Goal: Task Accomplishment & Management: Manage account settings

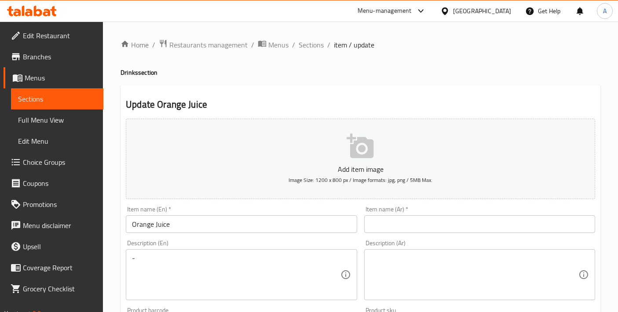
scroll to position [4, 0]
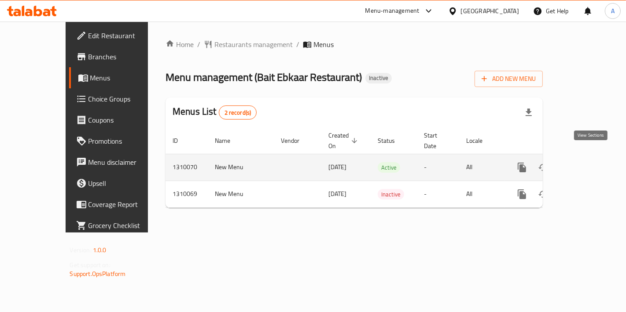
click at [590, 162] on icon "enhanced table" at bounding box center [585, 167] width 11 height 11
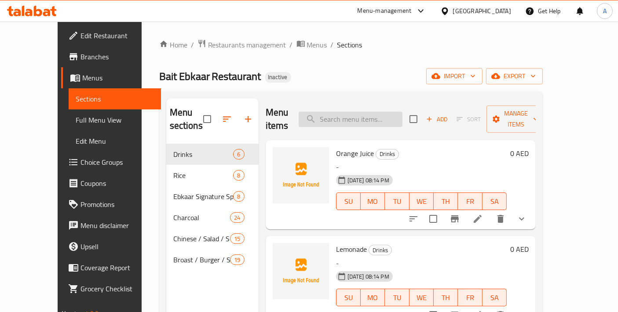
click at [381, 119] on input "search" at bounding box center [351, 119] width 104 height 15
paste input "Kung Pao"
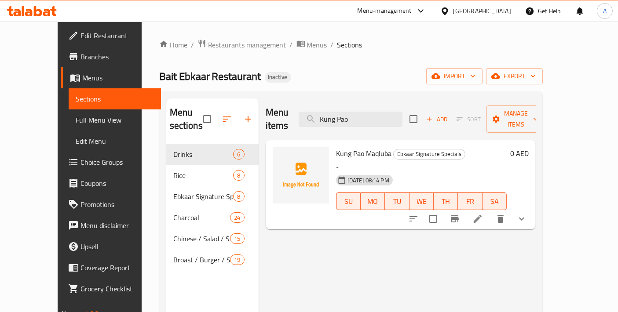
type input "Kung Pao"
click at [483, 214] on icon at bounding box center [478, 219] width 11 height 11
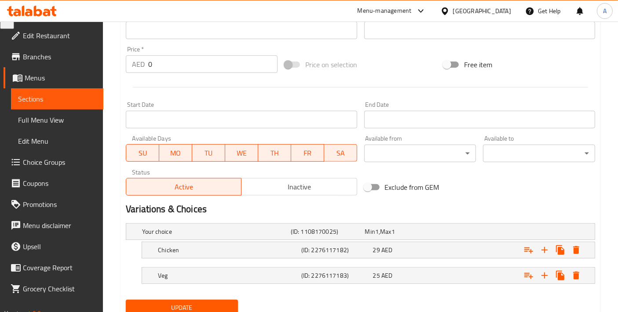
scroll to position [327, 0]
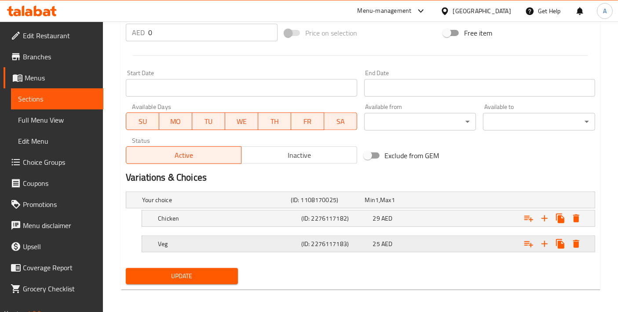
click at [190, 240] on h5 "Veg" at bounding box center [228, 244] width 140 height 9
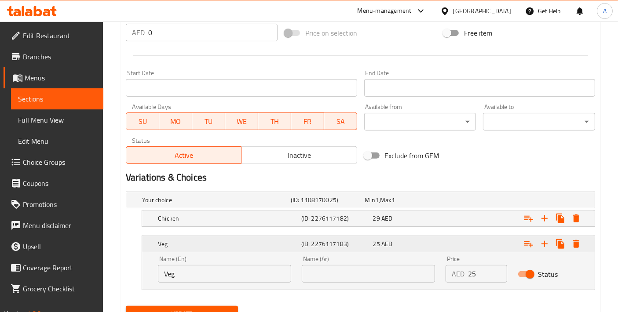
click at [190, 240] on h5 "Veg" at bounding box center [228, 244] width 140 height 9
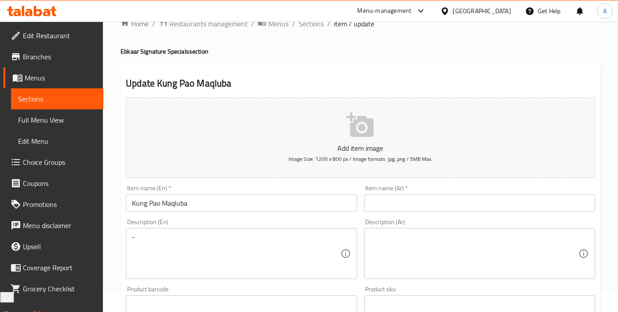
scroll to position [0, 0]
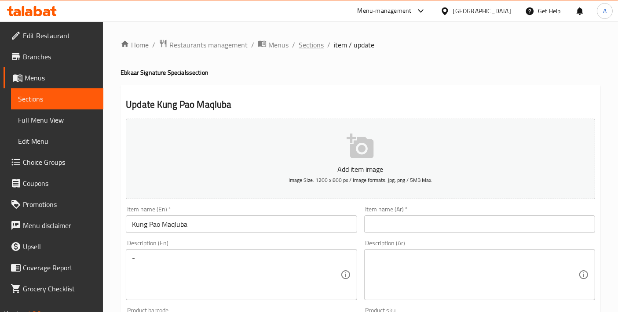
click at [311, 49] on span "Sections" at bounding box center [311, 45] width 25 height 11
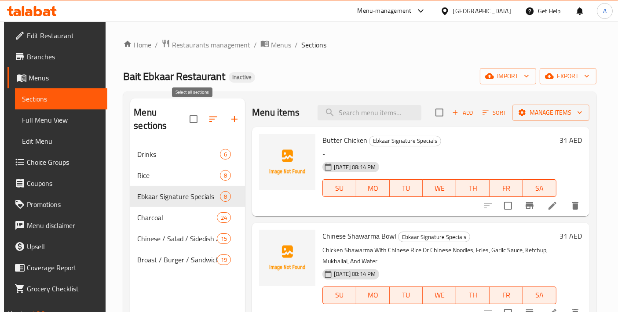
click at [199, 112] on input "checkbox" at bounding box center [193, 119] width 18 height 18
checkbox input "true"
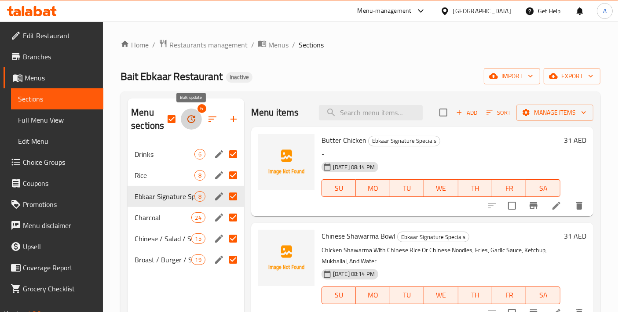
click at [196, 117] on icon "button" at bounding box center [191, 119] width 11 height 11
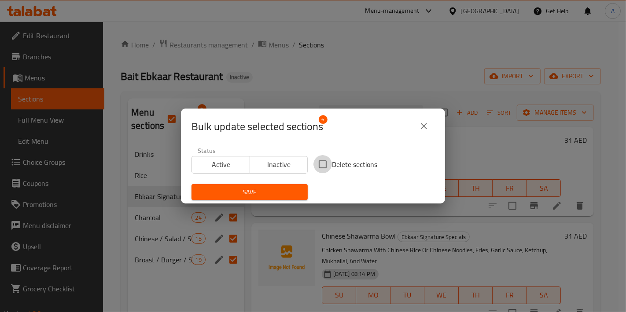
click at [321, 170] on input "Delete sections" at bounding box center [322, 164] width 18 height 18
checkbox input "true"
click at [284, 191] on span "Save" at bounding box center [249, 192] width 102 height 11
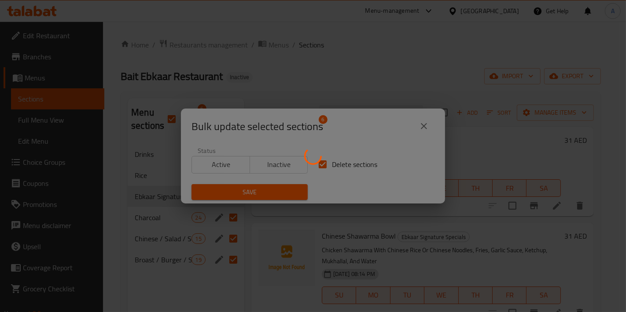
checkbox input "false"
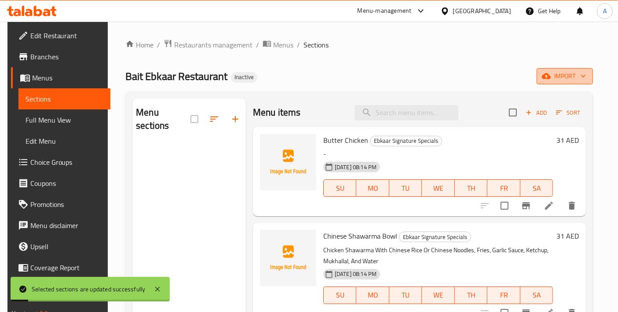
click at [551, 75] on icon "button" at bounding box center [546, 76] width 9 height 9
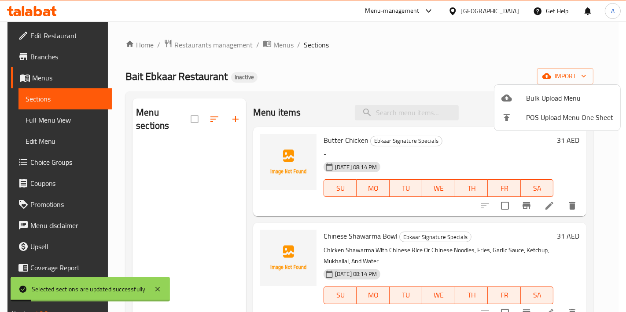
click at [510, 99] on icon at bounding box center [506, 98] width 11 height 7
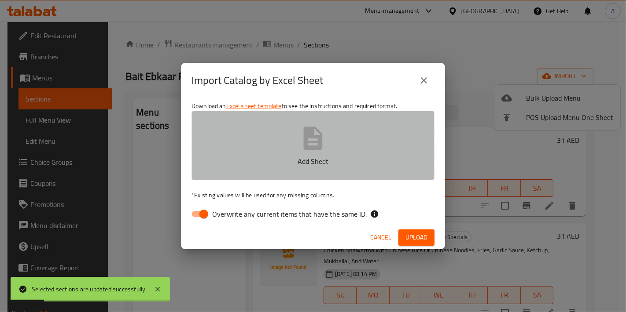
click at [325, 143] on icon "button" at bounding box center [313, 139] width 28 height 28
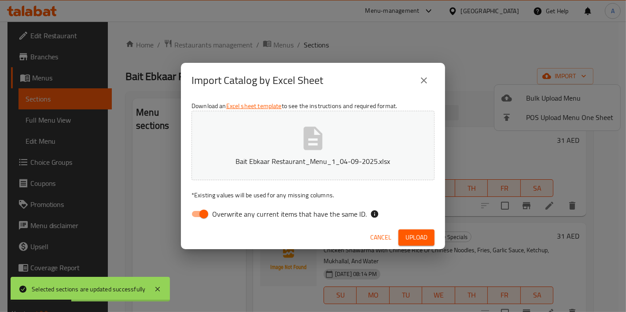
click at [198, 208] on input "Overwrite any current items that have the same ID." at bounding box center [204, 214] width 50 height 17
checkbox input "false"
click at [428, 232] on button "Upload" at bounding box center [416, 238] width 36 height 16
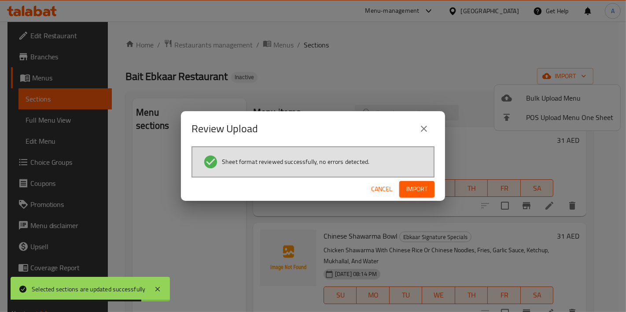
click at [419, 194] on span "Import" at bounding box center [416, 189] width 21 height 11
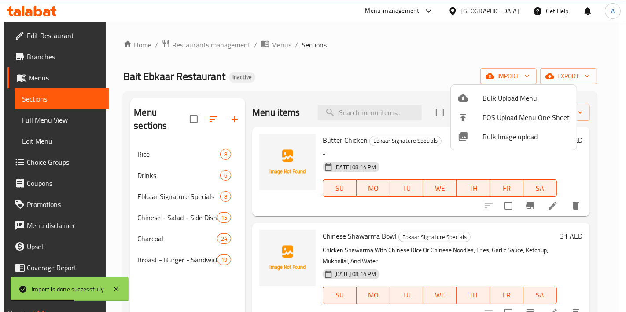
click at [439, 251] on div at bounding box center [313, 156] width 626 height 312
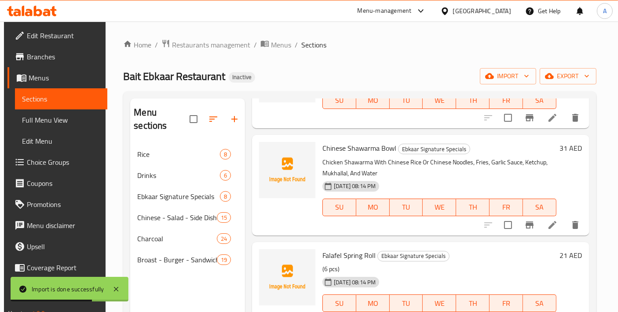
scroll to position [98, 0]
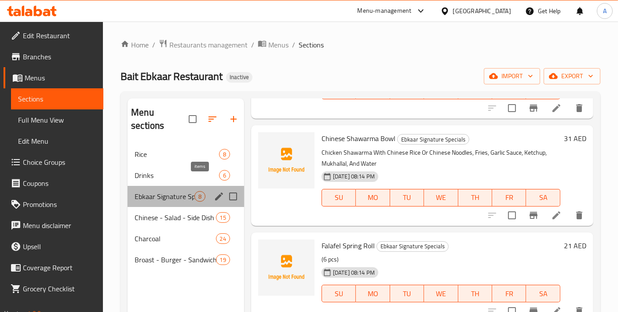
click at [197, 193] on span "8" at bounding box center [200, 197] width 10 height 8
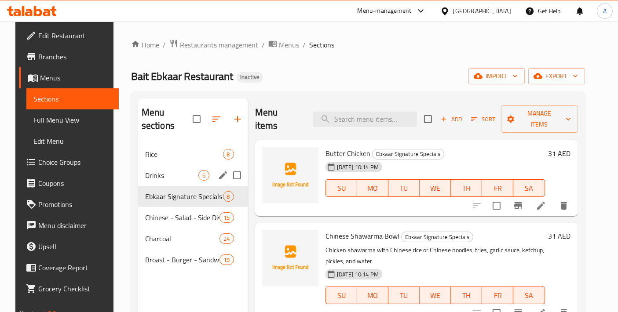
click at [186, 170] on span "Drinks" at bounding box center [171, 175] width 53 height 11
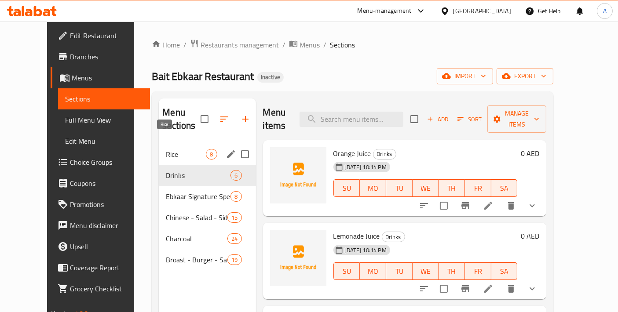
click at [177, 149] on span "Rice" at bounding box center [186, 154] width 40 height 11
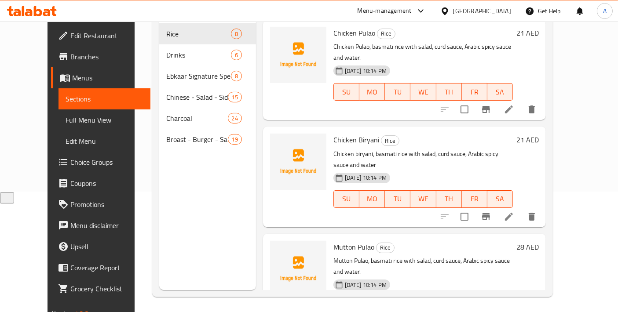
scroll to position [123, 0]
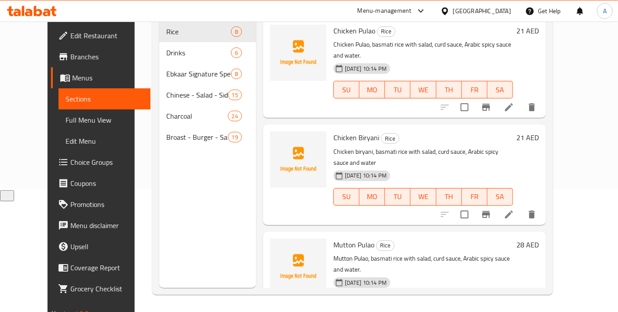
click at [159, 132] on div "Broast - Burger - Sandwich - Shawarma 19" at bounding box center [207, 137] width 97 height 21
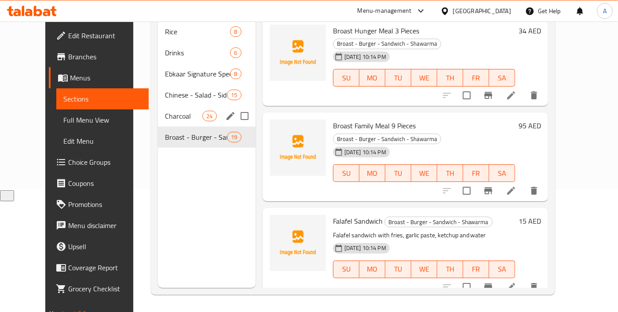
click at [158, 111] on div "Charcoal 24" at bounding box center [207, 116] width 98 height 21
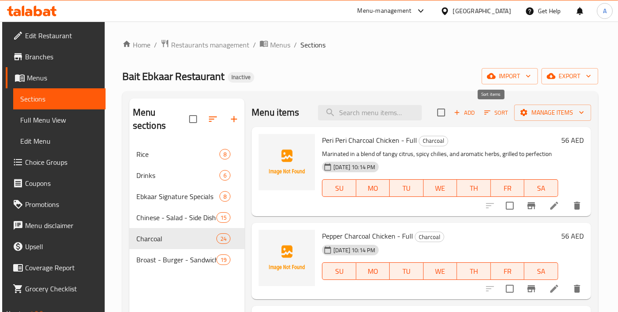
click at [493, 112] on span "Sort" at bounding box center [496, 113] width 24 height 10
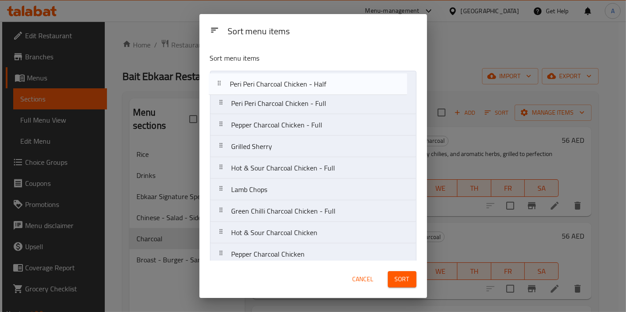
drag, startPoint x: 311, startPoint y: 135, endPoint x: 309, endPoint y: 84, distance: 51.1
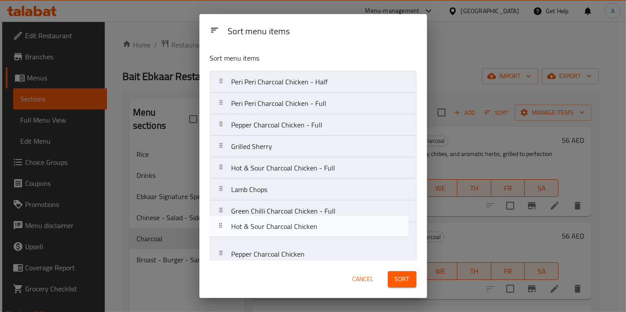
scroll to position [4, 0]
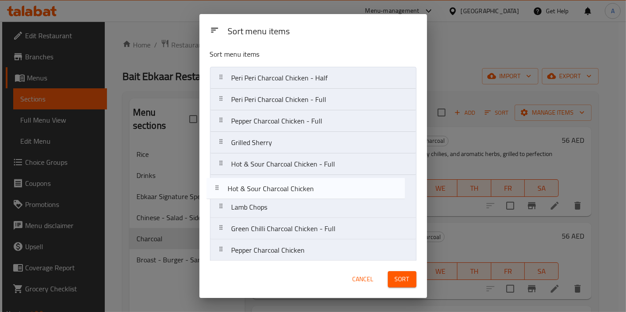
drag, startPoint x: 304, startPoint y: 229, endPoint x: 300, endPoint y: 183, distance: 45.9
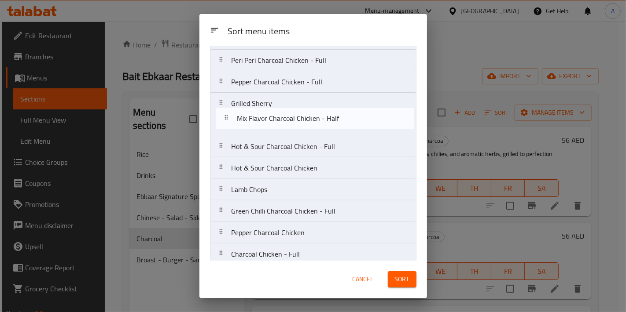
scroll to position [40, 0]
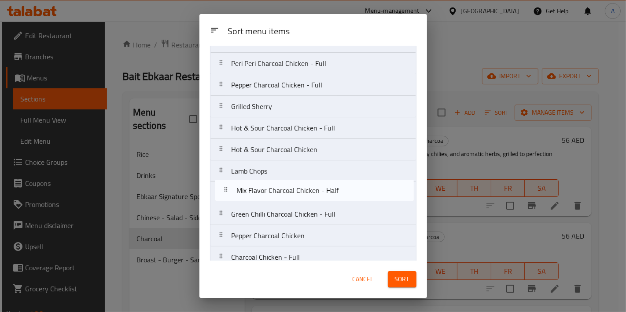
drag, startPoint x: 301, startPoint y: 144, endPoint x: 307, endPoint y: 190, distance: 46.5
click at [307, 190] on nav "Peri Peri Charcoal Chicken - Half Peri Peri Charcoal Chicken - Full Pepper Char…" at bounding box center [313, 290] width 206 height 518
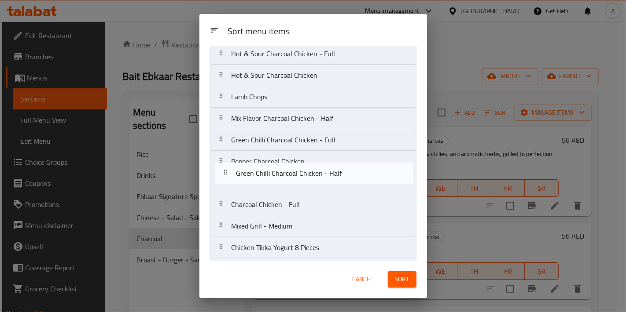
scroll to position [113, 0]
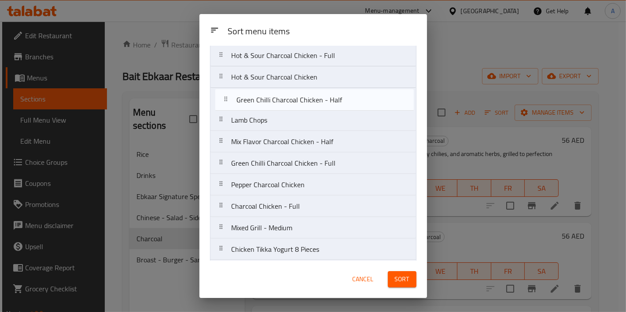
drag, startPoint x: 307, startPoint y: 189, endPoint x: 312, endPoint y: 96, distance: 92.5
click at [312, 96] on nav "Peri Peri Charcoal Chicken - Half Peri Peri Charcoal Chicken - Full Pepper Char…" at bounding box center [313, 217] width 206 height 518
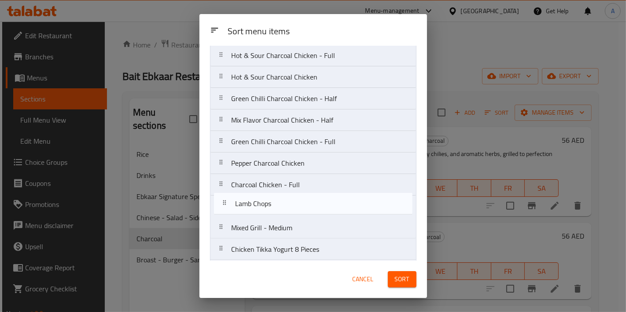
drag, startPoint x: 294, startPoint y: 117, endPoint x: 298, endPoint y: 204, distance: 87.2
click at [298, 204] on nav "Peri Peri Charcoal Chicken - Half Peri Peri Charcoal Chicken - Full Pepper Char…" at bounding box center [313, 217] width 206 height 518
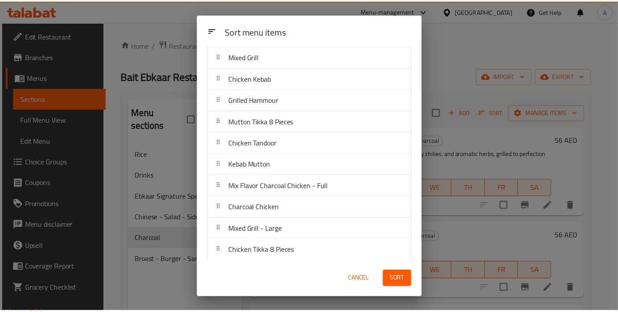
scroll to position [328, 0]
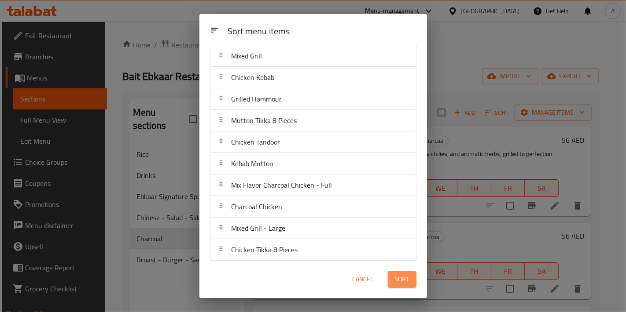
click at [412, 282] on button "Sort" at bounding box center [402, 279] width 29 height 16
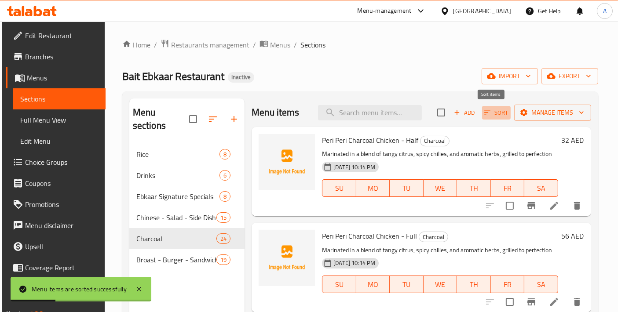
click at [489, 112] on span "Sort" at bounding box center [496, 113] width 24 height 10
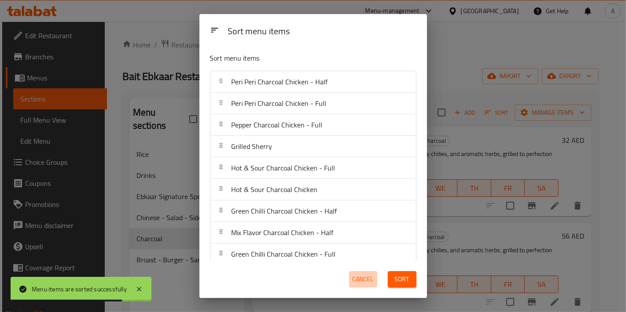
click at [359, 272] on button "Cancel" at bounding box center [363, 279] width 28 height 16
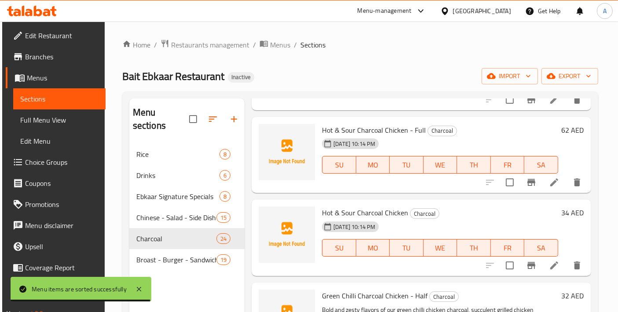
scroll to position [391, 0]
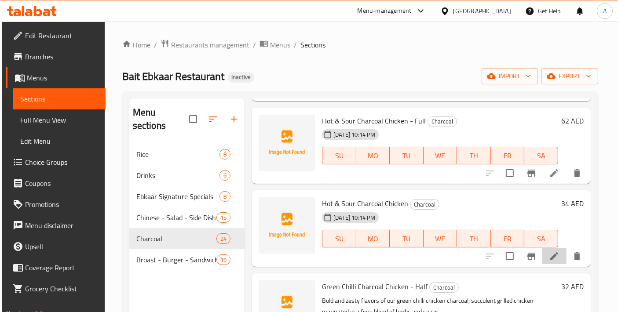
click at [549, 255] on icon at bounding box center [554, 256] width 11 height 11
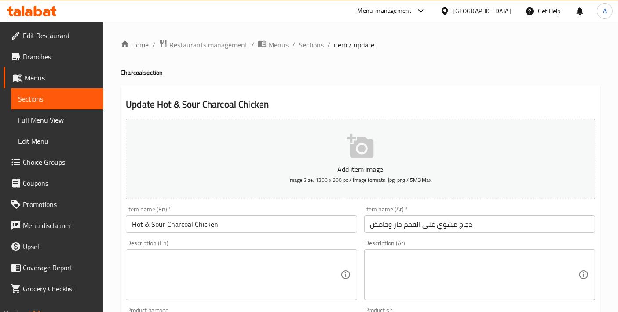
click at [263, 221] on input "Hot & Sour Charcoal Chicken" at bounding box center [241, 225] width 231 height 18
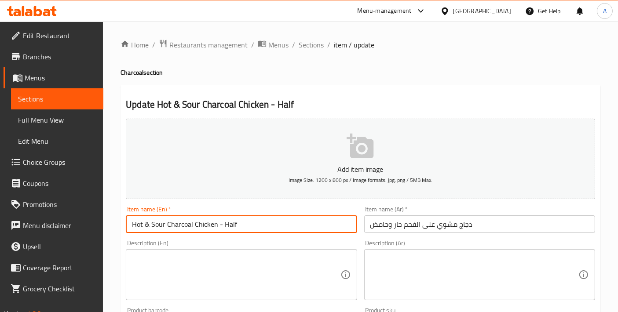
type input "Hot & Sour Charcoal Chicken - Half"
click at [515, 223] on input "دجاج مشوي على الفحم حار وحامض" at bounding box center [479, 225] width 231 height 18
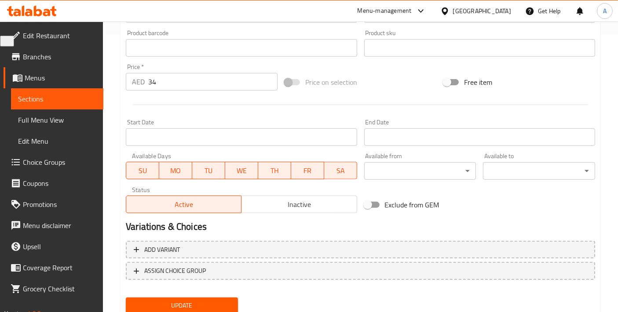
scroll to position [308, 0]
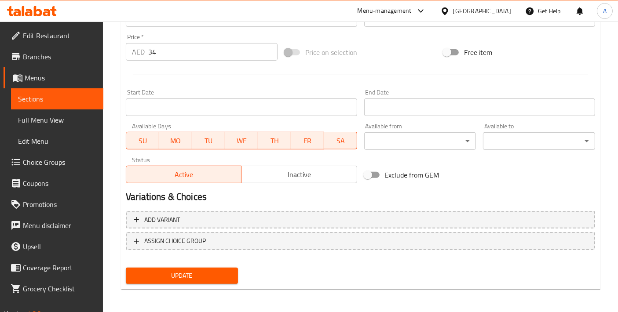
type input "دجاج مشوي على الفحم حار وحامض - نصف"
click at [156, 275] on span "Update" at bounding box center [182, 276] width 98 height 11
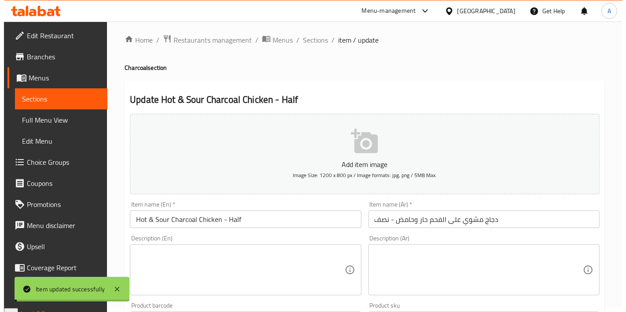
scroll to position [0, 0]
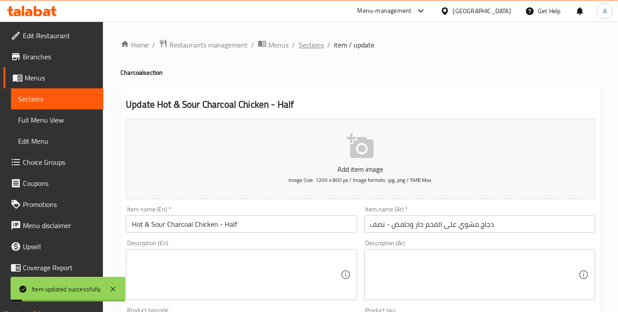
click at [310, 47] on span "Sections" at bounding box center [311, 45] width 25 height 11
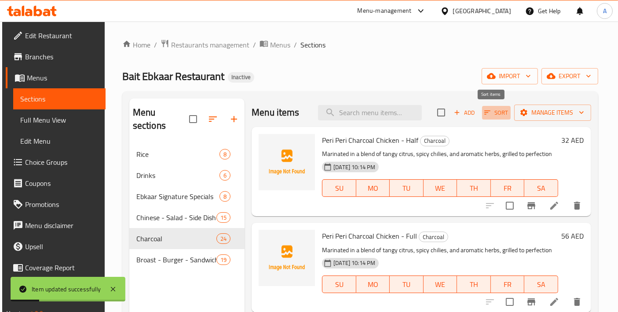
click at [486, 117] on span "Sort" at bounding box center [496, 113] width 24 height 10
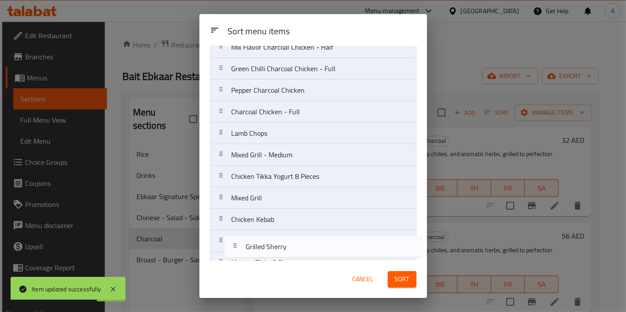
scroll to position [268, 0]
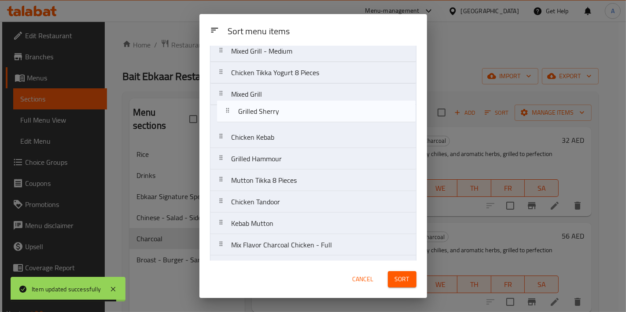
drag, startPoint x: 288, startPoint y: 150, endPoint x: 296, endPoint y: 118, distance: 33.0
click at [296, 118] on nav "Peri Peri Charcoal Chicken - Half Peri Peri Charcoal Chicken - Full Pepper Char…" at bounding box center [313, 62] width 206 height 518
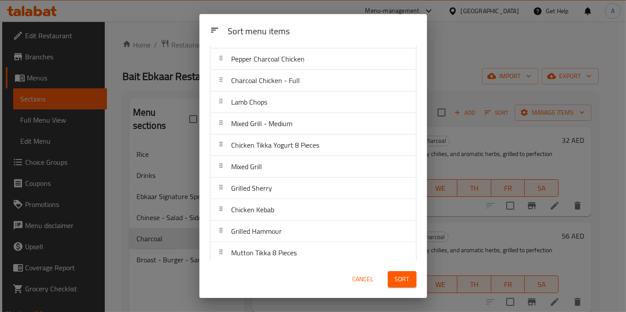
scroll to position [328, 0]
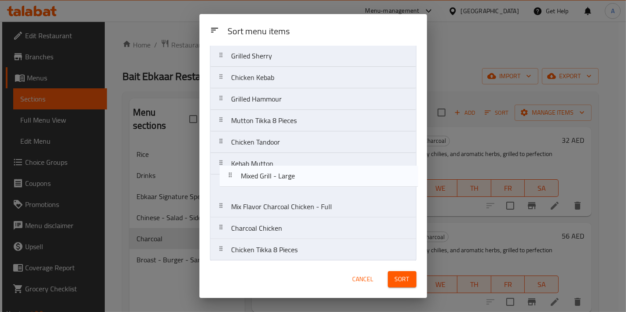
drag, startPoint x: 297, startPoint y: 228, endPoint x: 307, endPoint y: 176, distance: 53.3
click at [307, 176] on nav "Peri Peri Charcoal Chicken - Half Peri Peri Charcoal Chicken - Full Pepper Char…" at bounding box center [313, 2] width 206 height 518
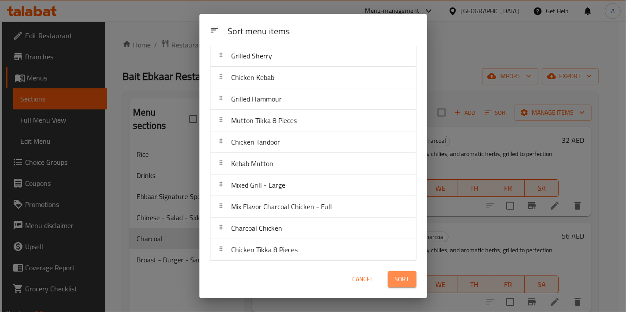
click at [398, 283] on span "Sort" at bounding box center [402, 279] width 15 height 11
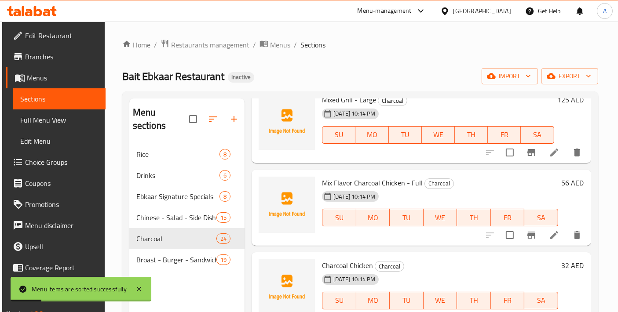
scroll to position [123, 0]
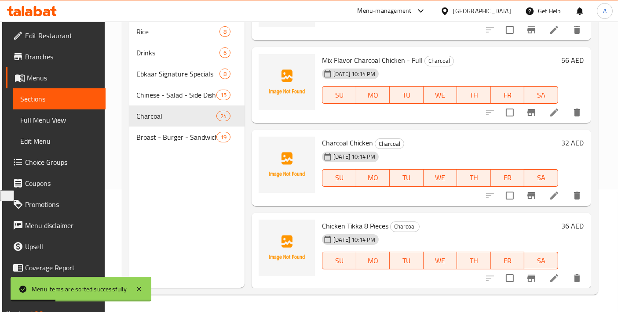
click at [550, 198] on icon at bounding box center [554, 196] width 8 height 8
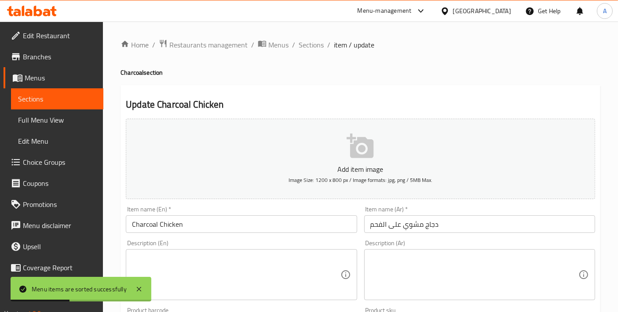
click at [216, 229] on input "Charcoal Chicken" at bounding box center [241, 225] width 231 height 18
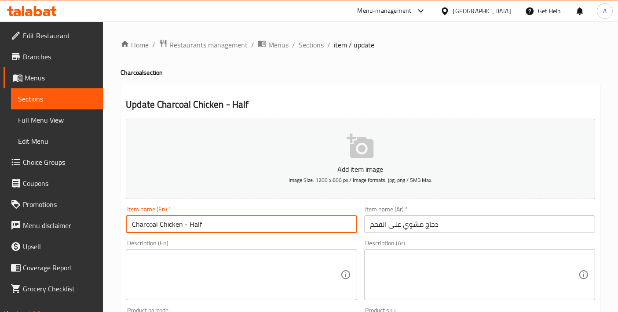
type input "Charcoal Chicken - Half"
click at [473, 228] on input "دجاج مشوي على الفحم" at bounding box center [479, 225] width 231 height 18
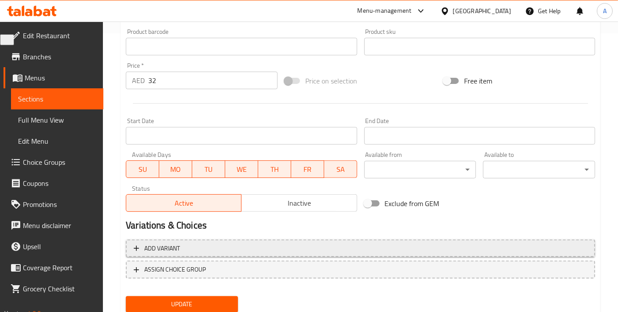
scroll to position [308, 0]
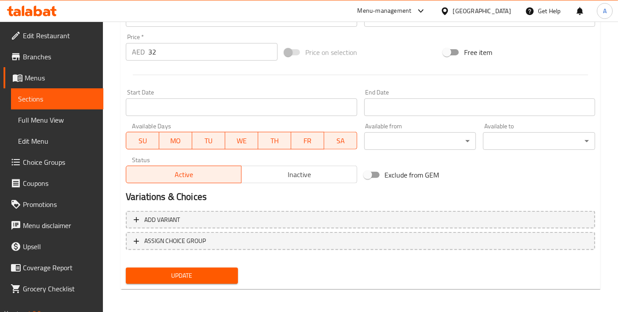
type input "دجاج مشوي على الفحم - نصف"
click at [178, 283] on div "Update" at bounding box center [181, 275] width 119 height 23
click at [176, 272] on span "Update" at bounding box center [182, 276] width 98 height 11
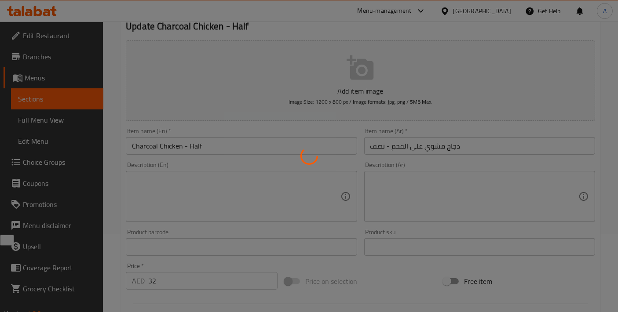
scroll to position [0, 0]
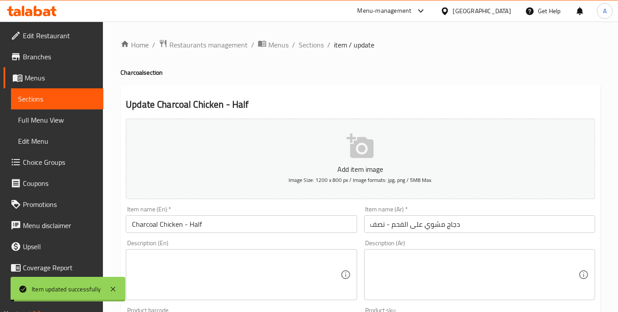
click at [323, 45] on ol "Home / Restaurants management / Menus / Sections / item / update" at bounding box center [361, 44] width 480 height 11
click at [319, 46] on span "Sections" at bounding box center [311, 45] width 25 height 11
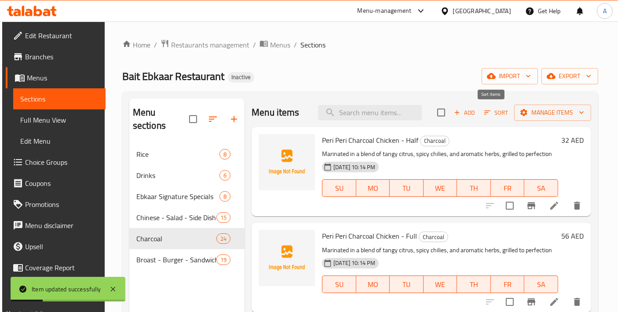
click at [489, 116] on span "Sort" at bounding box center [496, 113] width 24 height 10
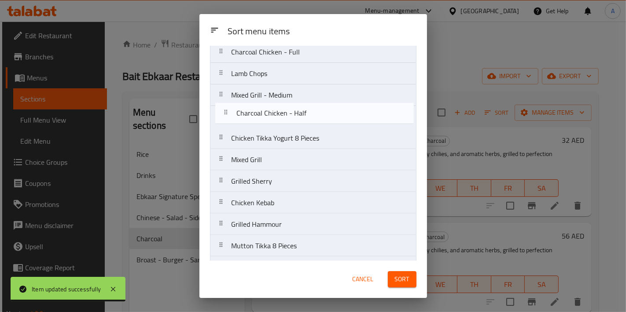
scroll to position [224, 0]
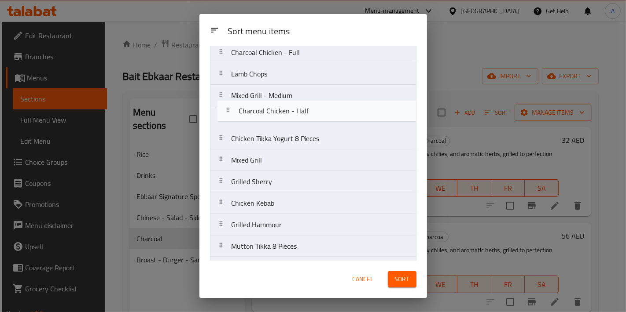
drag, startPoint x: 274, startPoint y: 222, endPoint x: 280, endPoint y: 103, distance: 119.4
click at [280, 103] on nav "Peri Peri Charcoal Chicken - Half Peri Peri Charcoal Chicken - Full Pepper Char…" at bounding box center [313, 106] width 206 height 518
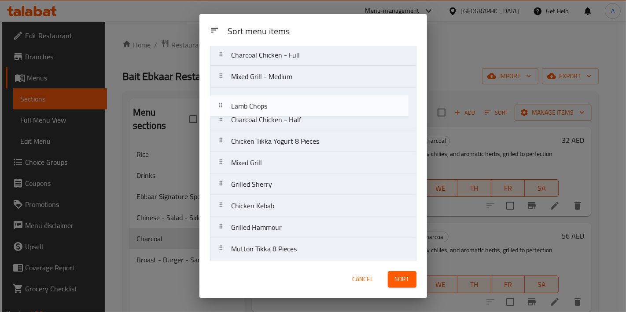
scroll to position [220, 0]
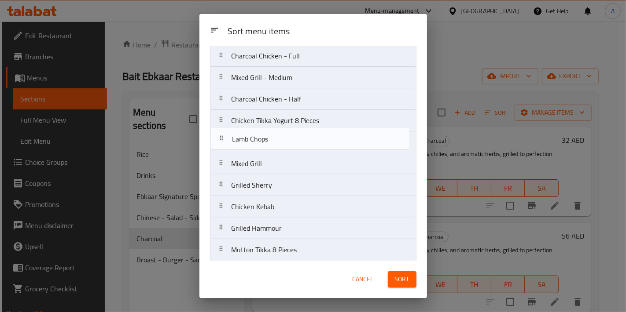
drag, startPoint x: 282, startPoint y: 74, endPoint x: 282, endPoint y: 145, distance: 71.3
click at [282, 145] on nav "Peri Peri Charcoal Chicken - Half Peri Peri Charcoal Chicken - Full Pepper Char…" at bounding box center [313, 110] width 206 height 518
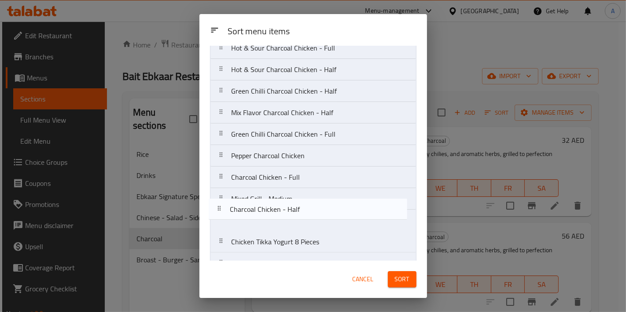
scroll to position [99, 0]
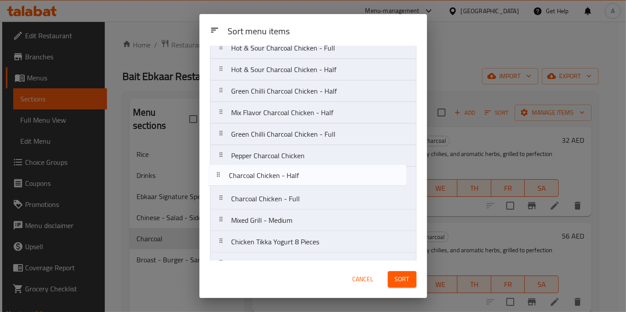
drag, startPoint x: 317, startPoint y: 227, endPoint x: 314, endPoint y: 176, distance: 50.7
click at [314, 176] on nav "Peri Peri Charcoal Chicken - Half Peri Peri Charcoal Chicken - Full Pepper Char…" at bounding box center [313, 231] width 206 height 518
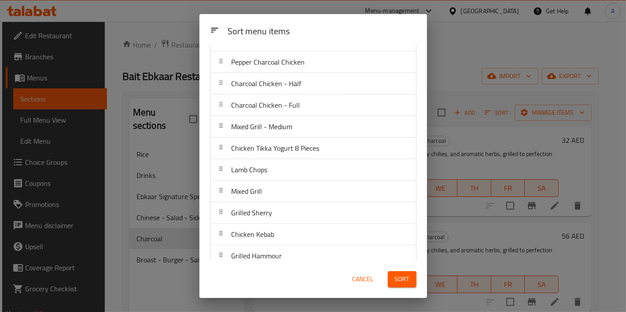
scroll to position [196, 0]
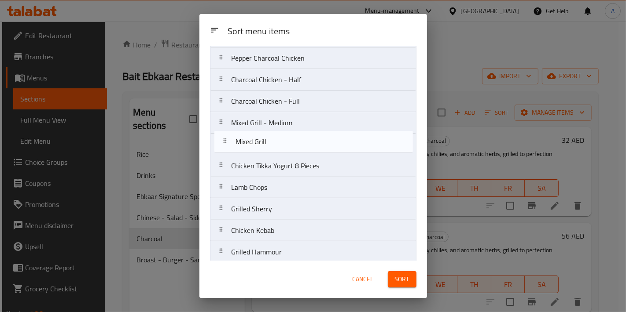
drag, startPoint x: 290, startPoint y: 184, endPoint x: 294, endPoint y: 139, distance: 45.9
click at [294, 139] on nav "Peri Peri Charcoal Chicken - Half Peri Peri Charcoal Chicken - Full Pepper Char…" at bounding box center [313, 134] width 206 height 518
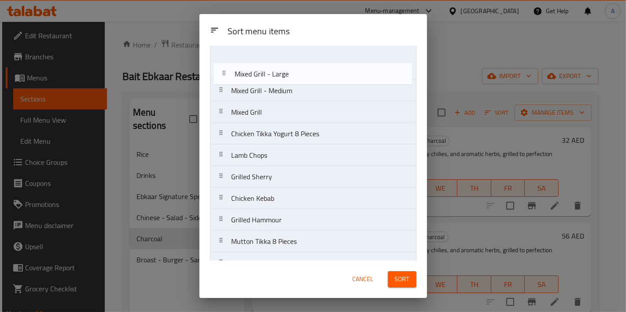
scroll to position [215, 0]
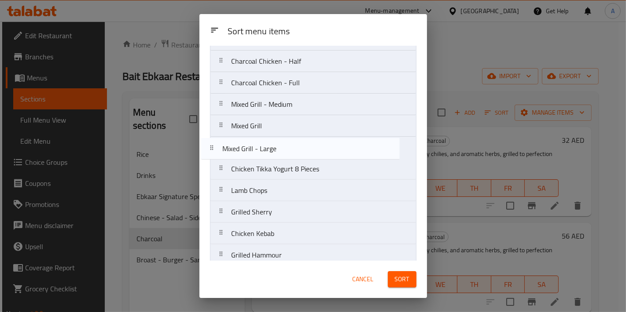
drag, startPoint x: 322, startPoint y: 244, endPoint x: 314, endPoint y: 143, distance: 102.0
click at [314, 143] on nav "Peri Peri Charcoal Chicken - Half Peri Peri Charcoal Chicken - Full Pepper Char…" at bounding box center [313, 115] width 206 height 518
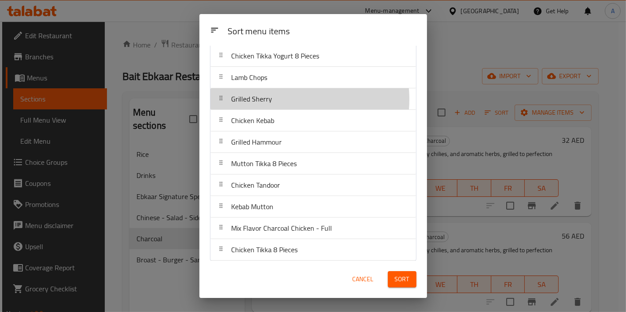
scroll to position [327, 0]
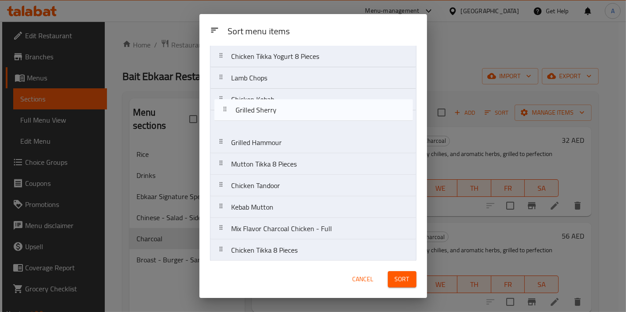
drag, startPoint x: 282, startPoint y: 97, endPoint x: 286, endPoint y: 113, distance: 16.4
click at [286, 113] on nav "Peri Peri Charcoal Chicken - Half Peri Peri Charcoal Chicken - Full Pepper Char…" at bounding box center [313, 3] width 206 height 518
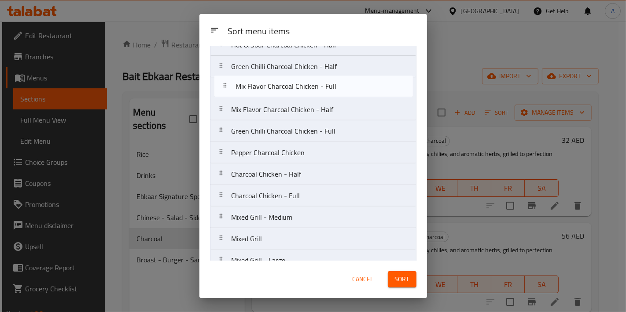
scroll to position [122, 0]
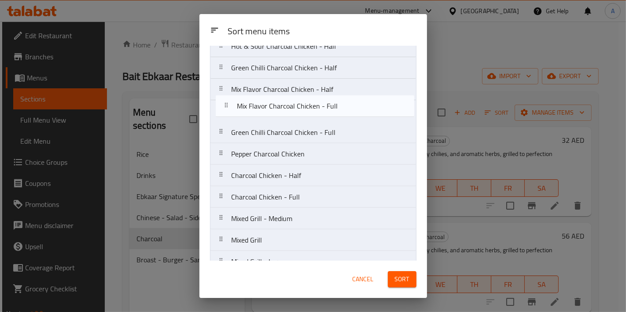
drag, startPoint x: 282, startPoint y: 225, endPoint x: 289, endPoint y: 102, distance: 123.4
click at [289, 102] on nav "Peri Peri Charcoal Chicken - Half Peri Peri Charcoal Chicken - Full Pepper Char…" at bounding box center [313, 208] width 206 height 518
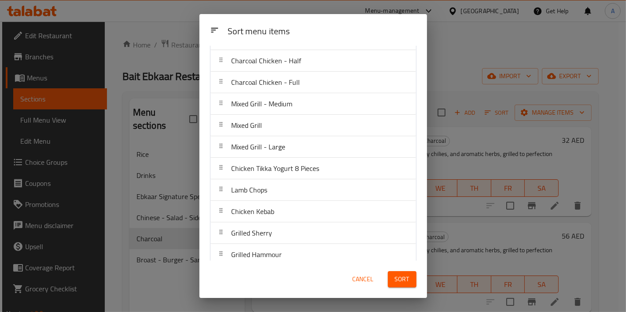
scroll to position [328, 0]
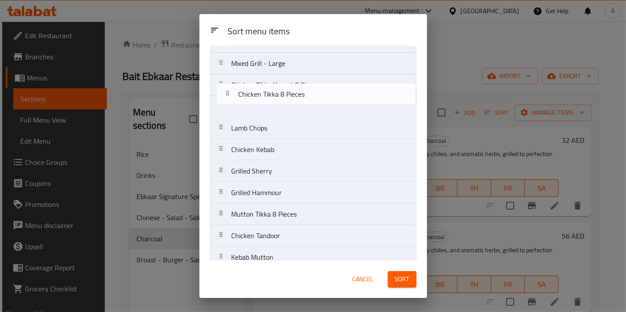
drag, startPoint x: 304, startPoint y: 249, endPoint x: 311, endPoint y: 93, distance: 155.5
click at [311, 93] on nav "Peri Peri Charcoal Chicken - Half Peri Peri Charcoal Chicken - Full Pepper Char…" at bounding box center [313, 10] width 206 height 518
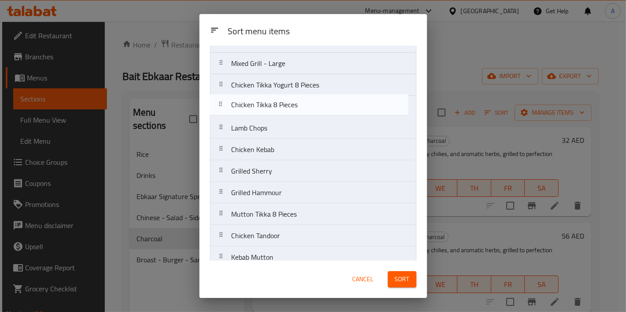
scroll to position [319, 0]
click at [311, 102] on nav "Peri Peri Charcoal Chicken - Half Peri Peri Charcoal Chicken - Full Pepper Char…" at bounding box center [313, 10] width 206 height 518
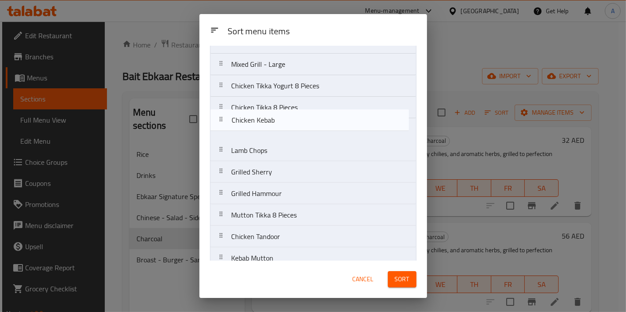
drag, startPoint x: 287, startPoint y: 152, endPoint x: 287, endPoint y: 121, distance: 31.2
click at [287, 121] on nav "Peri Peri Charcoal Chicken - Half Peri Peri Charcoal Chicken - Full Pepper Char…" at bounding box center [313, 10] width 206 height 518
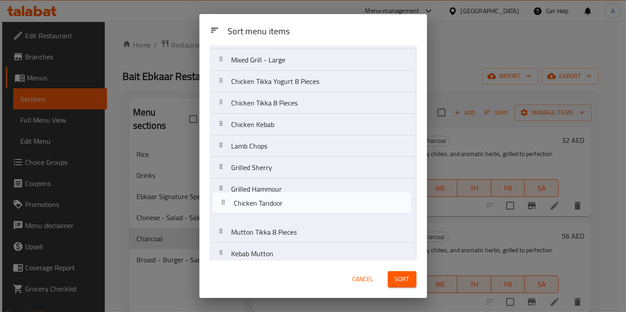
scroll to position [324, 0]
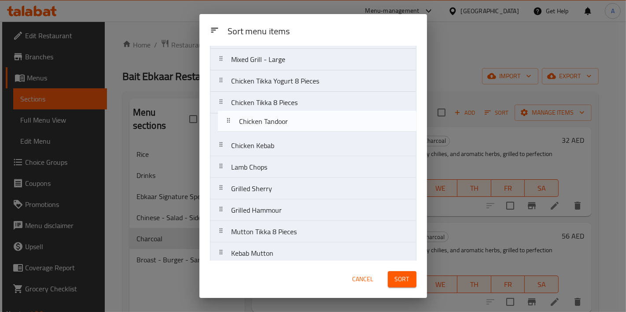
drag, startPoint x: 275, startPoint y: 242, endPoint x: 283, endPoint y: 127, distance: 115.1
click at [283, 127] on nav "Peri Peri Charcoal Chicken - Half Peri Peri Charcoal Chicken - Full Pepper Char…" at bounding box center [313, 6] width 206 height 518
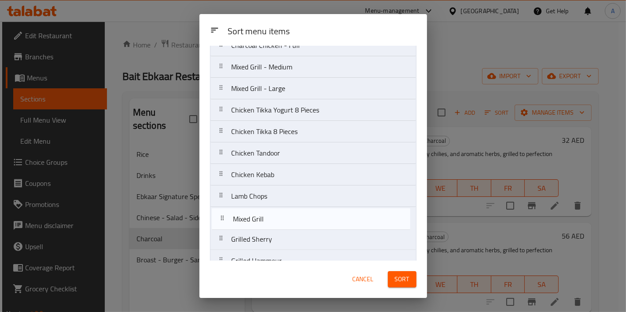
scroll to position [275, 0]
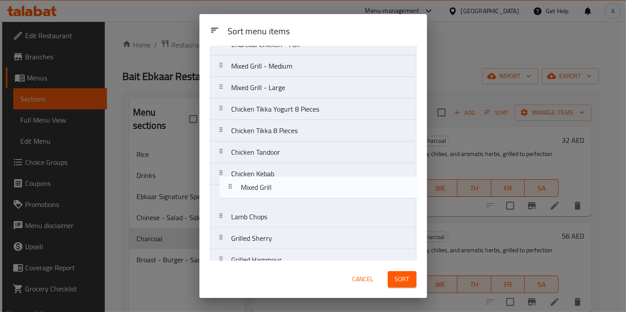
drag, startPoint x: 292, startPoint y: 134, endPoint x: 301, endPoint y: 190, distance: 56.7
click at [301, 190] on nav "Peri Peri Charcoal Chicken - Half Peri Peri Charcoal Chicken - Full Pepper Char…" at bounding box center [313, 55] width 206 height 518
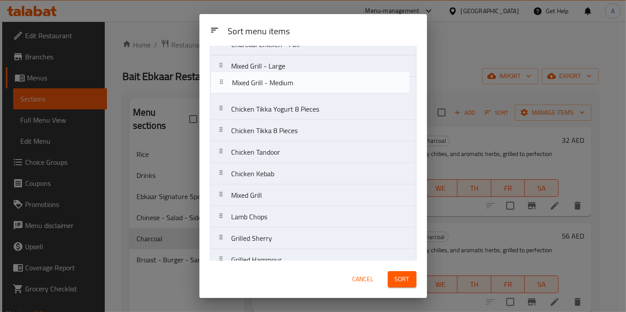
scroll to position [271, 0]
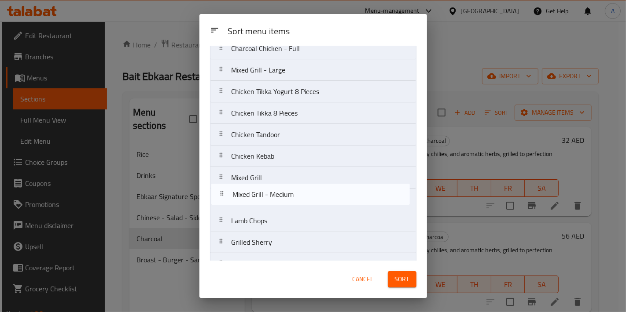
drag, startPoint x: 286, startPoint y: 66, endPoint x: 288, endPoint y: 198, distance: 132.9
click at [288, 198] on nav "Peri Peri Charcoal Chicken - Half Peri Peri Charcoal Chicken - Full Pepper Char…" at bounding box center [313, 59] width 206 height 518
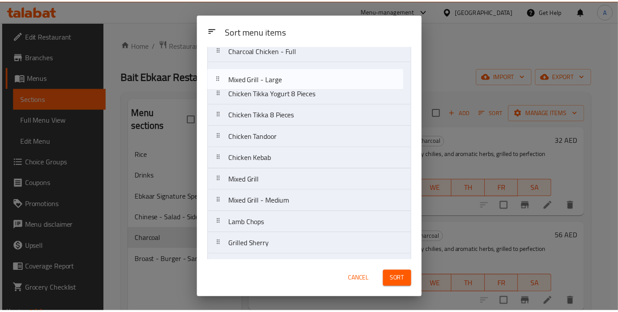
scroll to position [267, 0]
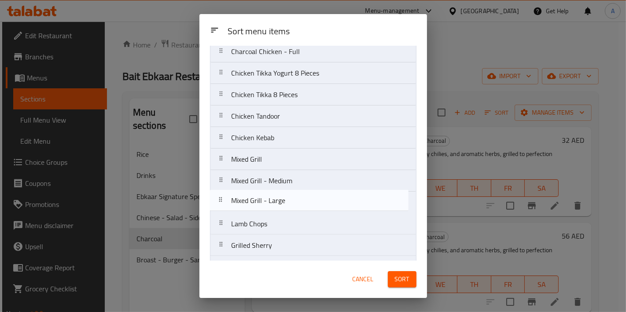
drag, startPoint x: 286, startPoint y: 73, endPoint x: 286, endPoint y: 208, distance: 135.1
click at [286, 208] on nav "Peri Peri Charcoal Chicken - Half Peri Peri Charcoal Chicken - Full Pepper Char…" at bounding box center [313, 62] width 206 height 518
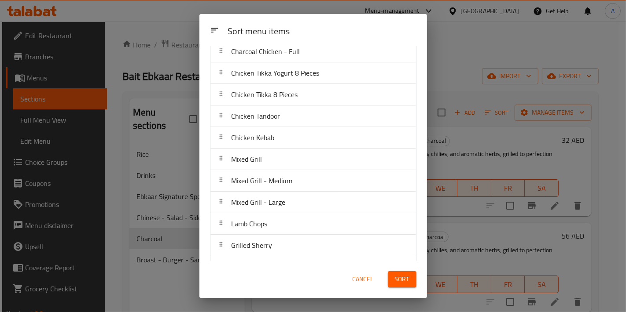
click at [403, 280] on span "Sort" at bounding box center [402, 279] width 15 height 11
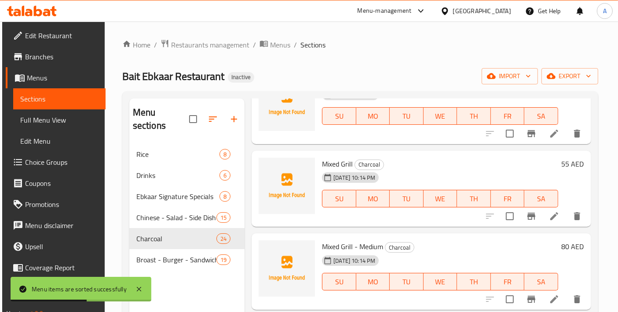
scroll to position [1369, 0]
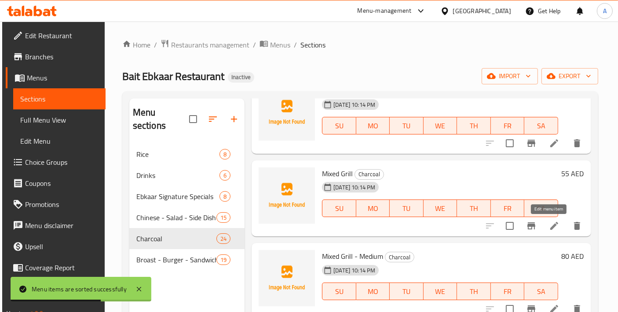
click at [549, 231] on icon at bounding box center [554, 226] width 11 height 11
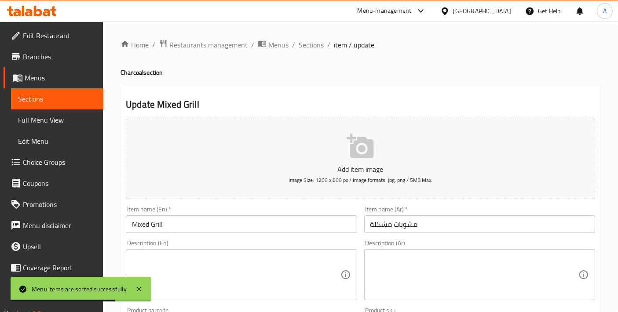
click at [213, 219] on input "Mixed Grill" at bounding box center [241, 225] width 231 height 18
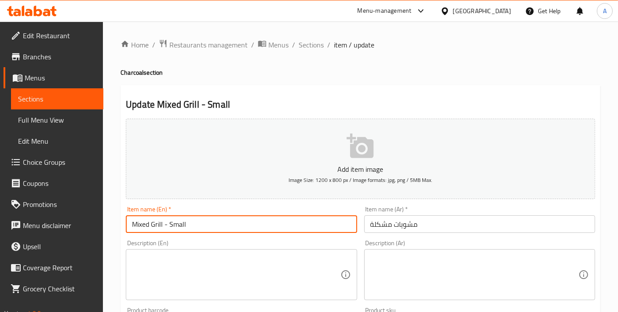
type input "Mixed Grill - Small"
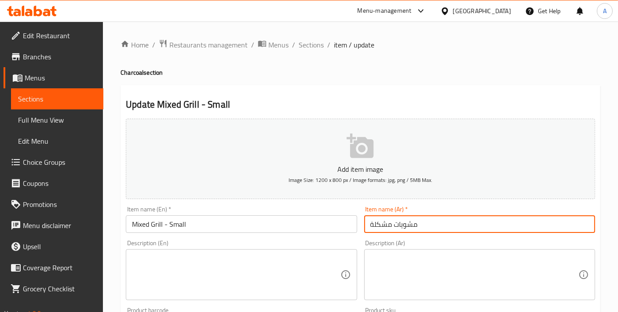
click at [452, 227] on input "مشويات مشكلة" at bounding box center [479, 225] width 231 height 18
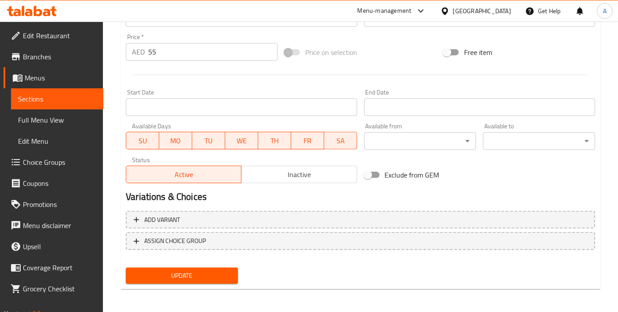
type input "مشويات مشكلة - صغير"
click at [199, 274] on span "Update" at bounding box center [182, 276] width 98 height 11
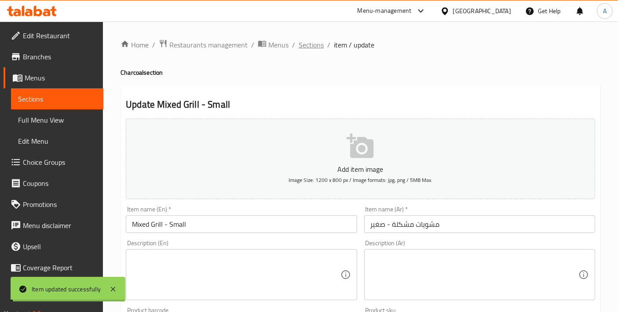
click at [310, 41] on span "Sections" at bounding box center [311, 45] width 25 height 11
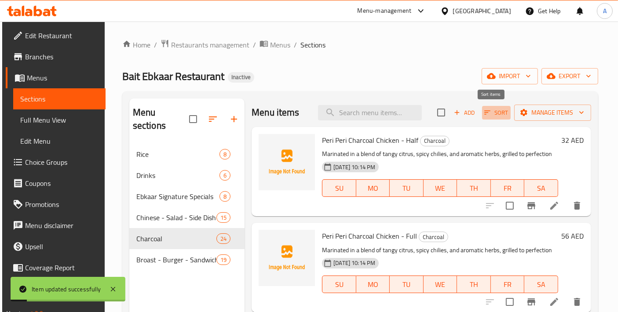
click at [499, 114] on span "Sort" at bounding box center [496, 113] width 24 height 10
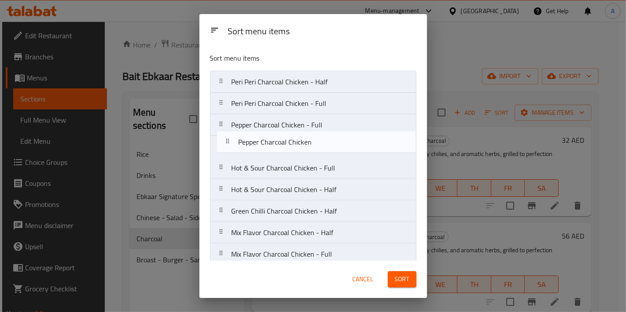
drag, startPoint x: 333, startPoint y: 178, endPoint x: 340, endPoint y: 140, distance: 38.1
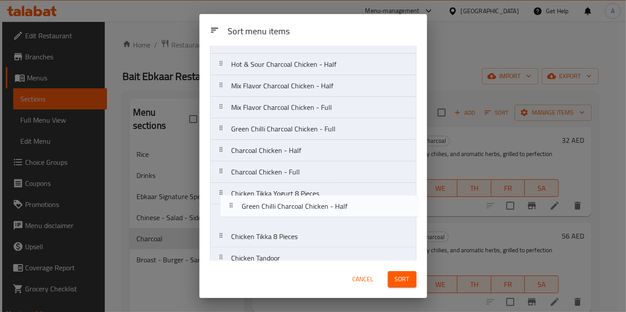
scroll to position [125, 0]
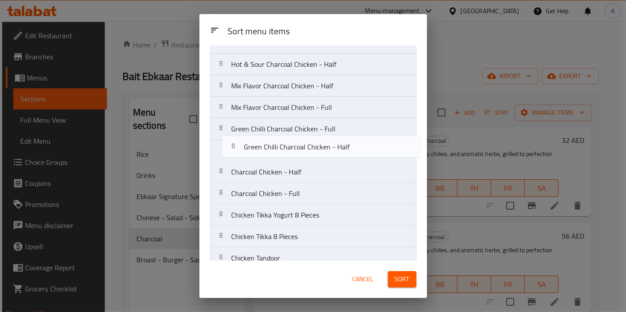
drag, startPoint x: 342, startPoint y: 205, endPoint x: 355, endPoint y: 145, distance: 62.0
click at [355, 145] on nav "Peri Peri Charcoal Chicken - Half Peri Peri Charcoal Chicken - Full Pepper Char…" at bounding box center [313, 204] width 206 height 518
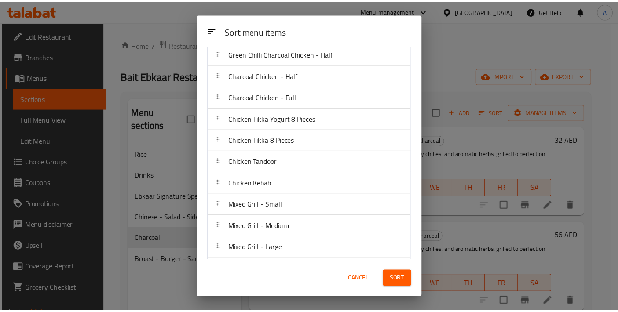
scroll to position [321, 0]
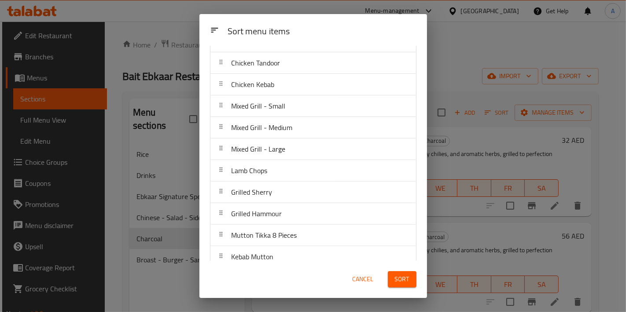
click at [410, 283] on button "Sort" at bounding box center [402, 279] width 29 height 16
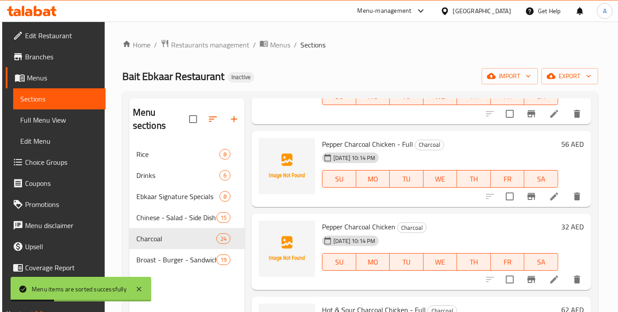
scroll to position [195, 0]
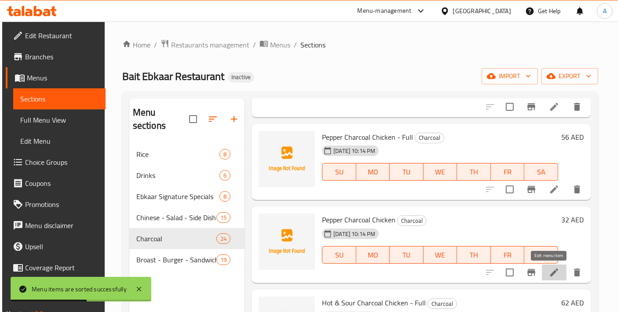
click at [554, 274] on icon at bounding box center [554, 272] width 11 height 11
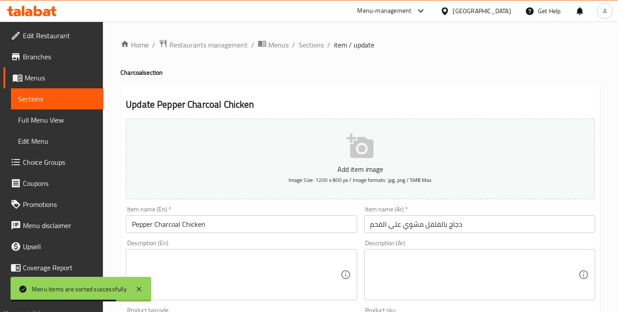
click at [241, 219] on input "Pepper Charcoal Chicken" at bounding box center [241, 225] width 231 height 18
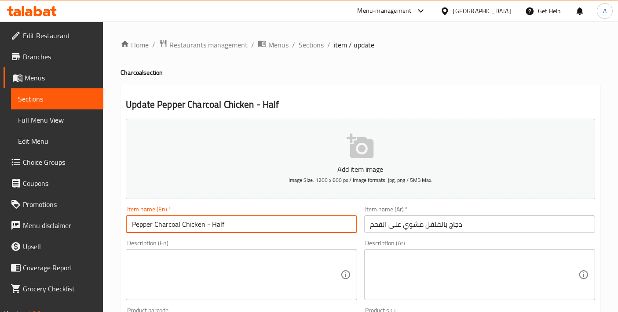
type input "Pepper Charcoal Chicken - Half"
click at [500, 216] on input "دجاج بالفلفل مشوي على الفحم" at bounding box center [479, 225] width 231 height 18
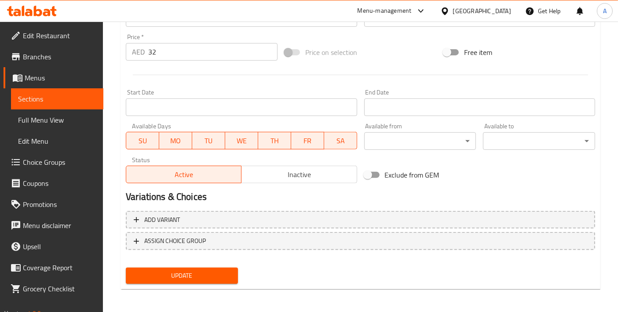
type input "دجاج بالفلفل مشوي على الفحم - نصف"
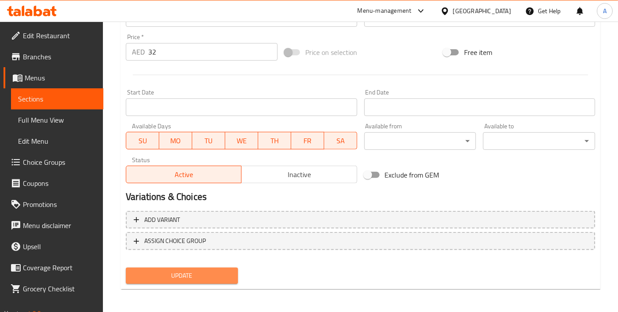
click at [171, 271] on span "Update" at bounding box center [182, 276] width 98 height 11
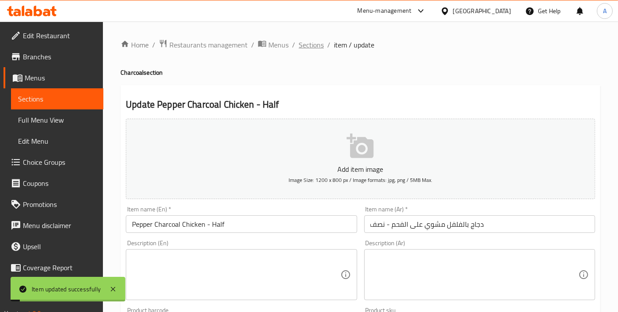
click at [312, 42] on span "Sections" at bounding box center [311, 45] width 25 height 11
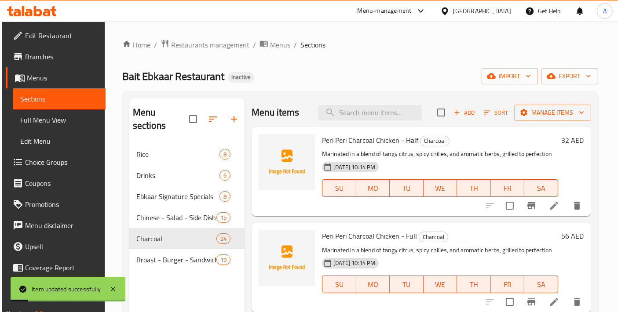
click at [498, 114] on span "Sort" at bounding box center [496, 113] width 24 height 10
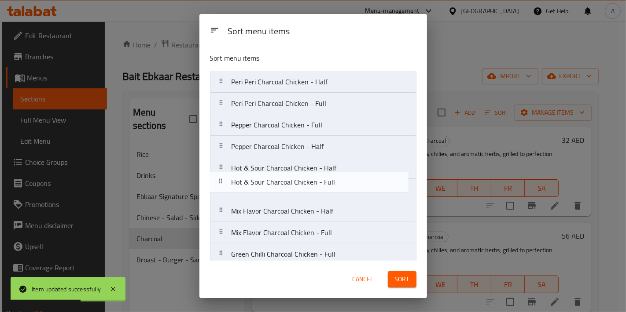
drag, startPoint x: 370, startPoint y: 170, endPoint x: 370, endPoint y: 187, distance: 17.2
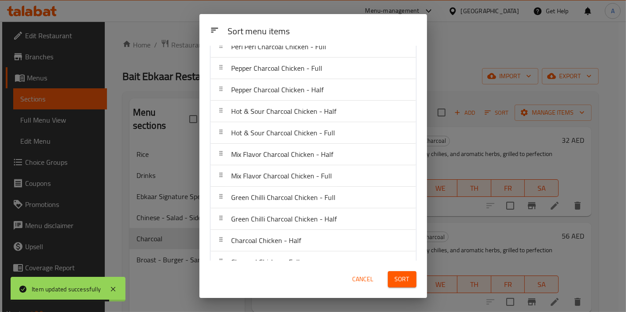
scroll to position [60, 0]
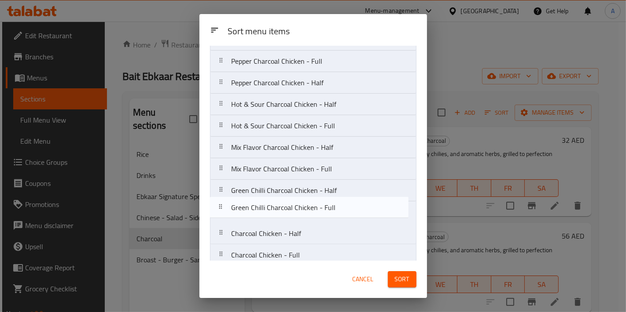
drag, startPoint x: 308, startPoint y: 195, endPoint x: 308, endPoint y: 213, distance: 18.0
click at [308, 213] on nav "Peri Peri Charcoal Chicken - Half Peri Peri Charcoal Chicken - Full Pepper Char…" at bounding box center [313, 266] width 206 height 518
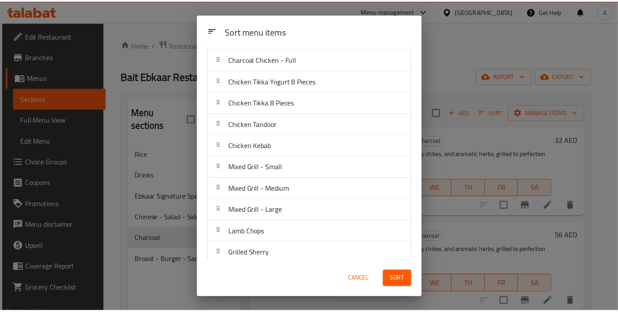
scroll to position [328, 0]
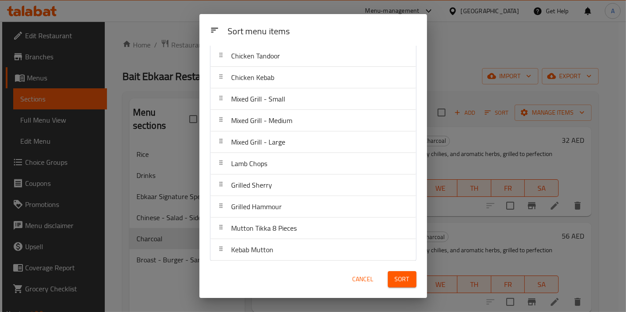
click at [399, 272] on button "Sort" at bounding box center [402, 279] width 29 height 16
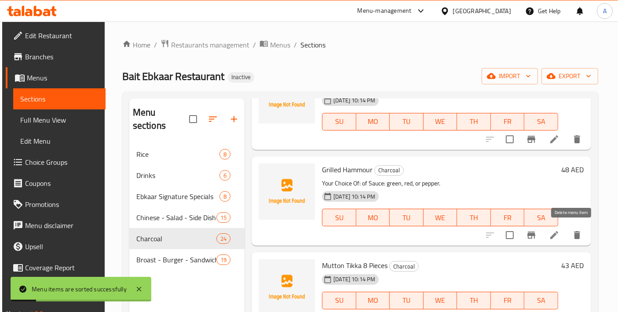
scroll to position [123, 0]
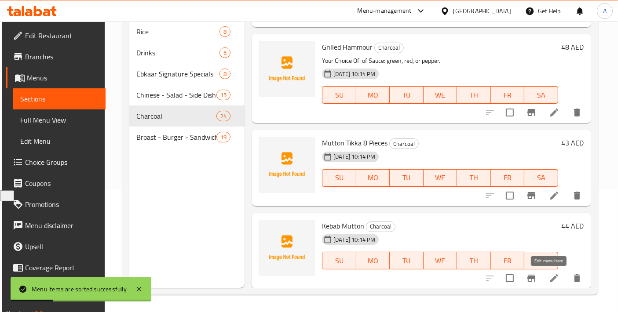
click at [549, 278] on icon at bounding box center [554, 278] width 11 height 11
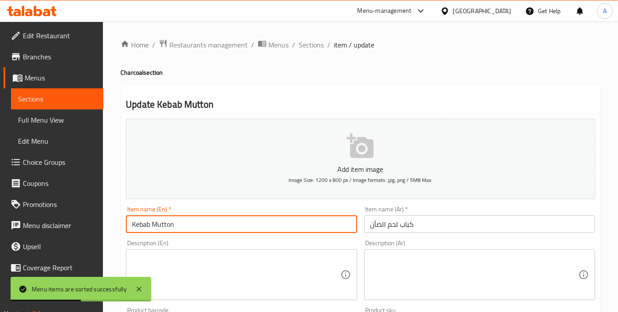
click at [165, 224] on input "Kebab Mutton" at bounding box center [241, 225] width 231 height 18
click at [130, 225] on input "Kebab" at bounding box center [241, 225] width 231 height 18
paste input "Mutton"
click at [197, 227] on input "Mutton Kebab" at bounding box center [241, 225] width 231 height 18
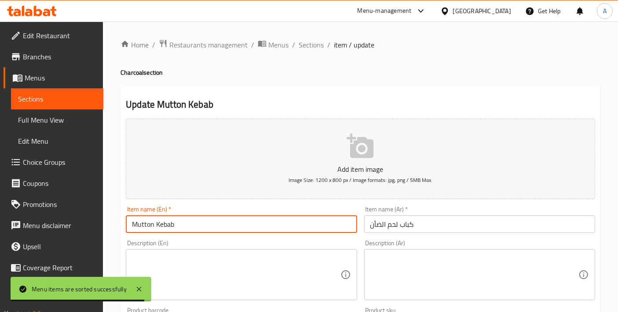
drag, startPoint x: 133, startPoint y: 227, endPoint x: 117, endPoint y: 224, distance: 16.4
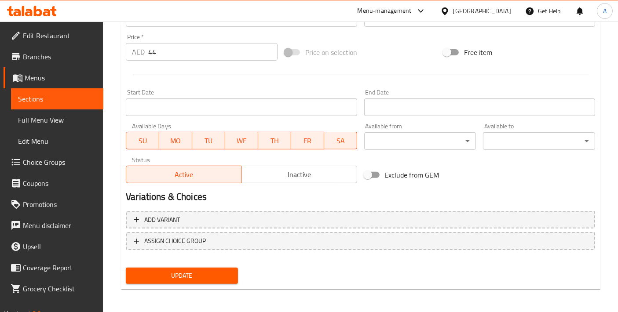
type input "Mutton Kebab"
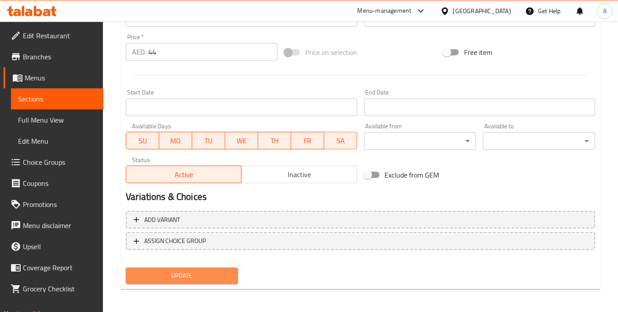
click at [237, 276] on button "Update" at bounding box center [182, 276] width 112 height 16
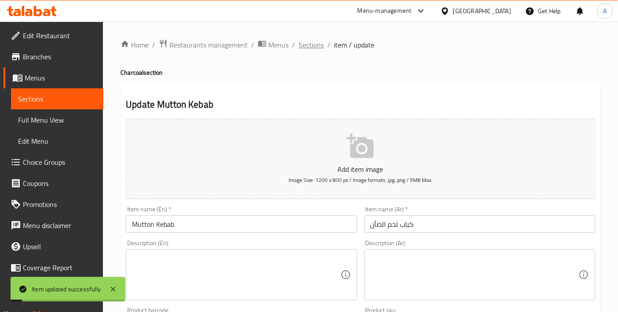
click at [311, 50] on span "Sections" at bounding box center [311, 45] width 25 height 11
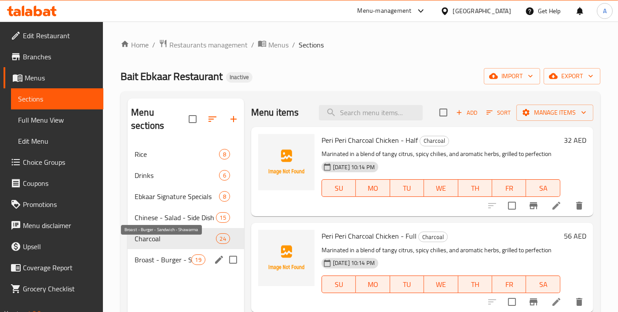
click at [135, 255] on span "Broast - Burger - Sandwich - Shawarma" at bounding box center [163, 260] width 56 height 11
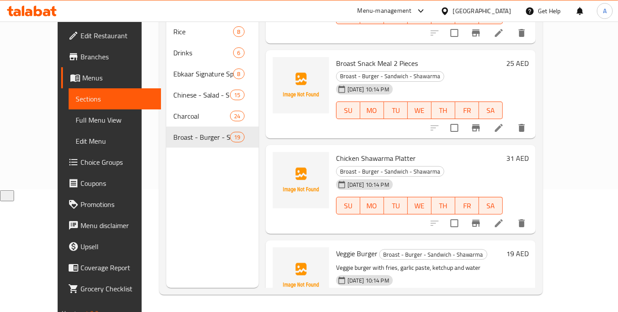
scroll to position [25, 0]
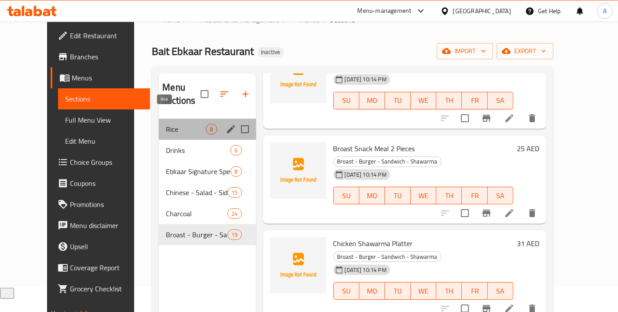
click at [166, 124] on span "Rice" at bounding box center [186, 129] width 40 height 11
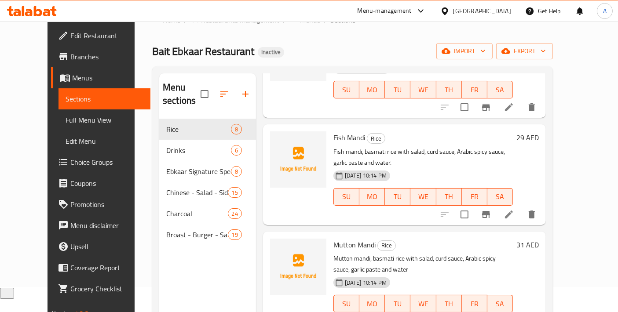
scroll to position [391, 0]
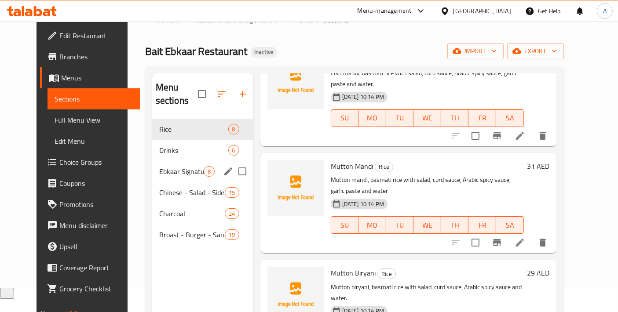
click at [159, 166] on span "Ebkaar Signature Specials" at bounding box center [181, 171] width 44 height 11
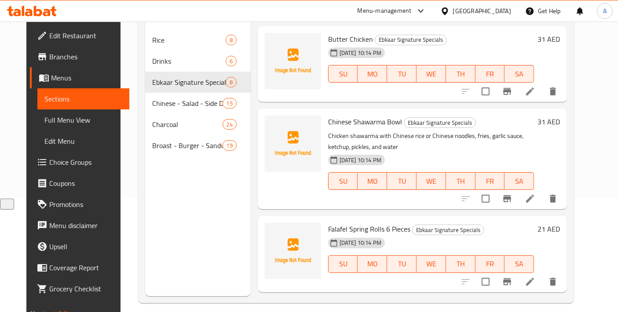
scroll to position [123, 0]
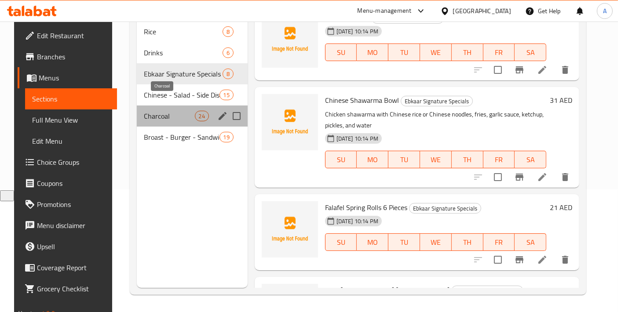
click at [180, 111] on span "Charcoal" at bounding box center [169, 116] width 51 height 11
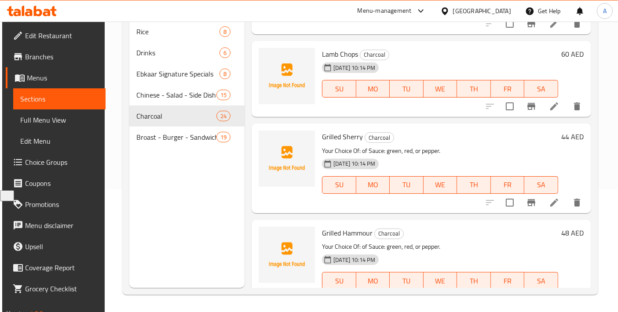
scroll to position [1605, 0]
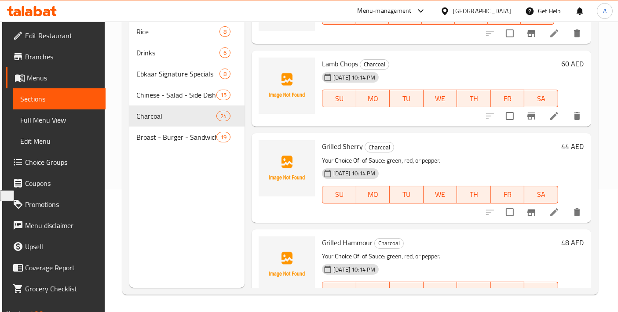
click at [549, 214] on icon at bounding box center [554, 212] width 11 height 11
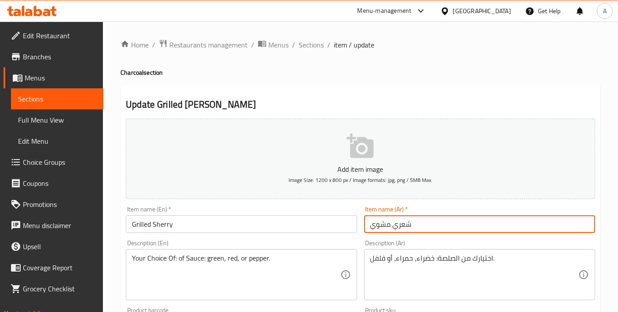
click at [397, 225] on input "شعري مشوي" at bounding box center [479, 225] width 231 height 18
drag, startPoint x: 422, startPoint y: 224, endPoint x: 320, endPoint y: 225, distance: 101.6
click at [320, 225] on div "Add item image Image Size: 1200 x 800 px / Image formats: jpg, png / 5MB Max. I…" at bounding box center [360, 304] width 476 height 379
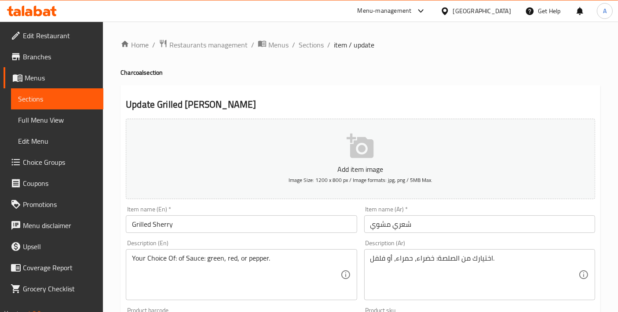
click at [296, 44] on ol "Home / Restaurants management / Menus / Sections / item / update" at bounding box center [361, 44] width 480 height 11
click at [308, 44] on span "Sections" at bounding box center [311, 45] width 25 height 11
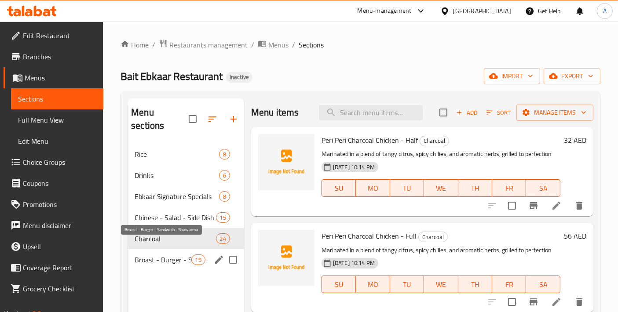
click at [171, 255] on span "Broast - Burger - Sandwich - Shawarma" at bounding box center [163, 260] width 56 height 11
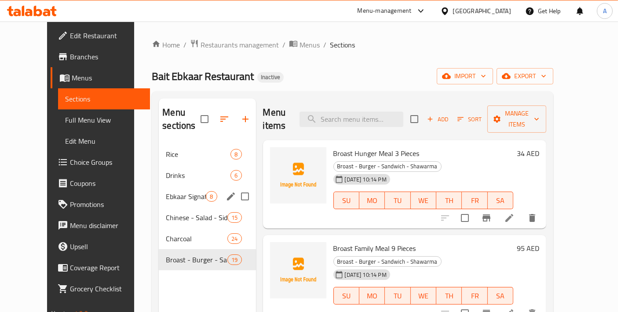
click at [166, 191] on span "Ebkaar Signature Specials" at bounding box center [186, 196] width 40 height 11
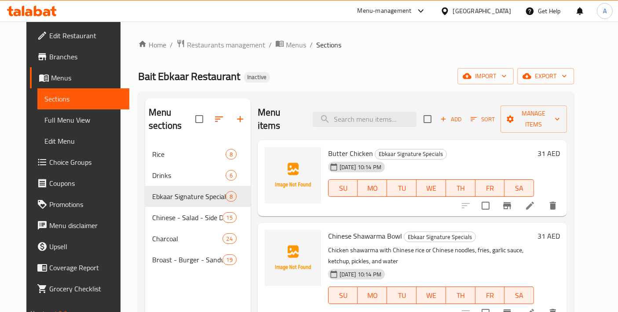
click at [493, 121] on div "Add Sort Manage items" at bounding box center [495, 119] width 143 height 27
click at [493, 114] on span "Sort" at bounding box center [483, 119] width 24 height 10
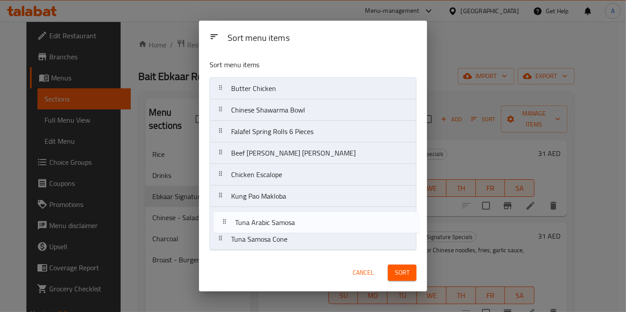
drag, startPoint x: 264, startPoint y: 198, endPoint x: 268, endPoint y: 227, distance: 28.9
click at [268, 227] on nav "Butter Chicken Chinese Shawarma Bowl Falafel Spring Rolls 6 Pieces Beef Mandi F…" at bounding box center [312, 163] width 207 height 173
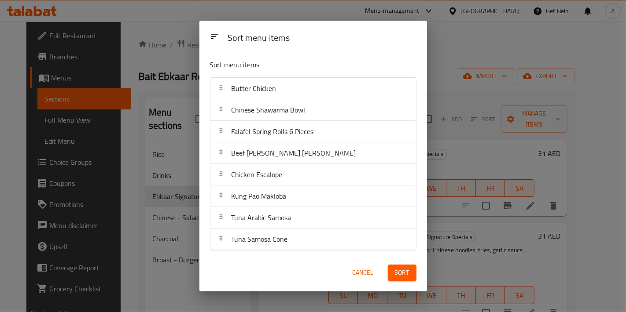
click at [397, 274] on span "Sort" at bounding box center [402, 272] width 15 height 11
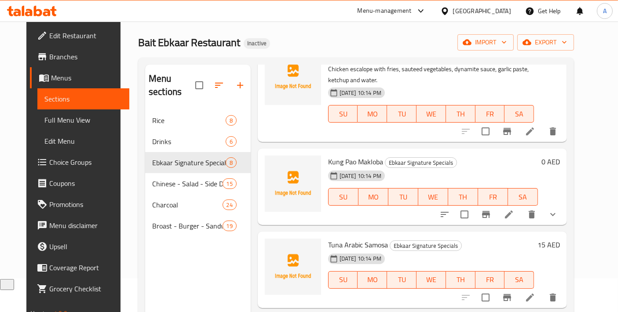
scroll to position [25, 0]
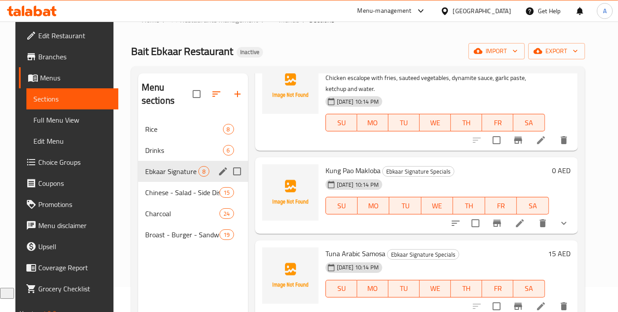
click at [168, 143] on div "Drinks 6" at bounding box center [193, 150] width 110 height 21
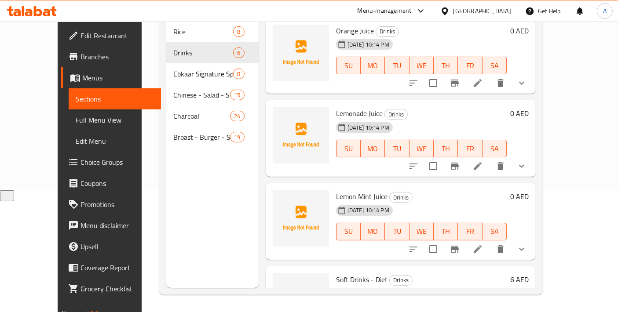
scroll to position [25, 0]
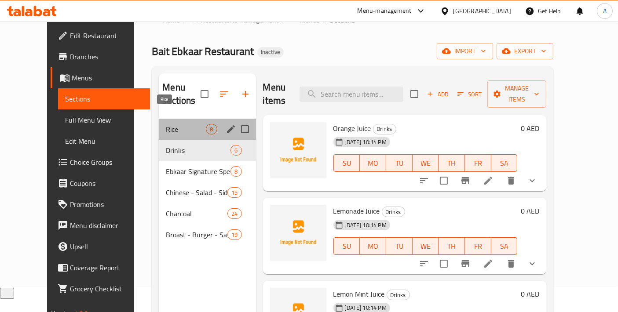
click at [166, 124] on span "Rice" at bounding box center [186, 129] width 40 height 11
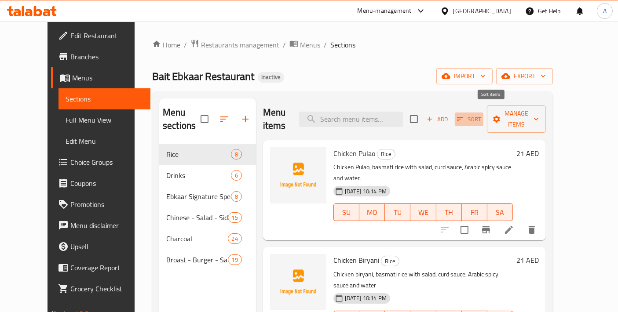
click at [481, 114] on span "Sort" at bounding box center [469, 119] width 24 height 10
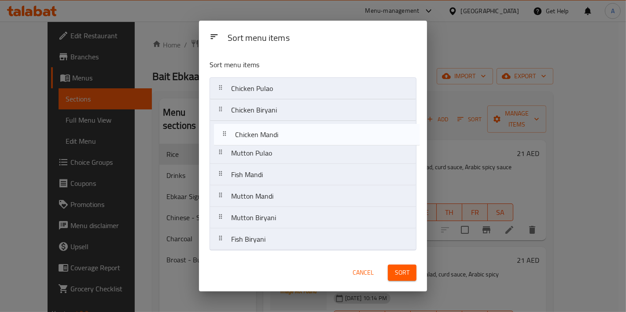
drag, startPoint x: 273, startPoint y: 235, endPoint x: 277, endPoint y: 126, distance: 109.2
click at [277, 126] on nav "Chicken Pulao Chicken Biryani Mutton Pulao Fish Mandi Mutton Mandi Mutton Birya…" at bounding box center [312, 163] width 207 height 173
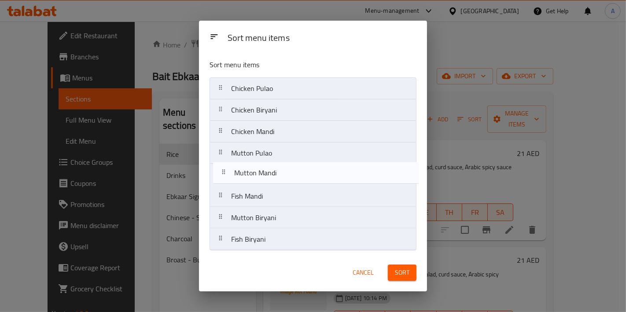
drag, startPoint x: 269, startPoint y: 202, endPoint x: 272, endPoint y: 176, distance: 25.8
click at [272, 176] on nav "Chicken Pulao Chicken Biryani Chicken Mandi Mutton Pulao Fish Mandi Mutton Mand…" at bounding box center [312, 163] width 207 height 173
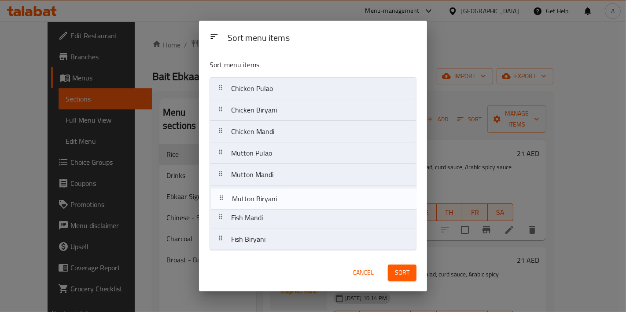
drag, startPoint x: 275, startPoint y: 224, endPoint x: 276, endPoint y: 200, distance: 23.3
click at [276, 200] on nav "Chicken Pulao Chicken Biryani Chicken Mandi Mutton Pulao Mutton Mandi Fish Mand…" at bounding box center [312, 163] width 207 height 173
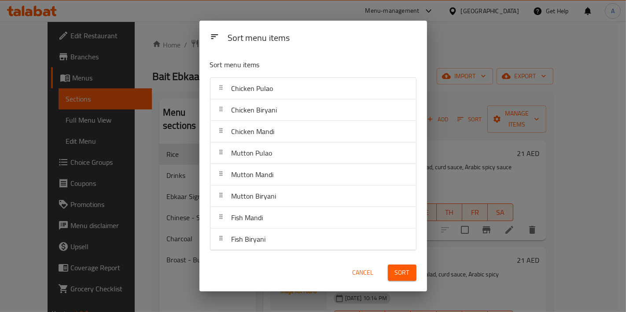
click at [414, 276] on button "Sort" at bounding box center [402, 273] width 29 height 16
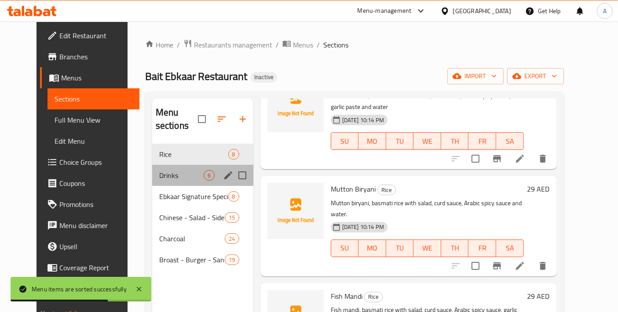
click at [158, 165] on div "Drinks 6" at bounding box center [202, 175] width 101 height 21
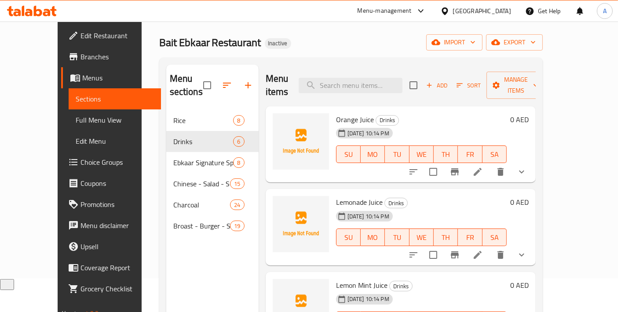
scroll to position [25, 0]
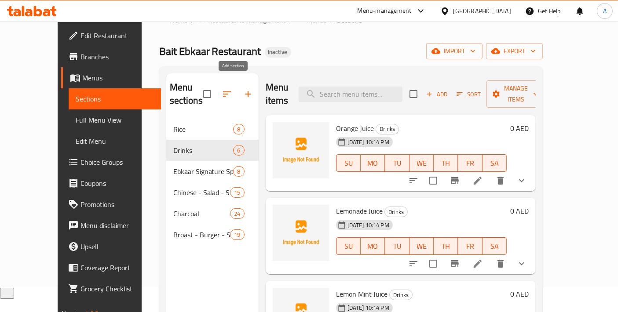
click at [243, 89] on icon "button" at bounding box center [248, 94] width 11 height 11
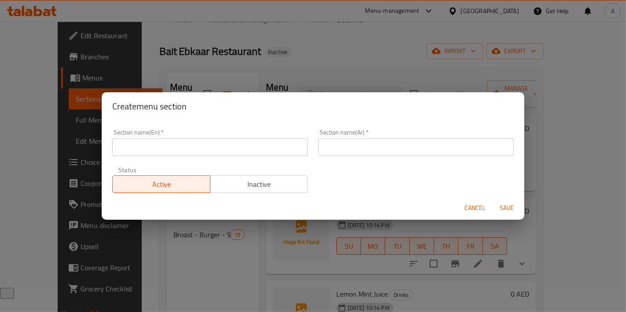
click at [185, 153] on input "text" at bounding box center [209, 148] width 195 height 18
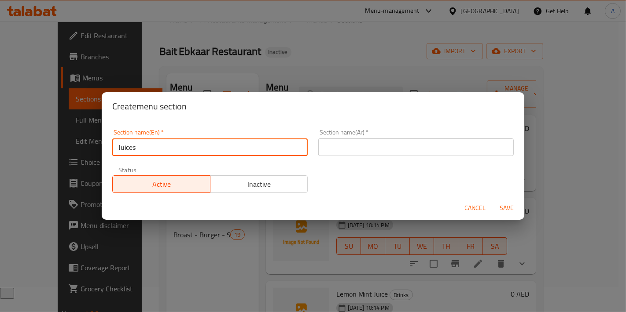
type input "Juices"
click at [330, 150] on input "text" at bounding box center [415, 148] width 195 height 18
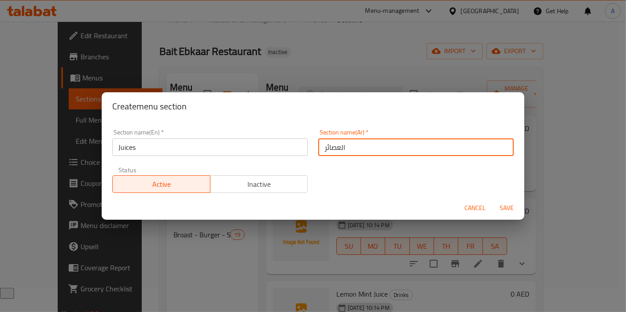
type input "العصائر"
click at [492, 200] on button "Save" at bounding box center [506, 208] width 28 height 16
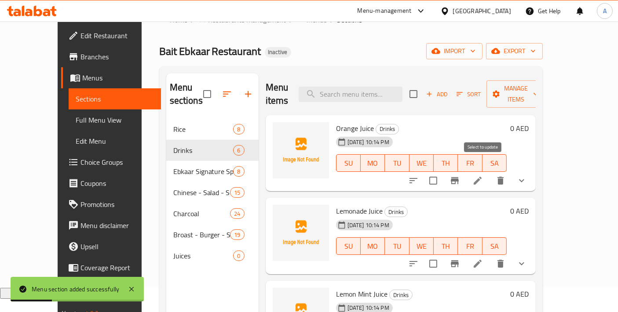
click at [443, 172] on input "checkbox" at bounding box center [433, 181] width 18 height 18
checkbox input "true"
click at [443, 256] on input "checkbox" at bounding box center [433, 264] width 18 height 18
checkbox input "true"
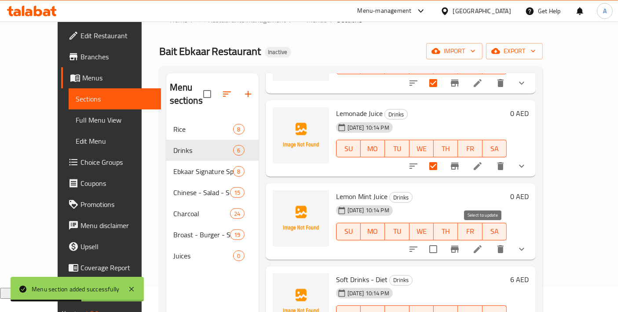
click at [443, 240] on input "checkbox" at bounding box center [433, 249] width 18 height 18
checkbox input "true"
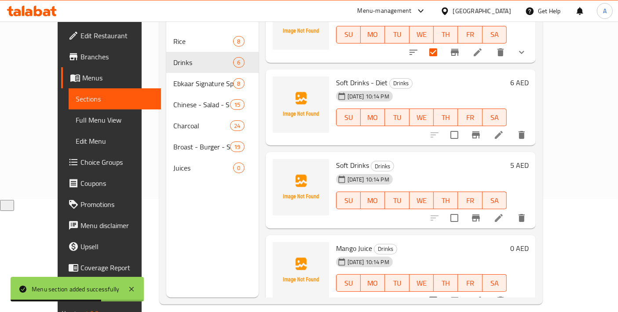
scroll to position [123, 0]
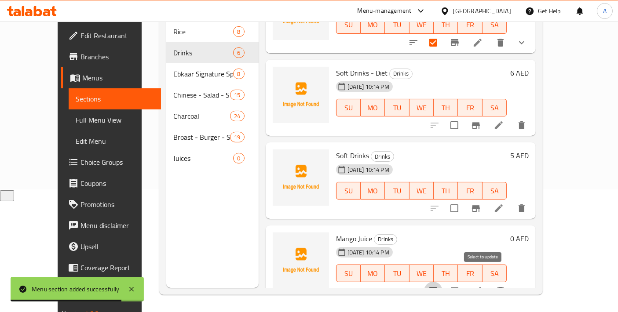
click at [443, 282] on input "checkbox" at bounding box center [433, 291] width 18 height 18
checkbox input "true"
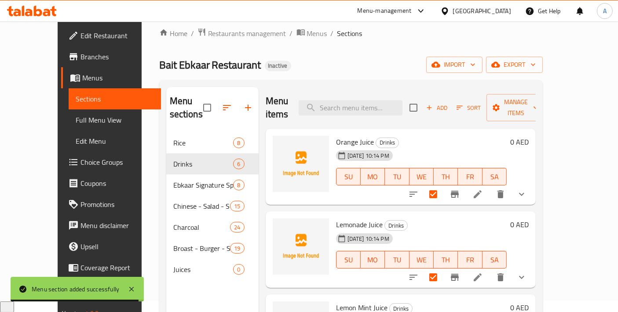
scroll to position [0, 0]
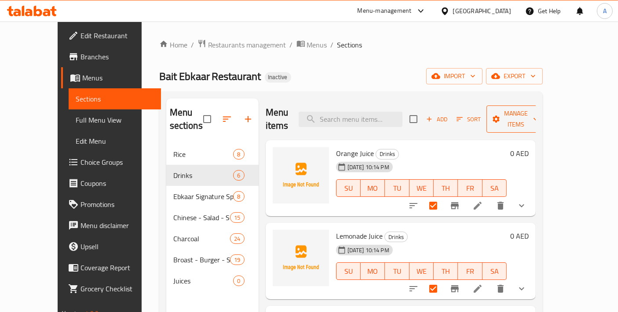
click at [542, 120] on button "Manage items" at bounding box center [516, 119] width 59 height 27
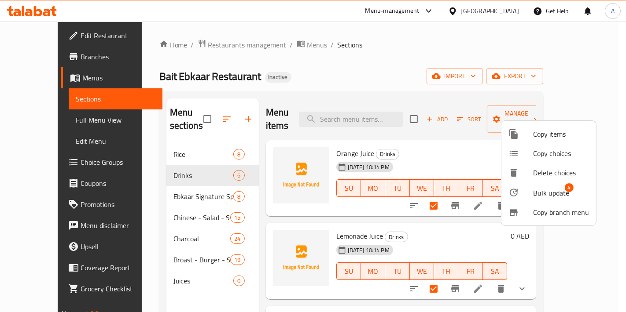
click at [539, 200] on li "Bulk update 4" at bounding box center [548, 193] width 95 height 20
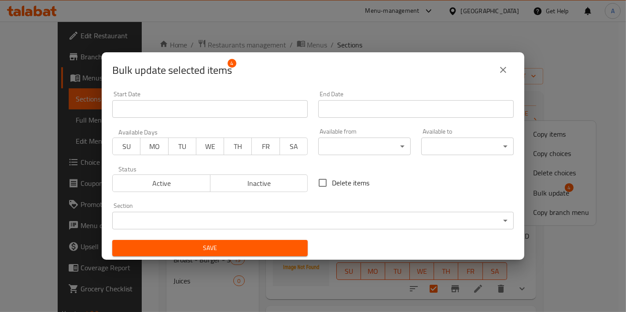
click at [331, 220] on body "​ Menu-management United Arab Emirates Get Help A Edit Restaurant Branches Menu…" at bounding box center [313, 167] width 626 height 291
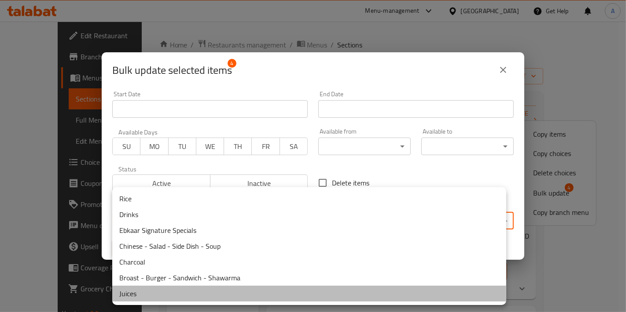
click at [153, 290] on li "Juices" at bounding box center [309, 294] width 394 height 16
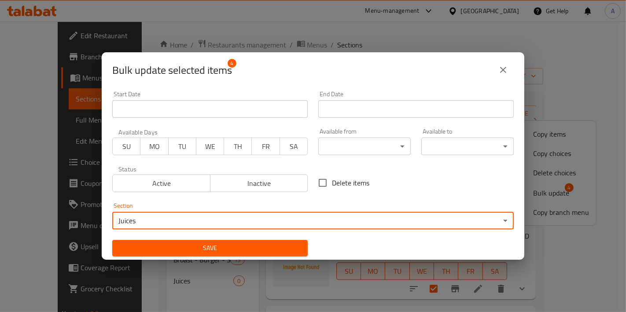
click at [192, 256] on button "Save" at bounding box center [209, 248] width 195 height 16
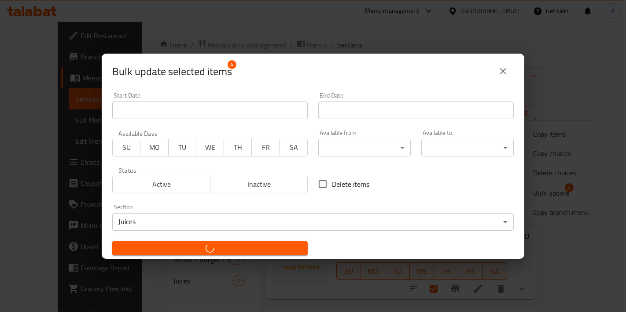
checkbox input "false"
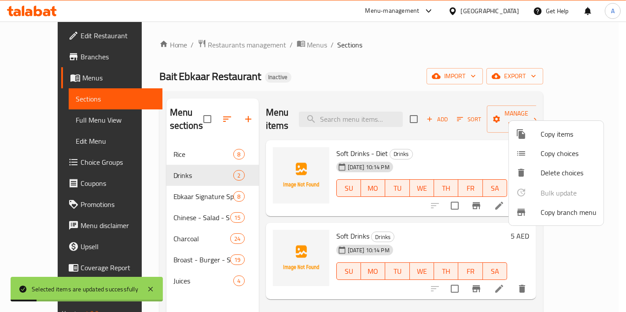
click at [210, 114] on div at bounding box center [313, 156] width 626 height 312
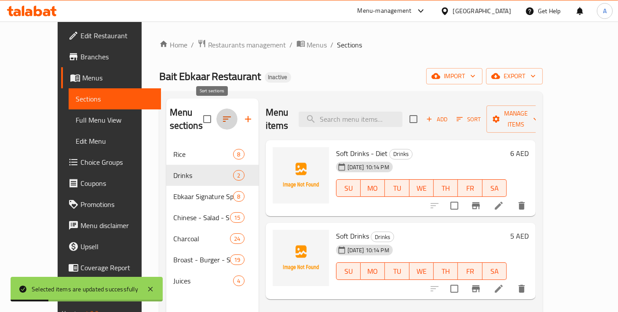
click at [223, 117] on icon "button" at bounding box center [227, 119] width 8 height 5
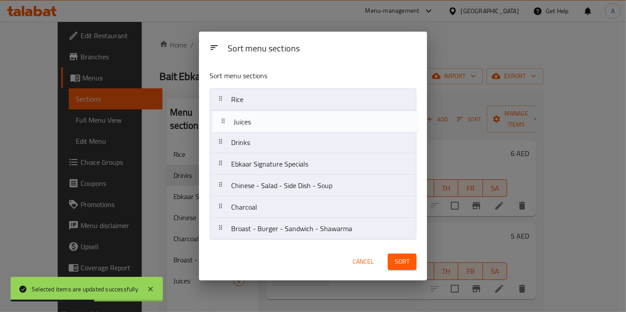
drag, startPoint x: 256, startPoint y: 233, endPoint x: 260, endPoint y: 119, distance: 114.5
click at [260, 119] on nav "Rice Drinks Ebkaar Signature Specials Chinese - Salad - Side Dish - Soup Charco…" at bounding box center [312, 164] width 207 height 152
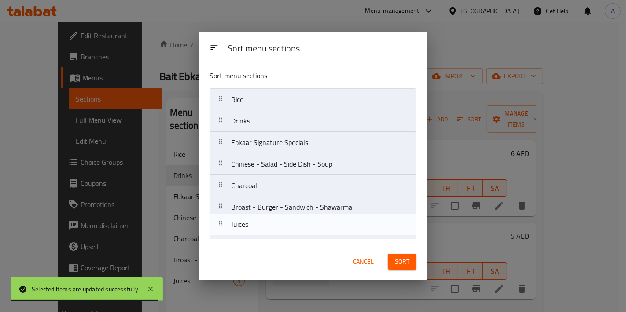
drag, startPoint x: 269, startPoint y: 124, endPoint x: 269, endPoint y: 230, distance: 105.6
click at [269, 230] on nav "Rice Juices Drinks Ebkaar Signature Specials Chinese - Salad - Side Dish - Soup…" at bounding box center [312, 164] width 207 height 152
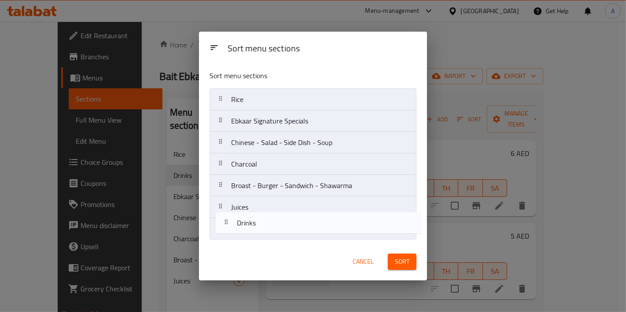
drag, startPoint x: 268, startPoint y: 115, endPoint x: 274, endPoint y: 219, distance: 104.4
click at [274, 219] on nav "Rice Drinks Ebkaar Signature Specials Chinese - Salad - Side Dish - Soup Charco…" at bounding box center [312, 164] width 207 height 152
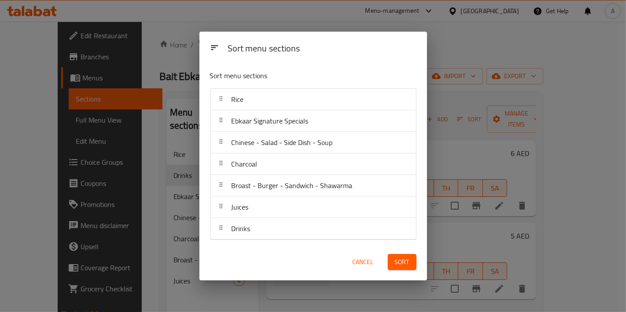
click at [409, 263] on button "Sort" at bounding box center [402, 262] width 29 height 16
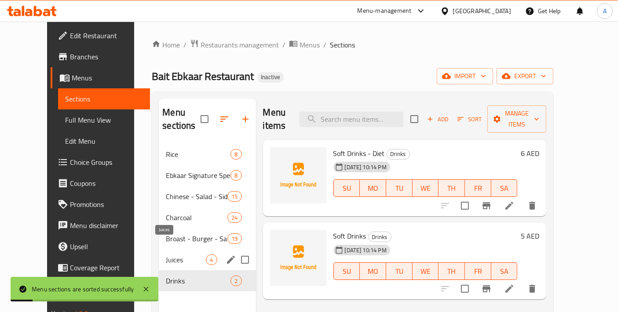
click at [169, 255] on span "Juices" at bounding box center [186, 260] width 40 height 11
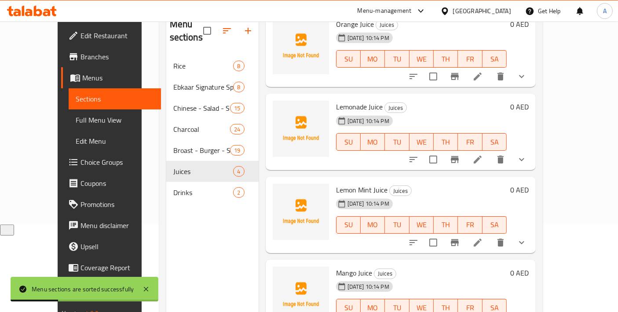
scroll to position [123, 0]
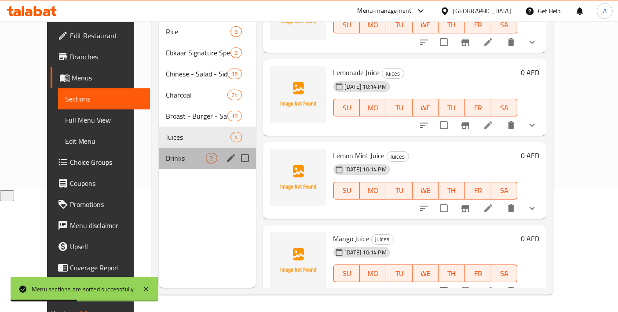
click at [159, 150] on div "Drinks 2" at bounding box center [207, 158] width 97 height 21
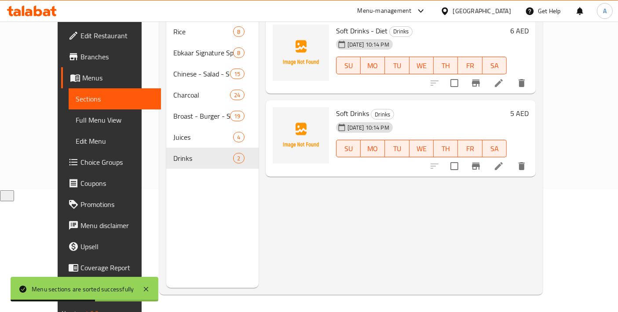
scroll to position [25, 0]
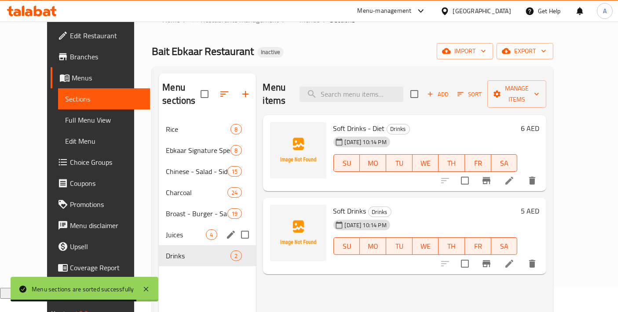
click at [177, 228] on div "Juices 4" at bounding box center [207, 234] width 97 height 21
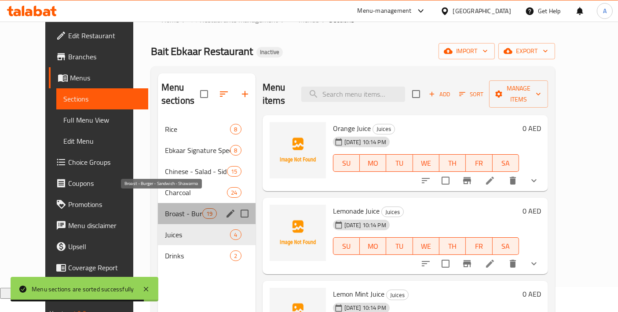
click at [180, 209] on span "Broast - Burger - Sandwich - Shawarma" at bounding box center [183, 214] width 37 height 11
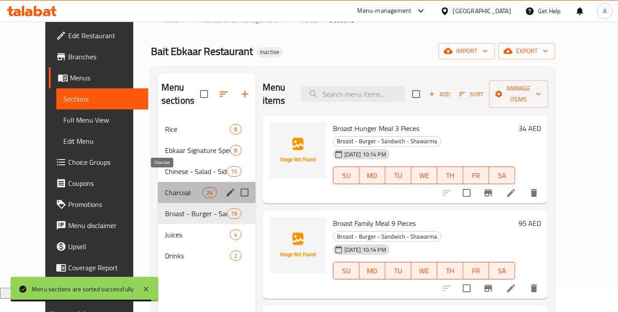
click at [167, 187] on span "Charcoal" at bounding box center [183, 192] width 37 height 11
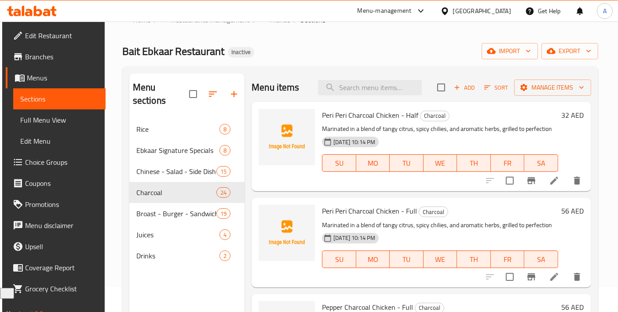
click at [27, 163] on span "Choice Groups" at bounding box center [61, 162] width 73 height 11
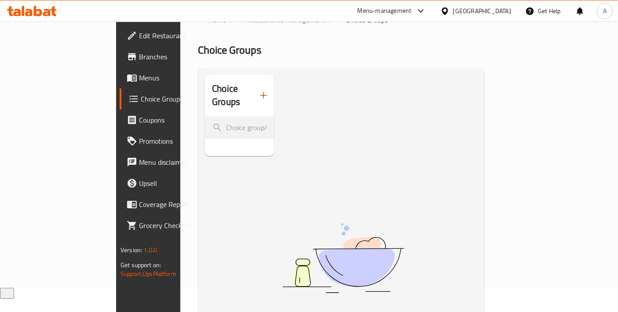
click at [253, 90] on button "button" at bounding box center [263, 95] width 21 height 21
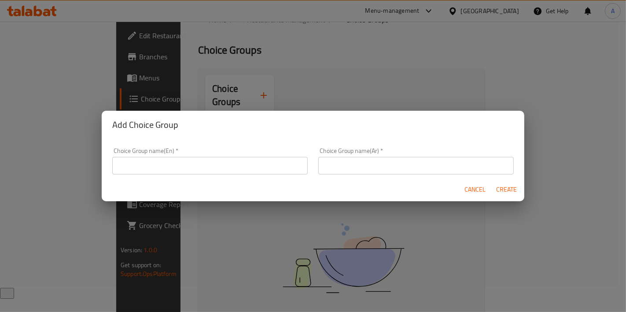
click at [198, 164] on input "text" at bounding box center [209, 166] width 195 height 18
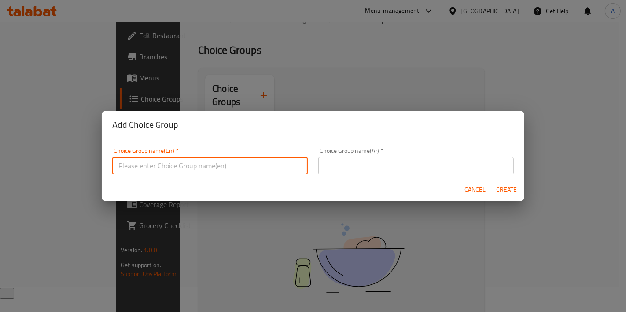
type input "Your Choice Of Sauce:"
click at [366, 171] on input "text" at bounding box center [415, 166] width 195 height 18
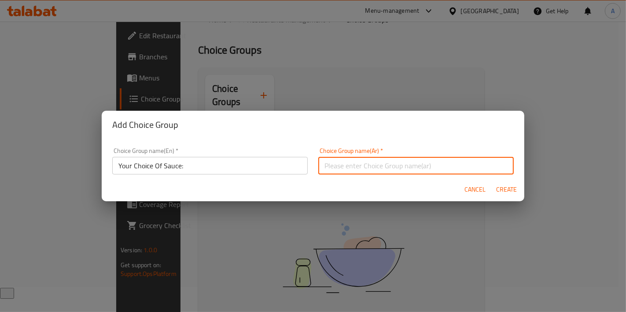
type input "إختيارك من الصوص:"
click at [502, 192] on span "Create" at bounding box center [506, 189] width 21 height 11
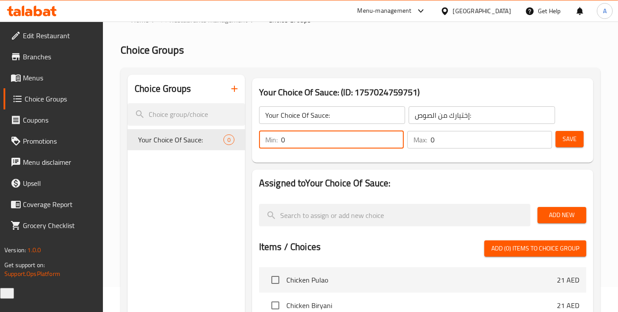
click at [259, 148] on div "Min: 0 ​" at bounding box center [331, 140] width 145 height 18
type input "1"
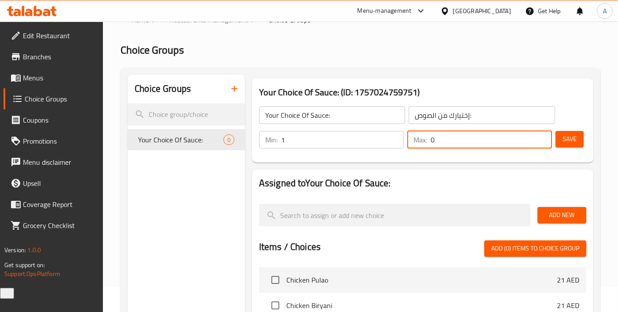
drag, startPoint x: 452, startPoint y: 135, endPoint x: 413, endPoint y: 138, distance: 39.3
click at [413, 138] on div "Max: 0 ​" at bounding box center [479, 140] width 145 height 18
type input "1"
click at [568, 141] on span "Save" at bounding box center [570, 139] width 14 height 11
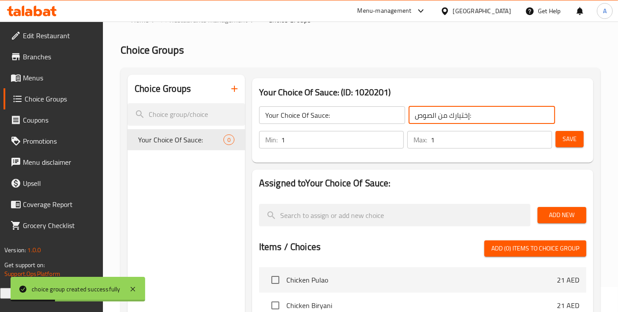
drag, startPoint x: 425, startPoint y: 115, endPoint x: 417, endPoint y: 116, distance: 8.4
click at [417, 116] on input "إختيارك من الصوص:" at bounding box center [482, 115] width 146 height 18
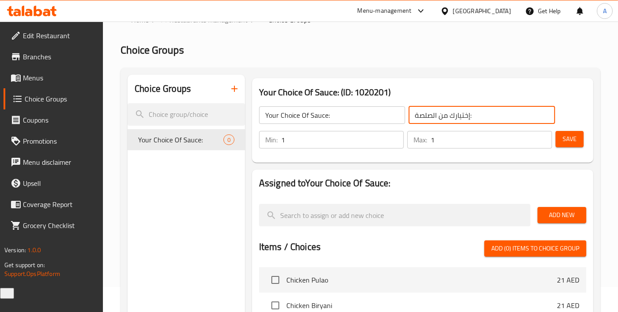
type input "إختيارك من الصلصة:"
click at [572, 139] on span "Save" at bounding box center [570, 139] width 14 height 11
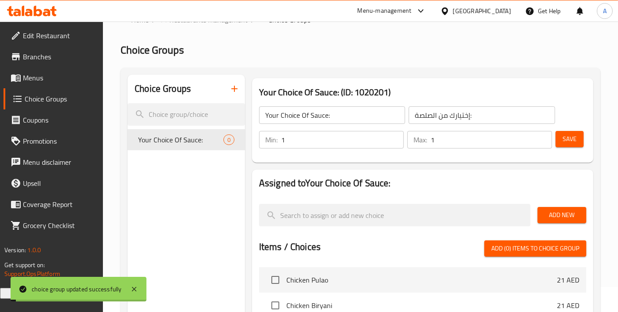
click at [562, 218] on span "Add New" at bounding box center [562, 215] width 35 height 11
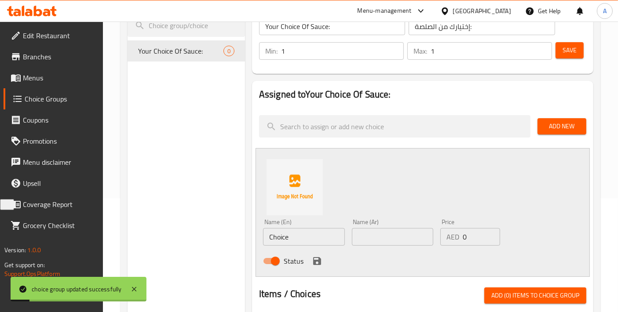
scroll to position [123, 0]
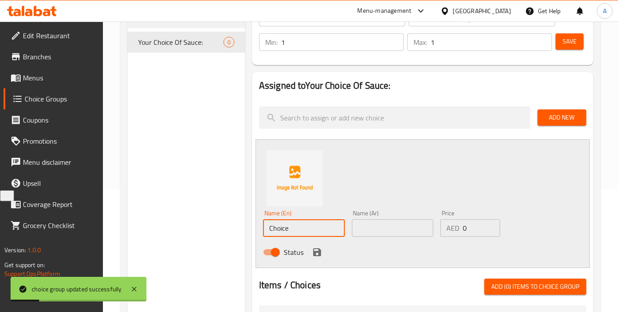
drag, startPoint x: 293, startPoint y: 227, endPoint x: 200, endPoint y: 228, distance: 93.3
click at [200, 228] on div "Choice Groups Your Choice Of Sauce: 0 Your Choice Of Sauce: (ID: 1020201) Your …" at bounding box center [362, 269] width 469 height 585
type input "T"
type input "Red"
click at [374, 227] on input "text" at bounding box center [393, 229] width 82 height 18
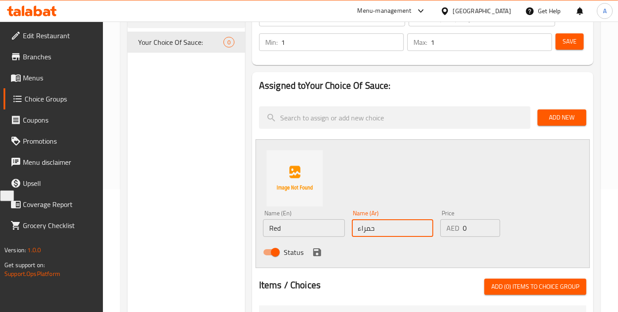
type input "حمراء"
click at [314, 249] on icon "save" at bounding box center [317, 253] width 8 height 8
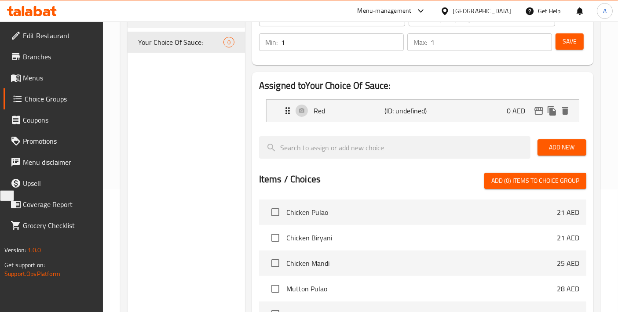
click at [537, 153] on div "Add New" at bounding box center [562, 147] width 56 height 29
click at [546, 150] on span "Add New" at bounding box center [562, 147] width 35 height 11
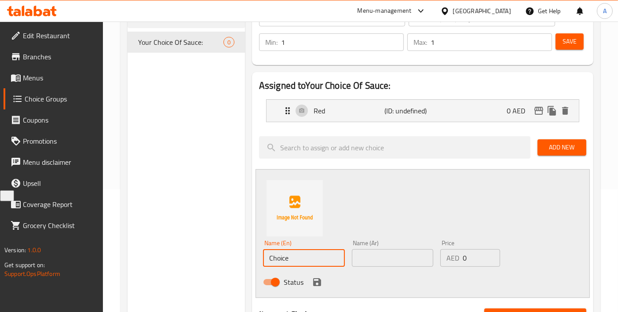
drag, startPoint x: 285, startPoint y: 260, endPoint x: 201, endPoint y: 259, distance: 83.6
click at [201, 259] on div "Choice Groups Your Choice Of Sauce: 0 Your Choice Of Sauce: (ID: 1020201) Your …" at bounding box center [362, 284] width 469 height 615
click at [284, 263] on input "Choice" at bounding box center [304, 258] width 82 height 18
drag, startPoint x: 296, startPoint y: 260, endPoint x: 216, endPoint y: 260, distance: 79.2
click at [216, 260] on div "Choice Groups Your Choice Of Sauce: 0 Your Choice Of Sauce: (ID: 1020201) Your …" at bounding box center [362, 284] width 469 height 615
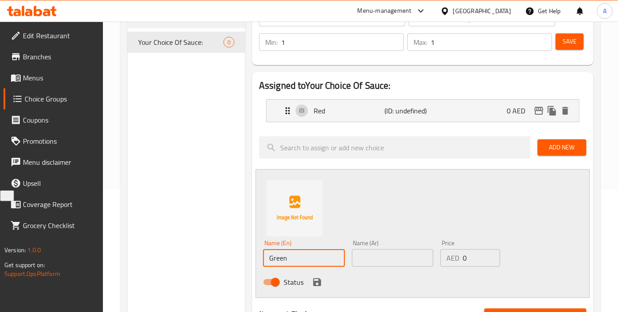
type input "Green"
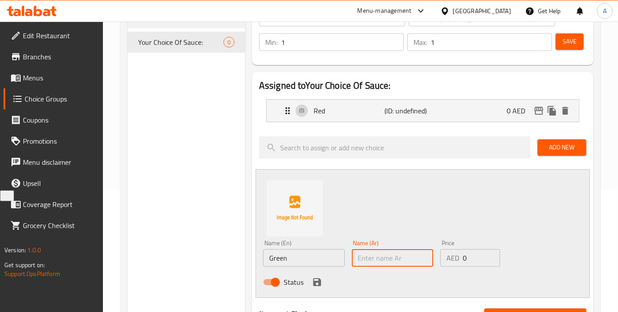
click at [412, 254] on input "text" at bounding box center [393, 258] width 82 height 18
type input "خضراء"
click at [318, 278] on icon "save" at bounding box center [317, 282] width 11 height 11
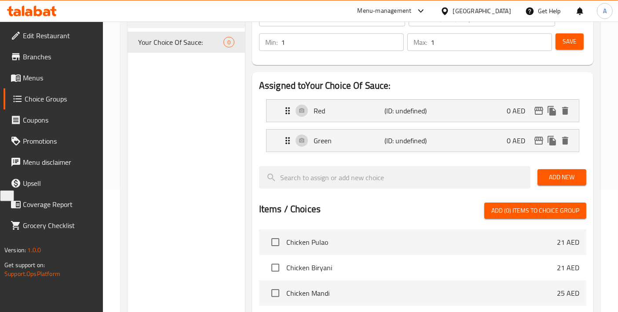
click at [540, 172] on button "Add New" at bounding box center [562, 177] width 49 height 16
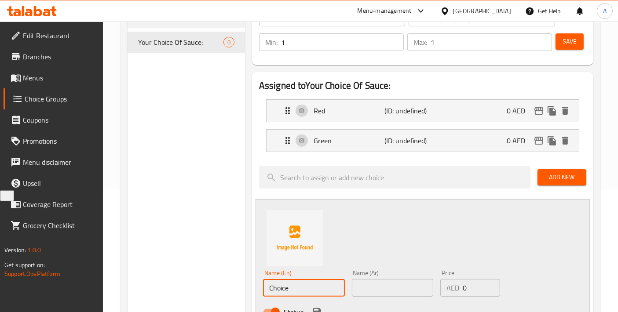
drag, startPoint x: 316, startPoint y: 291, endPoint x: 199, endPoint y: 292, distance: 117.0
click at [199, 292] on div "Choice Groups Your Choice Of Sauce: 0 Your Choice Of Sauce: (ID: 1020201) Your …" at bounding box center [362, 299] width 469 height 645
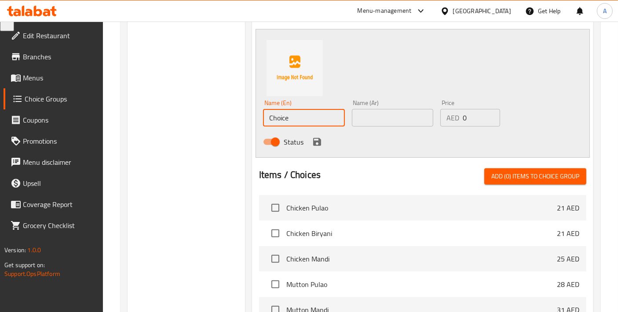
scroll to position [195, 0]
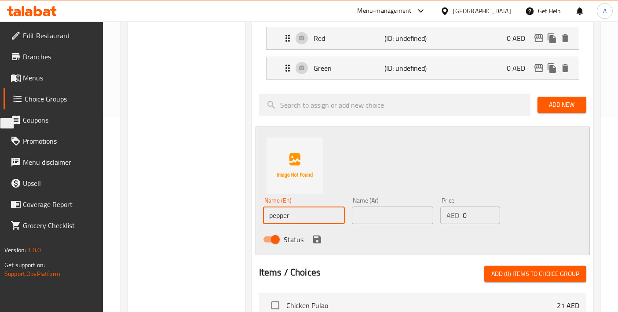
drag, startPoint x: 273, startPoint y: 216, endPoint x: 267, endPoint y: 219, distance: 6.1
click at [267, 219] on input "pepper" at bounding box center [304, 216] width 82 height 18
type input "Pepper"
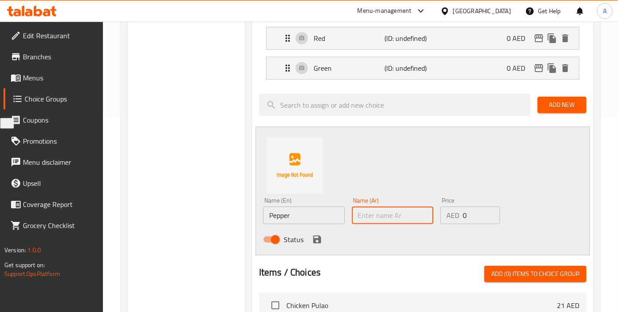
click at [359, 211] on input "text" at bounding box center [393, 216] width 82 height 18
type input "بالفلفل"
click at [313, 237] on icon "save" at bounding box center [317, 240] width 11 height 11
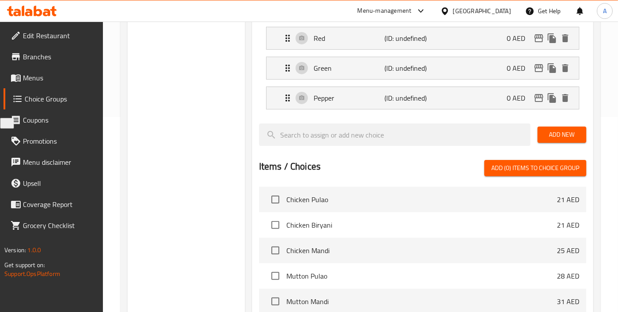
scroll to position [0, 0]
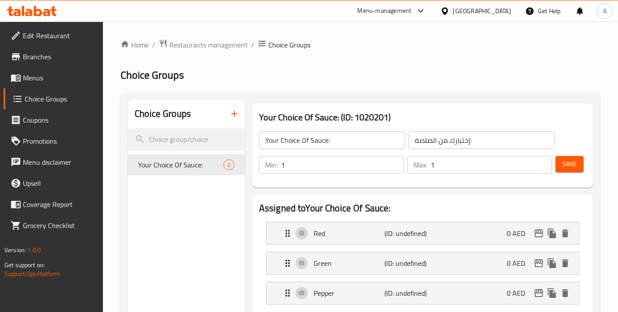
click at [574, 173] on div "Save" at bounding box center [567, 164] width 27 height 21
click at [578, 169] on button "Save" at bounding box center [570, 164] width 28 height 16
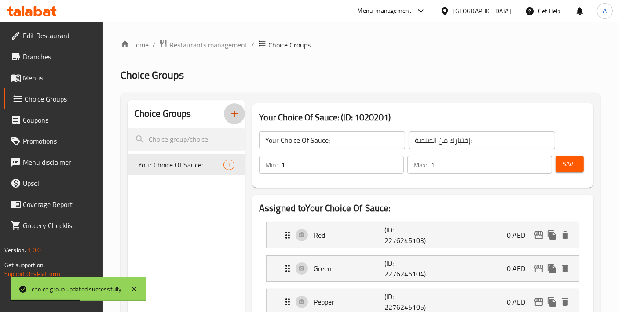
click at [236, 117] on icon "button" at bounding box center [234, 114] width 11 height 11
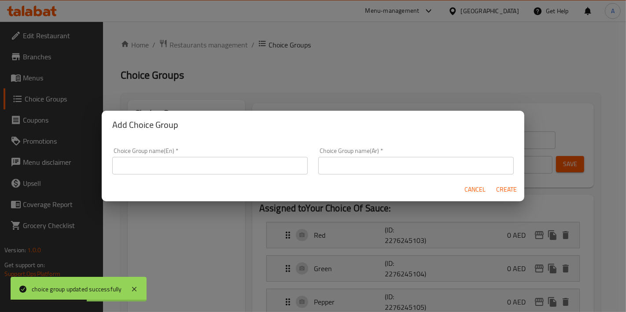
click at [213, 159] on input "text" at bounding box center [209, 166] width 195 height 18
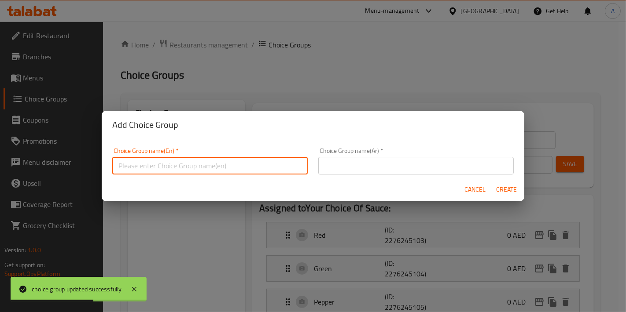
type input "Your Choice Of:"
click at [342, 170] on input "text" at bounding box center [415, 166] width 195 height 18
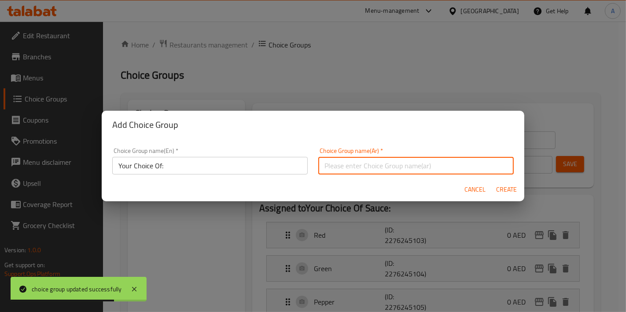
type input "إختيارك من:"
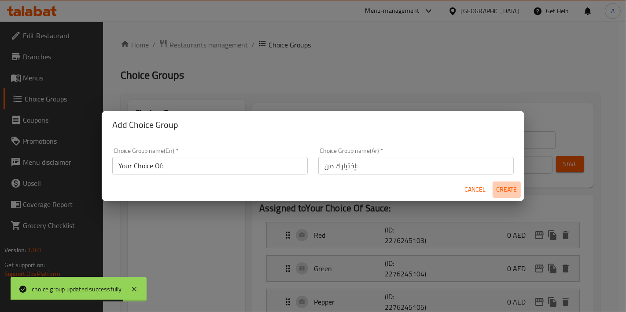
click at [514, 189] on span "Create" at bounding box center [506, 189] width 21 height 11
type input "Your Choice Of:"
type input "إختيارك من:"
type input "0"
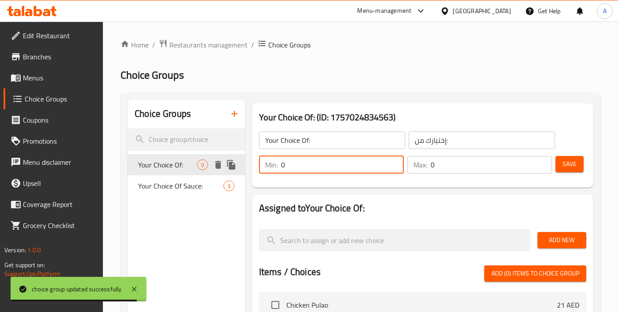
drag, startPoint x: 322, startPoint y: 166, endPoint x: 238, endPoint y: 166, distance: 84.9
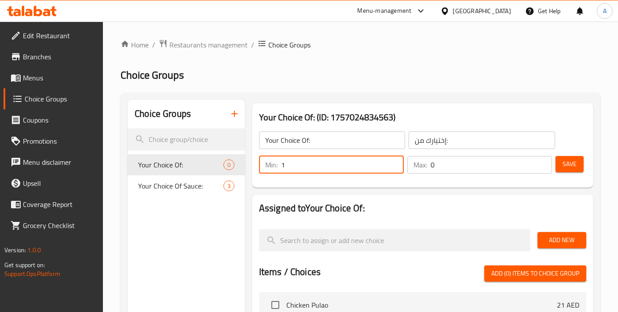
type input "1"
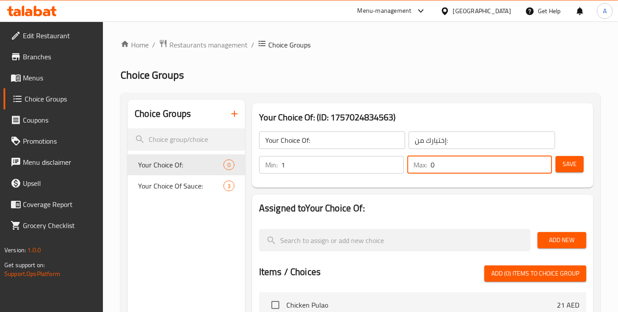
drag, startPoint x: 446, startPoint y: 165, endPoint x: 393, endPoint y: 165, distance: 52.4
click at [393, 165] on div "Min: 1 ​ Max: 0 ​" at bounding box center [406, 165] width 300 height 25
type input "1"
click at [578, 167] on button "Save" at bounding box center [570, 164] width 28 height 16
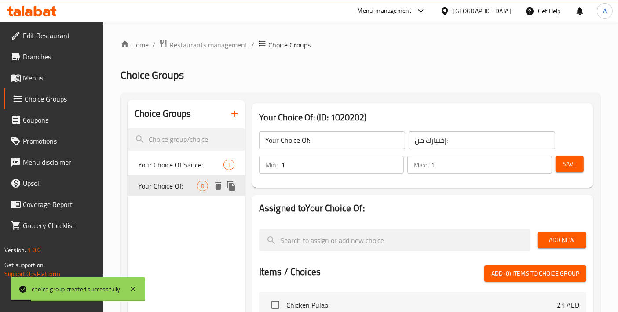
click at [182, 192] on div "Your Choice Of: 0" at bounding box center [186, 186] width 117 height 21
click at [557, 247] on button "Add New" at bounding box center [562, 240] width 49 height 16
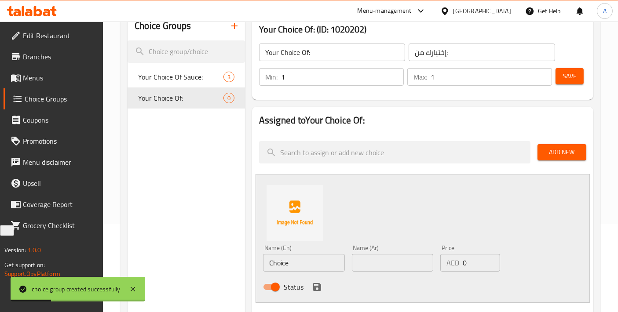
scroll to position [98, 0]
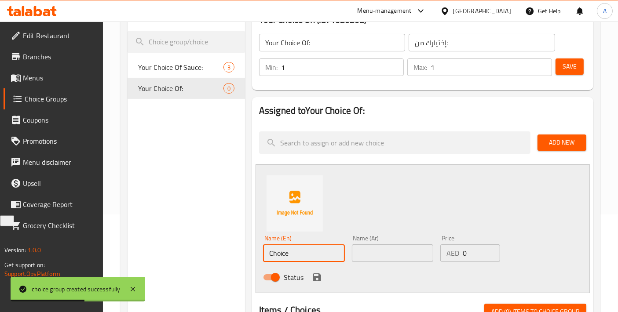
drag, startPoint x: 306, startPoint y: 255, endPoint x: 174, endPoint y: 240, distance: 133.3
click at [174, 240] on div "Choice Groups Your Choice Of Sauce: 3 Your Choice Of: 0 Your Choice Of: (ID: 10…" at bounding box center [362, 294] width 469 height 585
paste input "inese r"
click at [296, 255] on input "Chinese rice" at bounding box center [304, 254] width 82 height 18
type input "Chinese Rice"
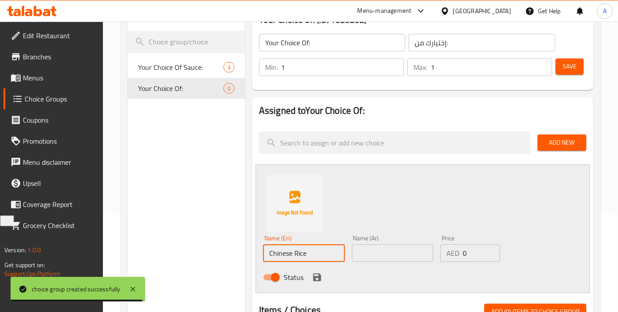
click at [374, 256] on input "text" at bounding box center [393, 254] width 82 height 18
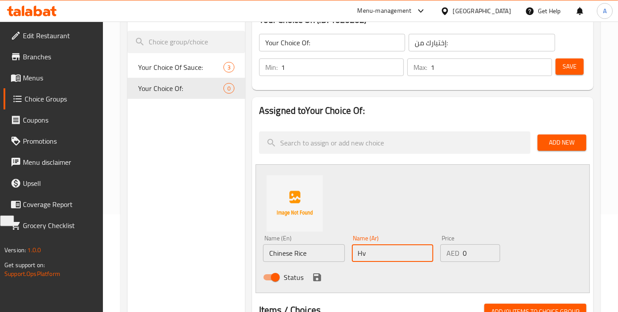
type input "H"
type input "أرز صيني"
click at [322, 269] on div "Status" at bounding box center [393, 278] width 266 height 24
click at [320, 274] on icon "save" at bounding box center [317, 277] width 11 height 11
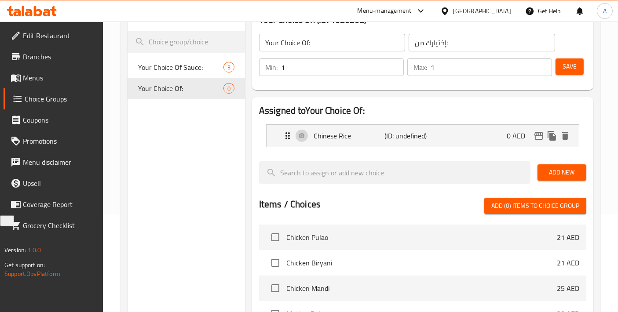
click at [545, 176] on span "Add New" at bounding box center [562, 172] width 35 height 11
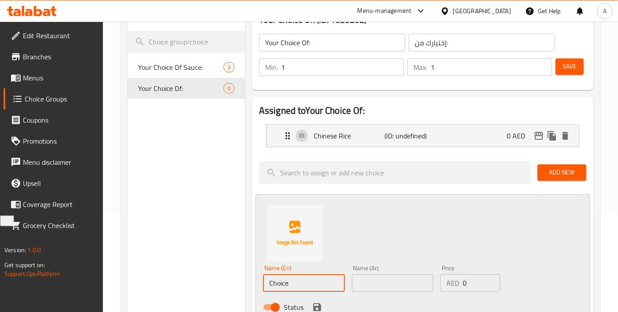
paste input "inese noodles"
drag, startPoint x: 313, startPoint y: 279, endPoint x: 196, endPoint y: 271, distance: 117.3
click at [196, 271] on div "Choice Groups Your Choice Of Sauce: 3 Your Choice Of: 0 Your Choice Of: (ID: 10…" at bounding box center [362, 309] width 469 height 615
click at [298, 282] on input "Chinese noodles" at bounding box center [304, 284] width 82 height 18
type input "Chinese Noodles"
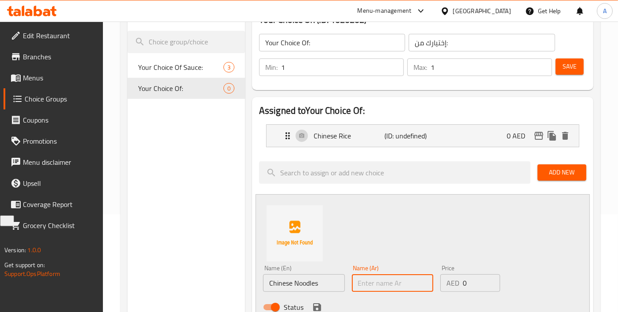
click at [382, 283] on input "text" at bounding box center [393, 284] width 82 height 18
type input "نودلز صينية"
click at [320, 308] on icon "save" at bounding box center [317, 307] width 11 height 11
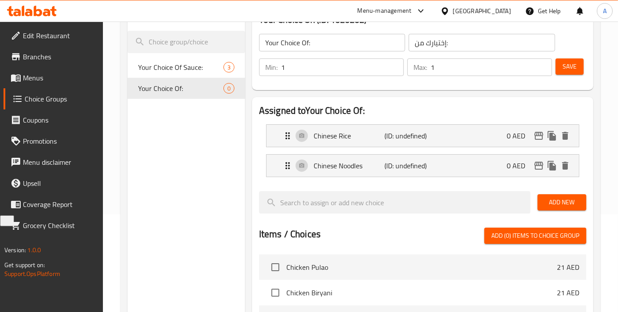
click at [558, 72] on button "Save" at bounding box center [570, 67] width 28 height 16
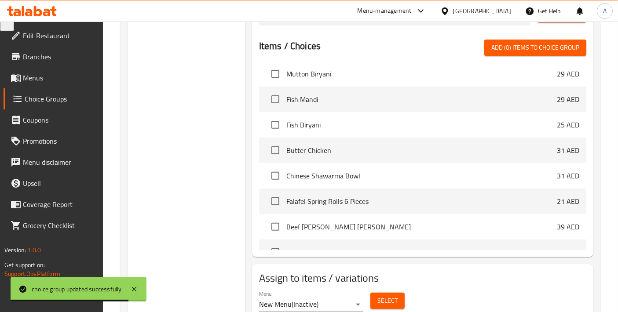
scroll to position [293, 0]
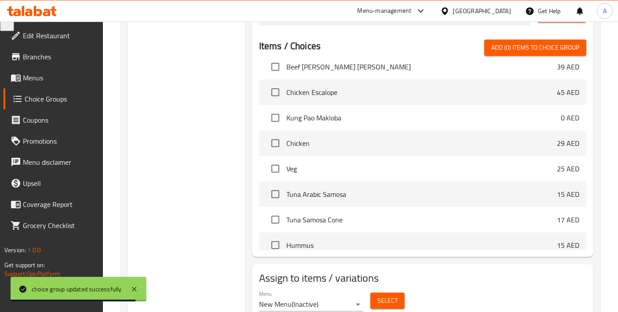
click at [383, 297] on span "Select" at bounding box center [387, 301] width 20 height 11
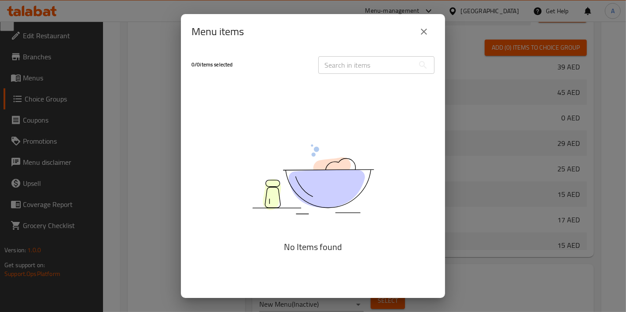
click at [344, 65] on input "text" at bounding box center [366, 65] width 96 height 18
paste input "Chinese Shawarma Bowl"
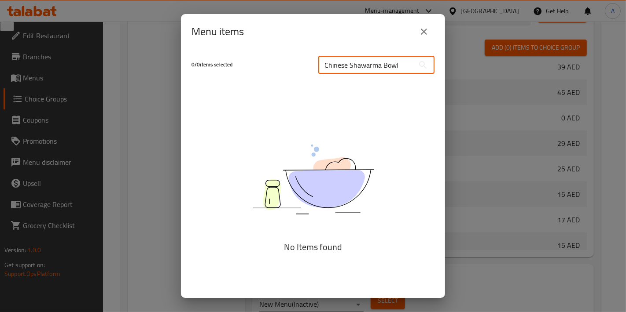
type input "Chinese Shawarma Bowl"
click at [421, 37] on icon "close" at bounding box center [423, 31] width 11 height 11
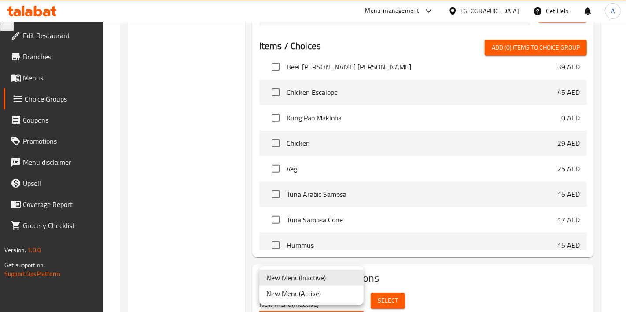
click at [188, 197] on div at bounding box center [313, 156] width 626 height 312
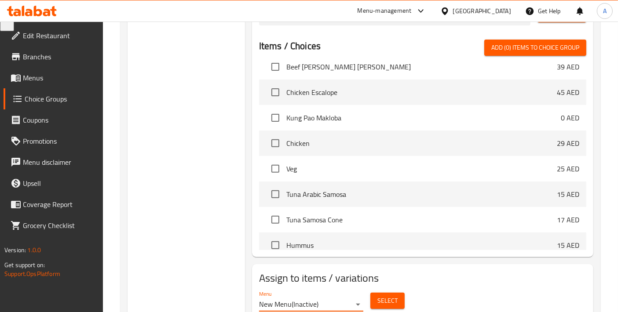
click at [67, 76] on span "Menus" at bounding box center [59, 78] width 73 height 11
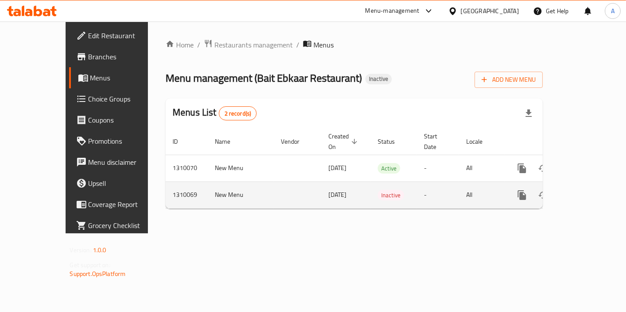
click at [593, 191] on link "enhanced table" at bounding box center [585, 195] width 21 height 21
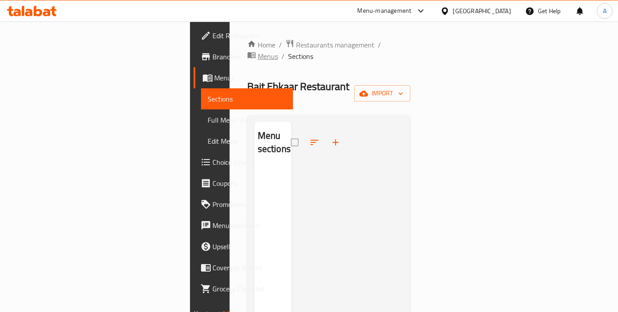
click at [278, 51] on span "Menus" at bounding box center [268, 56] width 20 height 11
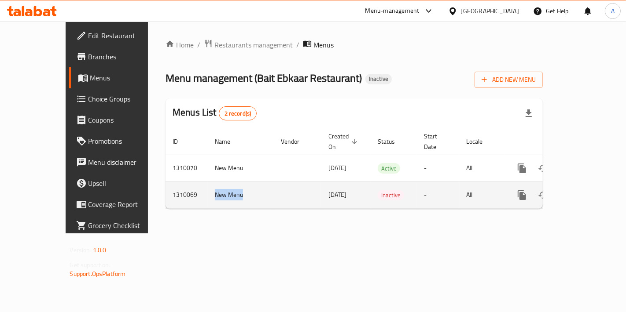
drag, startPoint x: 172, startPoint y: 187, endPoint x: 220, endPoint y: 186, distance: 48.0
click at [220, 186] on td "New Menu" at bounding box center [241, 195] width 66 height 27
copy td "New Menu"
click at [567, 191] on icon "enhanced table" at bounding box center [564, 195] width 6 height 8
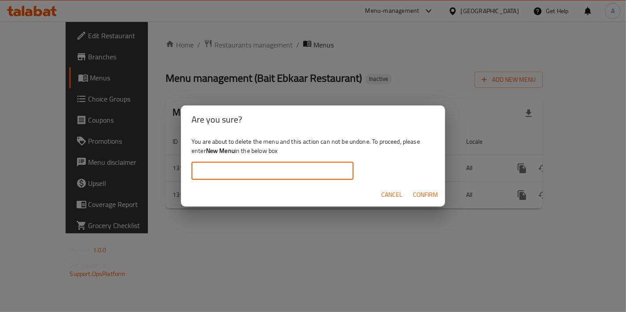
click at [215, 176] on input "text" at bounding box center [272, 171] width 162 height 18
paste input "New Menu"
type input "New Menu"
click at [429, 191] on span "Confirm" at bounding box center [425, 195] width 25 height 11
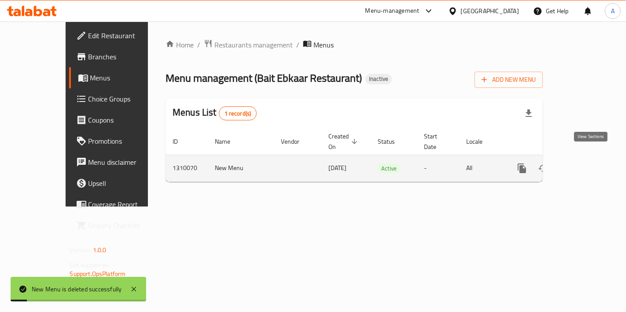
click at [591, 164] on link "enhanced table" at bounding box center [585, 168] width 21 height 21
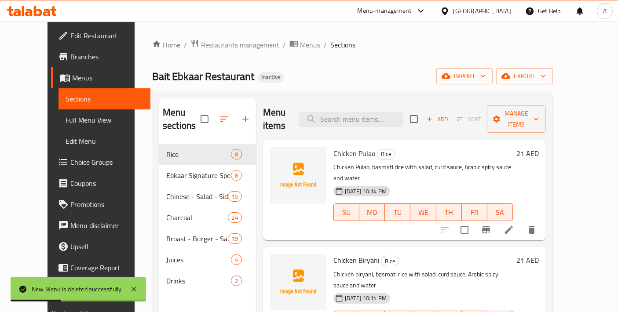
click at [70, 164] on span "Choice Groups" at bounding box center [106, 162] width 73 height 11
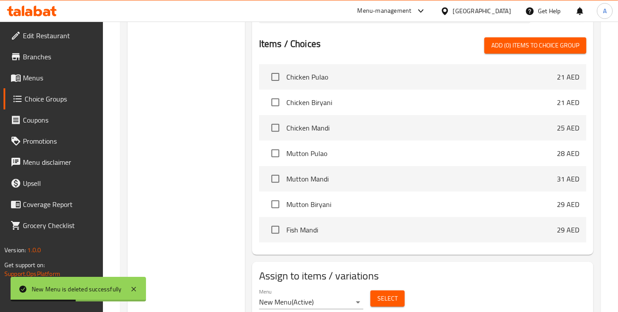
scroll to position [360, 0]
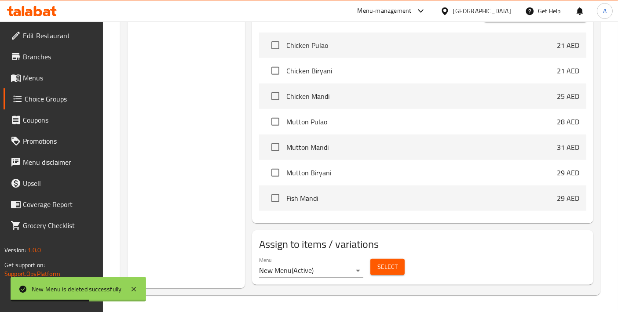
click at [388, 266] on span "Select" at bounding box center [387, 267] width 20 height 11
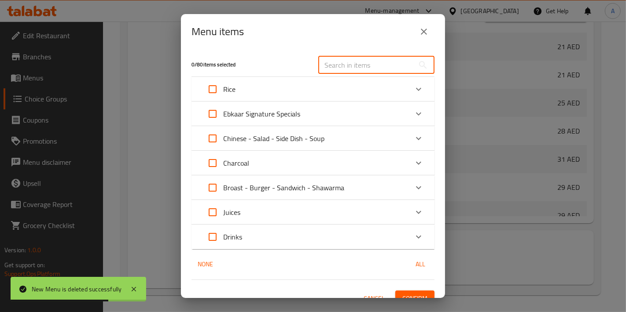
click at [341, 57] on input "text" at bounding box center [366, 65] width 96 height 18
paste input "New Menu"
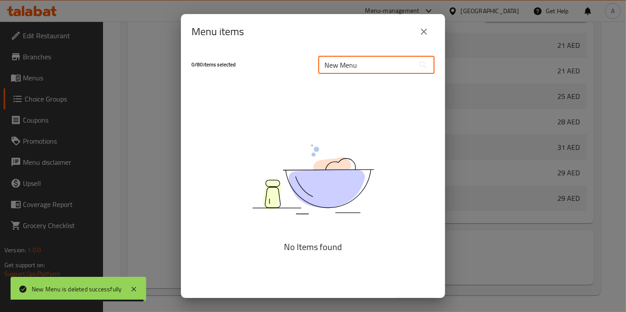
drag, startPoint x: 364, startPoint y: 68, endPoint x: 144, endPoint y: 59, distance: 219.7
click at [150, 59] on div "Menu items 0 / 80 items selected New Menu ​ No Items found Cancel Confirm" at bounding box center [313, 156] width 626 height 312
paste input "Chinese Shawarma Bowl"
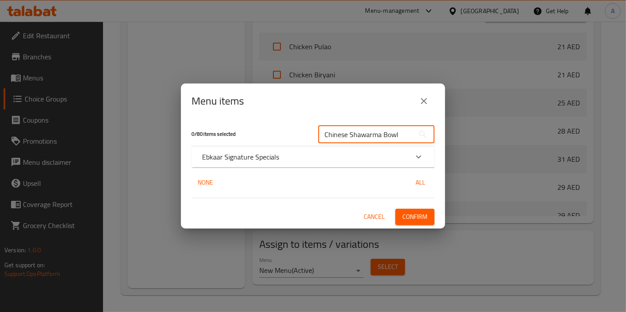
type input "Chinese Shawarma Bowl"
click at [233, 166] on div "Ebkaar Signature Specials" at bounding box center [312, 157] width 243 height 21
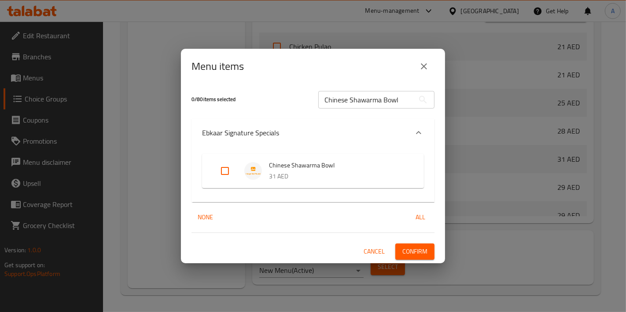
click at [218, 172] on input "Expand" at bounding box center [224, 171] width 21 height 21
checkbox input "true"
click at [413, 252] on span "Confirm" at bounding box center [414, 251] width 25 height 11
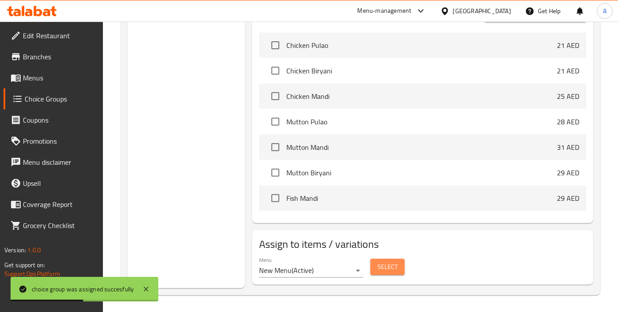
click at [393, 273] on button "Select" at bounding box center [387, 267] width 34 height 16
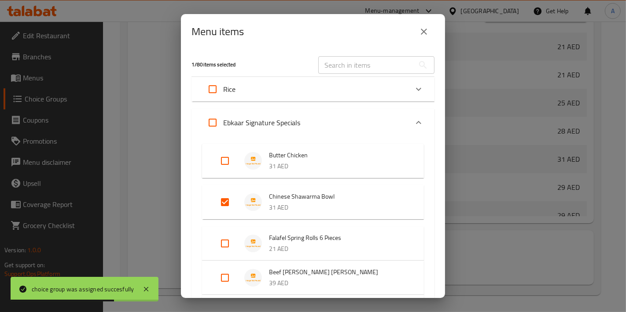
click at [235, 205] on div "Expand" at bounding box center [232, 202] width 25 height 21
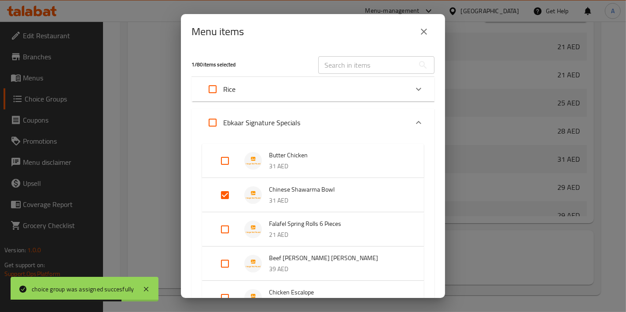
click at [230, 199] on input "Expand" at bounding box center [224, 195] width 21 height 21
checkbox input "false"
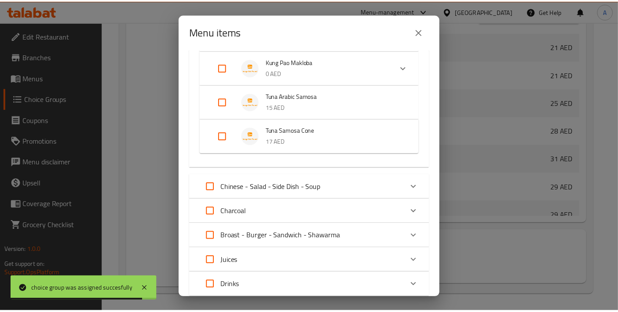
scroll to position [339, 0]
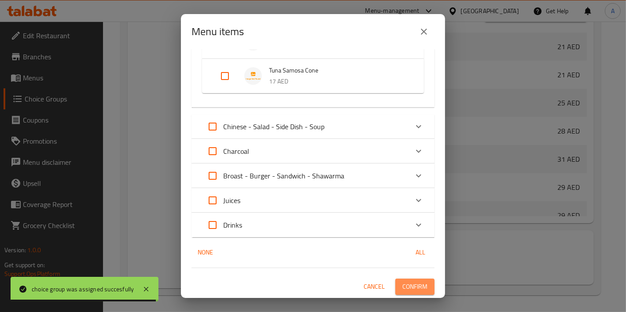
click at [405, 289] on span "Confirm" at bounding box center [414, 287] width 25 height 11
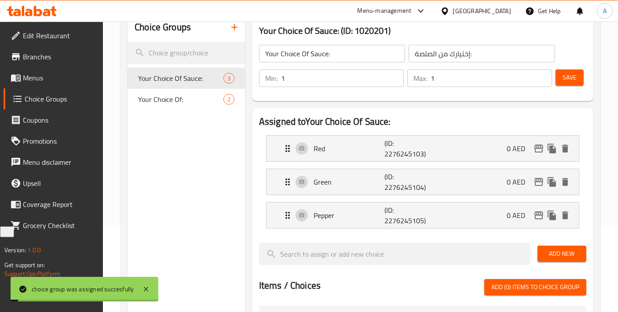
scroll to position [0, 0]
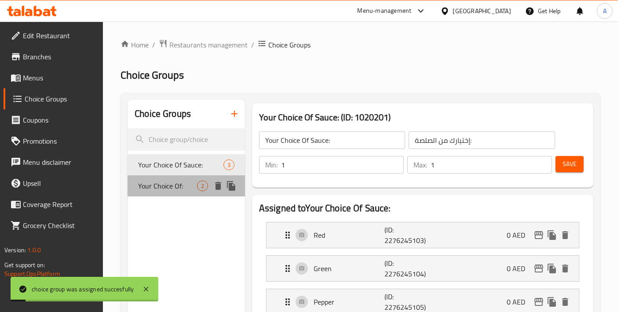
click at [156, 190] on span "Your Choice Of:" at bounding box center [167, 186] width 59 height 11
type input "Your Choice Of:"
type input "إختيارك من:"
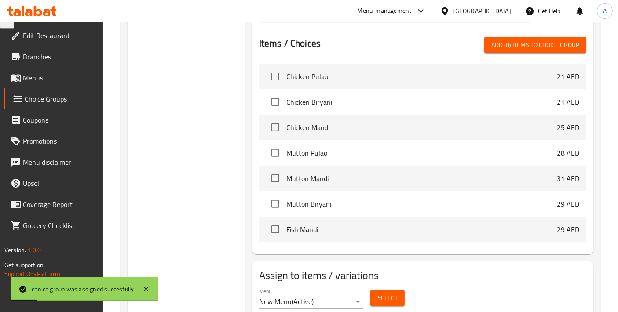
scroll to position [327, 0]
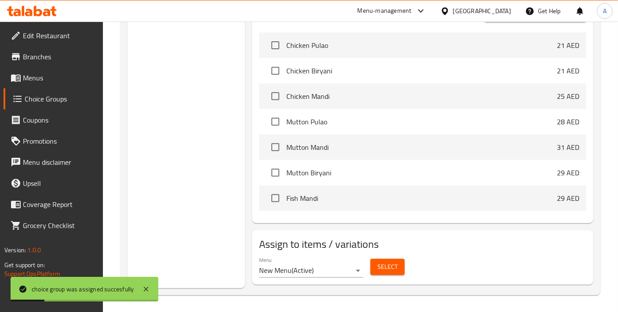
click at [395, 277] on div "Select" at bounding box center [387, 267] width 41 height 23
click at [395, 275] on button "Select" at bounding box center [387, 267] width 34 height 16
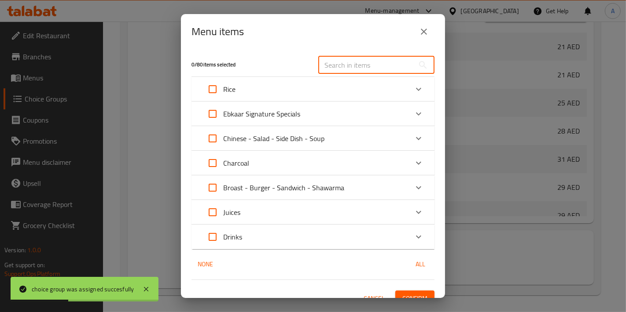
click at [351, 66] on input "text" at bounding box center [366, 65] width 96 height 18
paste input "Chinese Shawarma Bowl"
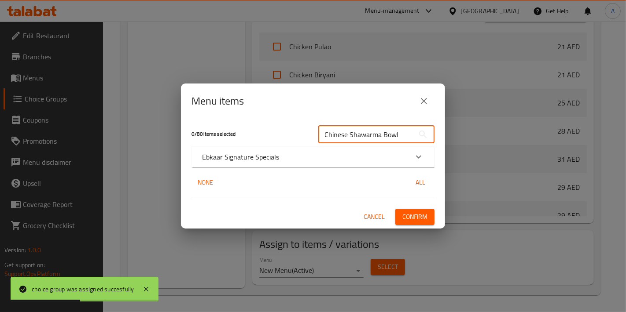
type input "Chinese Shawarma Bowl"
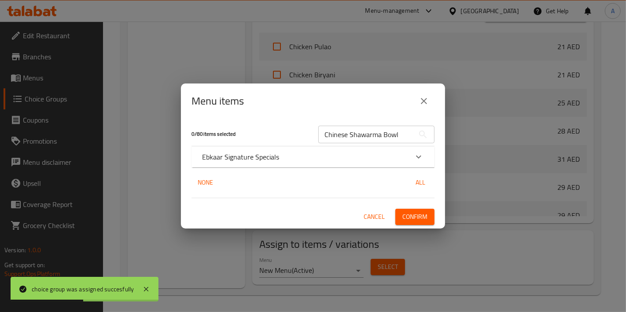
click at [295, 160] on div "Ebkaar Signature Specials" at bounding box center [305, 157] width 206 height 11
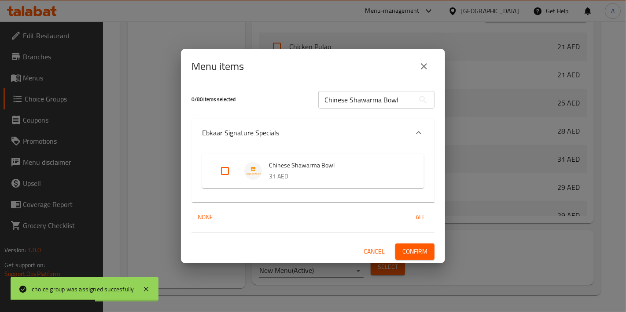
click at [227, 171] on input "Expand" at bounding box center [224, 171] width 21 height 21
checkbox input "true"
click at [408, 244] on button "Confirm" at bounding box center [414, 252] width 39 height 16
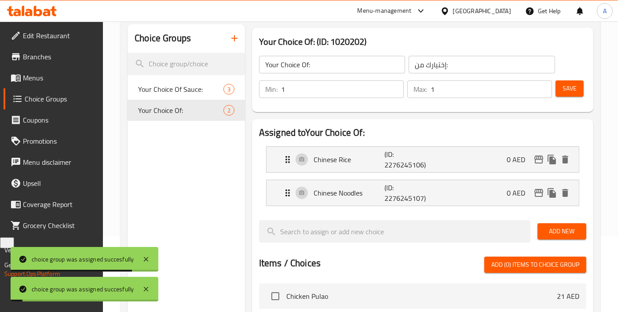
scroll to position [34, 0]
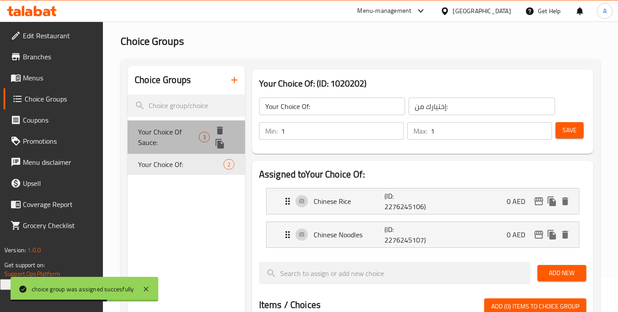
click at [168, 127] on span "Your Choice Of Sauce:" at bounding box center [168, 137] width 60 height 21
type input "Your Choice Of Sauce:"
type input "إختيارك من الصلصة:"
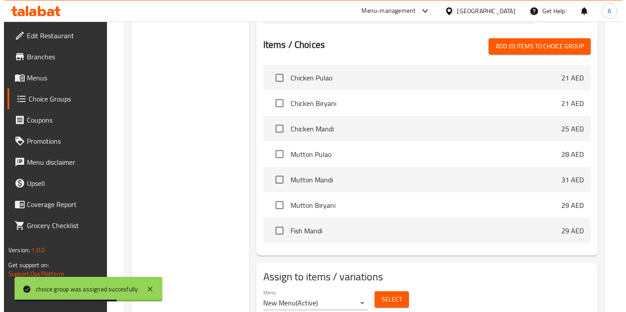
scroll to position [360, 0]
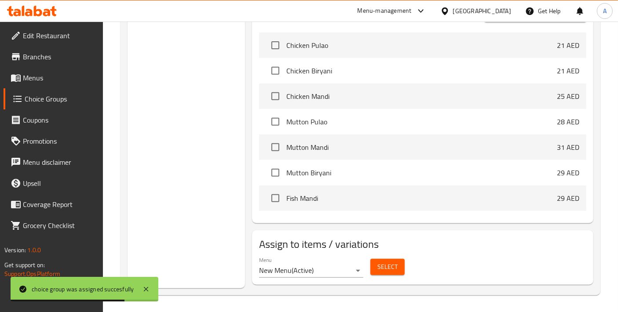
click at [398, 275] on button "Select" at bounding box center [387, 267] width 34 height 16
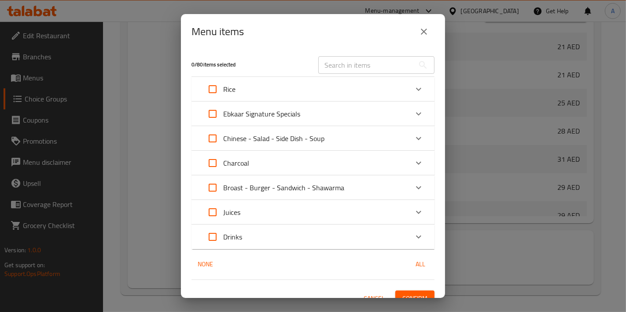
click at [259, 169] on div "Charcoal" at bounding box center [305, 163] width 206 height 21
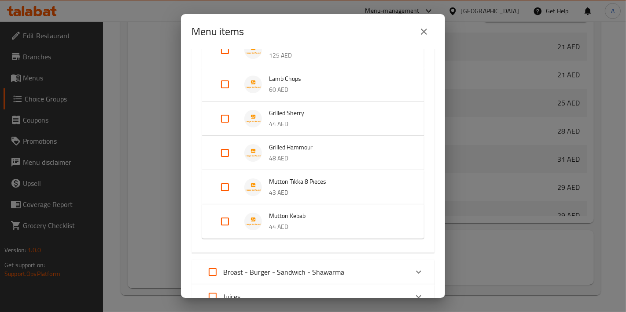
scroll to position [782, 0]
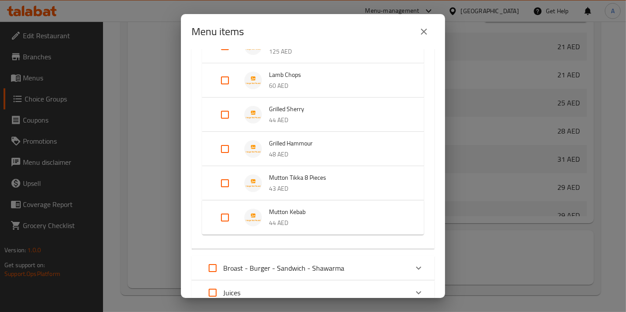
click at [227, 149] on input "Expand" at bounding box center [224, 149] width 21 height 21
checkbox input "true"
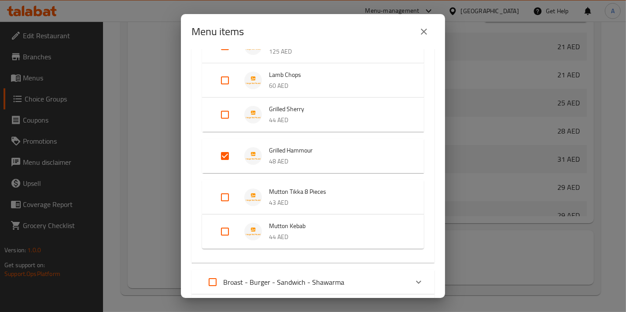
click at [227, 125] on li "Grilled Sherry 44 AED" at bounding box center [313, 114] width 201 height 31
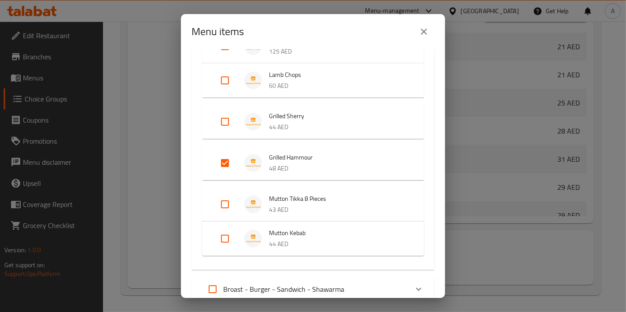
click at [227, 125] on input "Expand" at bounding box center [224, 121] width 21 height 21
checkbox input "true"
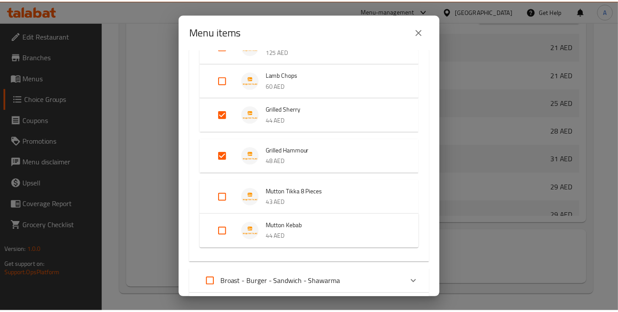
scroll to position [887, 0]
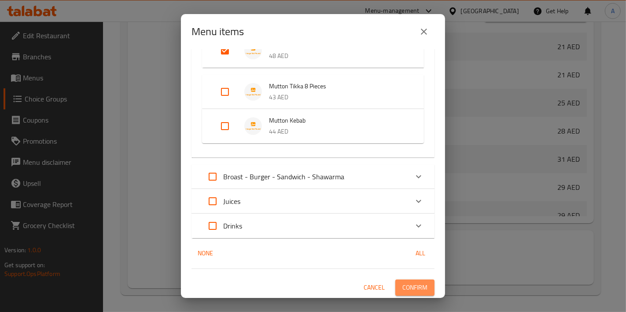
click at [408, 282] on span "Confirm" at bounding box center [414, 287] width 25 height 11
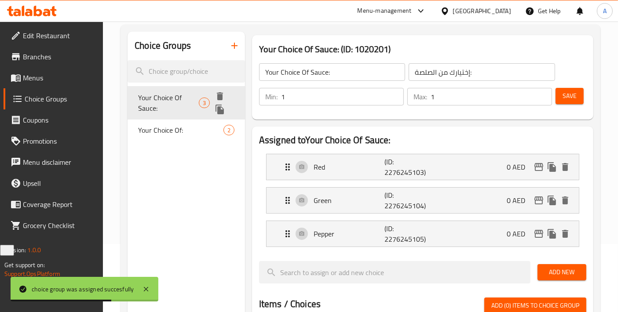
scroll to position [0, 0]
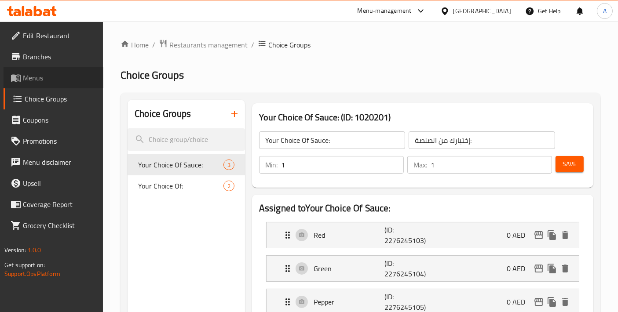
click at [37, 81] on span "Menus" at bounding box center [59, 78] width 73 height 11
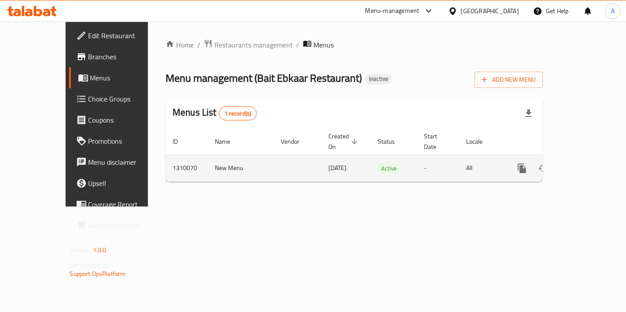
click at [586, 163] on icon "enhanced table" at bounding box center [585, 168] width 11 height 11
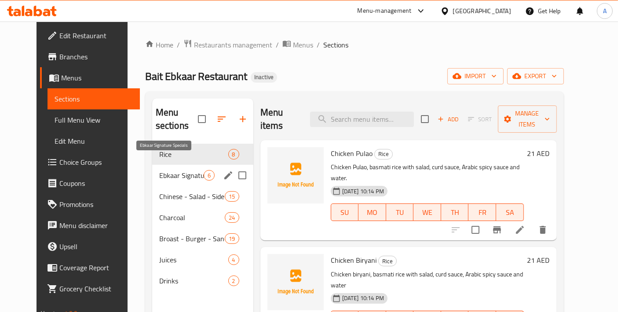
click at [159, 170] on span "Ebkaar Signature Specials" at bounding box center [181, 175] width 44 height 11
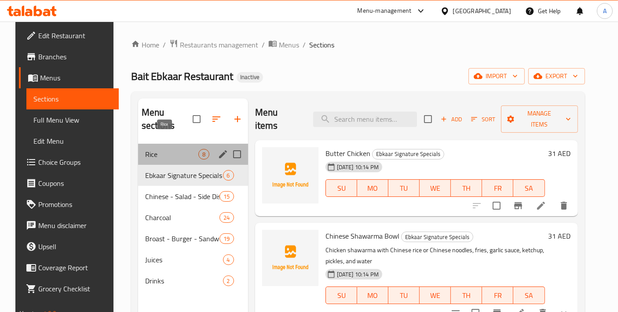
click at [153, 149] on span "Rice" at bounding box center [171, 154] width 53 height 11
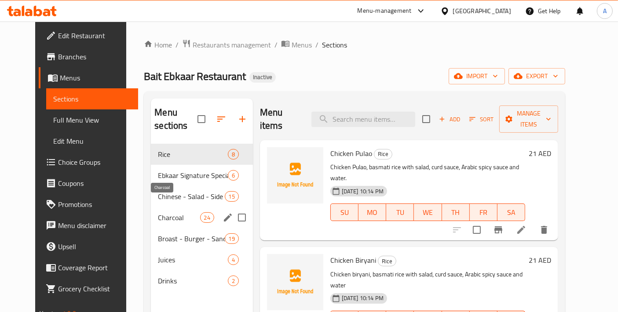
click at [162, 213] on span "Charcoal" at bounding box center [179, 218] width 42 height 11
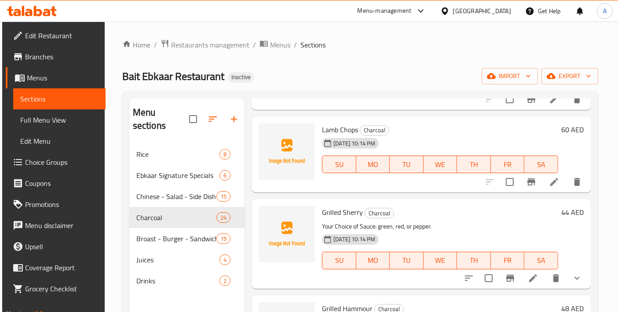
scroll to position [1760, 0]
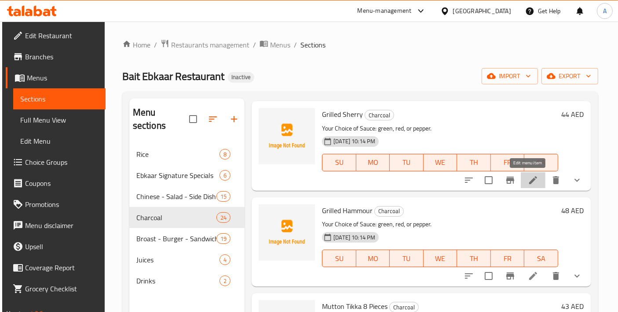
click at [530, 180] on icon at bounding box center [533, 180] width 11 height 11
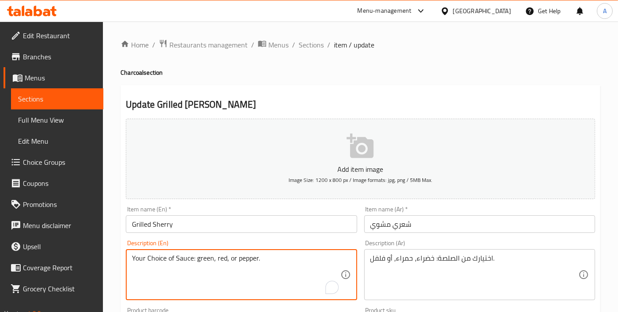
drag, startPoint x: 175, startPoint y: 258, endPoint x: 192, endPoint y: 258, distance: 17.6
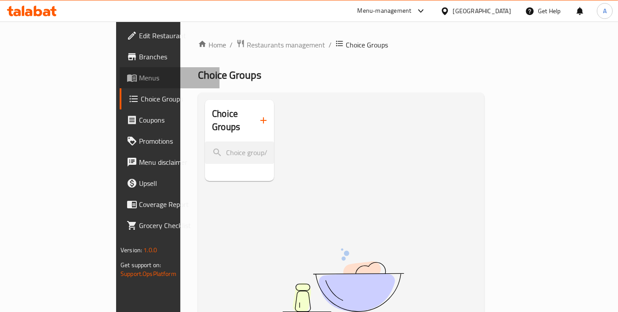
click at [139, 77] on span "Menus" at bounding box center [175, 78] width 73 height 11
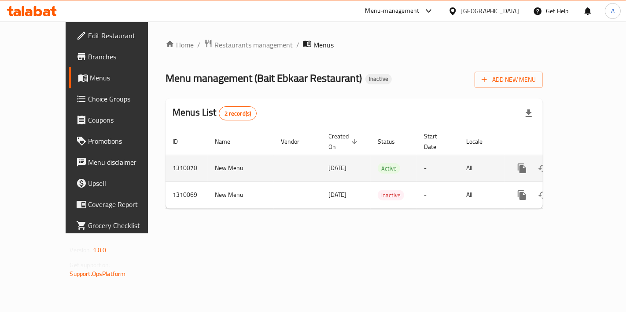
click at [588, 165] on icon "enhanced table" at bounding box center [585, 169] width 8 height 8
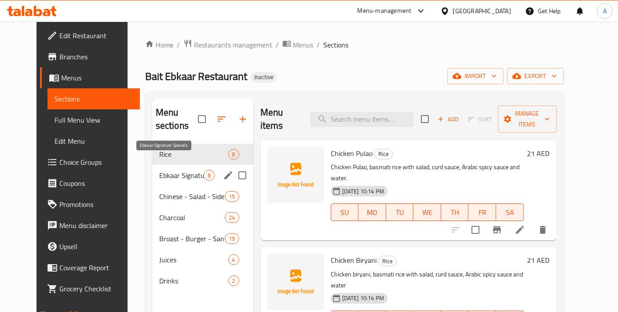
click at [165, 170] on span "Ebkaar Signature Specials" at bounding box center [181, 175] width 44 height 11
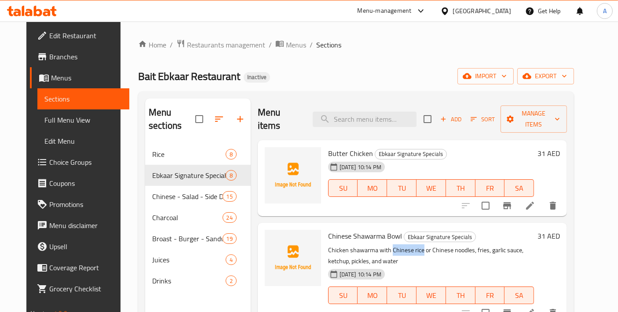
drag, startPoint x: 385, startPoint y: 238, endPoint x: 414, endPoint y: 238, distance: 29.5
click at [414, 245] on p "Chicken shawarma with Chinese rice or Chinese noodles, fries, garlic sauce, ket…" at bounding box center [431, 256] width 206 height 22
copy p "Chinese rice"
drag, startPoint x: 424, startPoint y: 237, endPoint x: 464, endPoint y: 240, distance: 40.6
click at [464, 245] on p "Chicken shawarma with Chinese rice or Chinese noodles, fries, garlic sauce, ket…" at bounding box center [431, 256] width 206 height 22
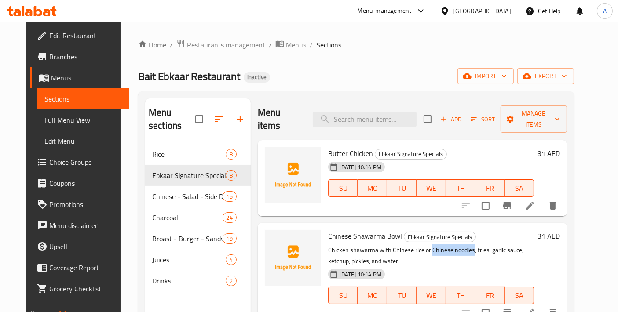
copy p "Chinese noodles"
click at [333, 230] on span "Chinese Shawarma Bowl" at bounding box center [365, 236] width 74 height 13
drag, startPoint x: 320, startPoint y: 222, endPoint x: 394, endPoint y: 226, distance: 74.0
click at [394, 227] on div "Chinese Shawarma Bowl Ebkaar Signature Specials Chicken shawarma with Chinese r…" at bounding box center [431, 273] width 213 height 93
copy span "Chinese Shawarma Bowl"
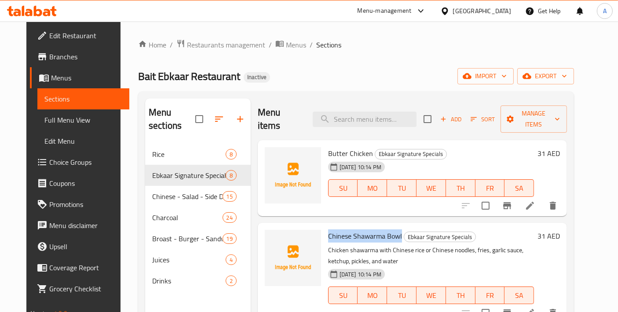
click at [343, 230] on span "Chinese Shawarma Bowl" at bounding box center [365, 236] width 74 height 13
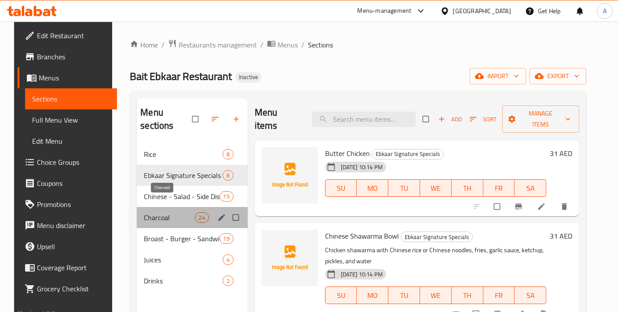
click at [172, 213] on span "Charcoal" at bounding box center [169, 218] width 51 height 11
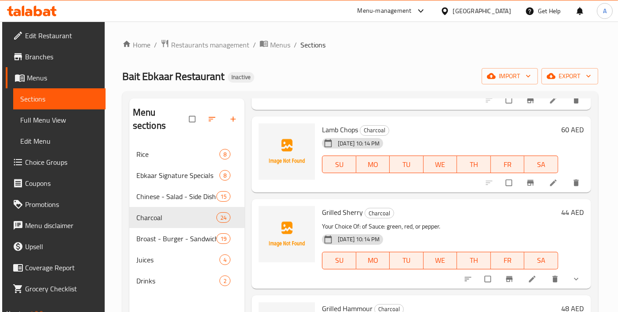
scroll to position [1801, 0]
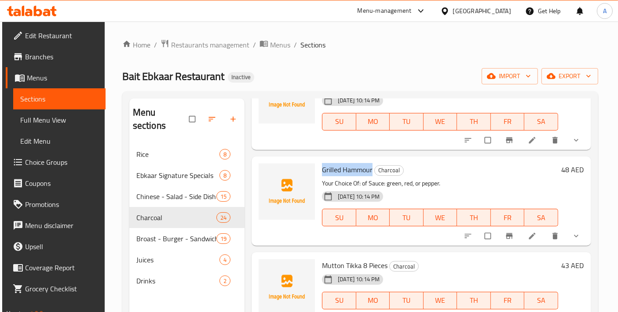
drag, startPoint x: 322, startPoint y: 167, endPoint x: 372, endPoint y: 168, distance: 50.2
click at [372, 168] on h6 "Grilled Hammour Charcoal" at bounding box center [440, 170] width 236 height 12
copy span "Grilled Hammour"
click at [442, 172] on h6 "Grilled Hammour Charcoal" at bounding box center [440, 170] width 236 height 12
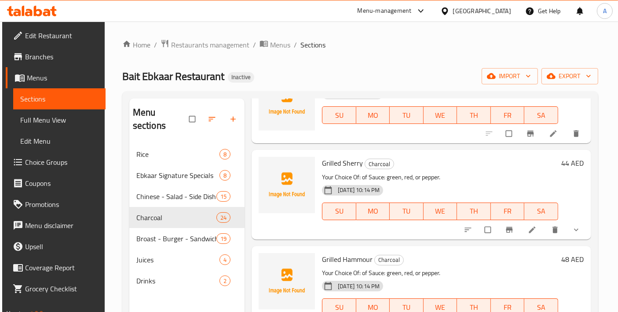
scroll to position [1703, 0]
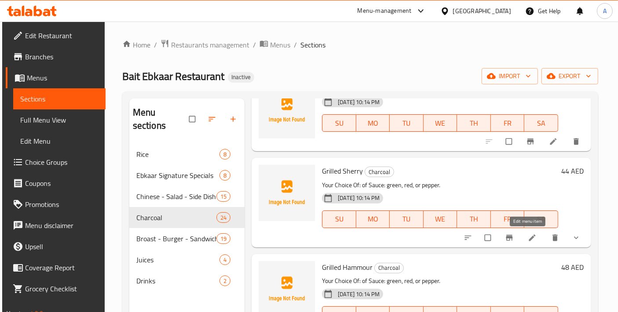
click at [530, 238] on icon at bounding box center [532, 238] width 9 height 9
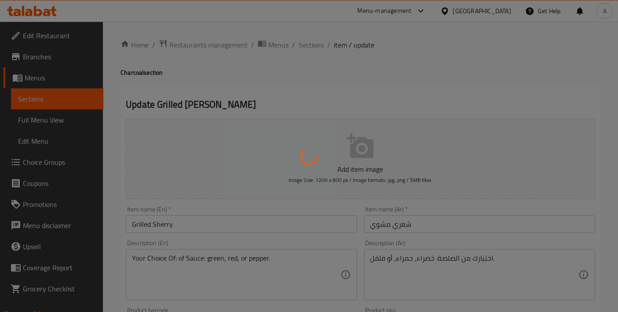
type input "إختيارك من الصلصة:"
type input "1"
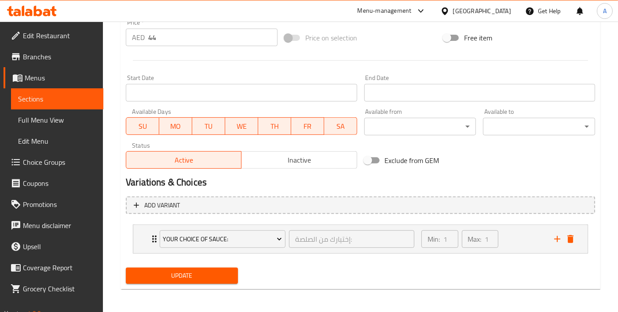
type textarea "Your Choice of Sauce: green, red, or pepper."
click at [176, 279] on span "Update" at bounding box center [182, 276] width 98 height 11
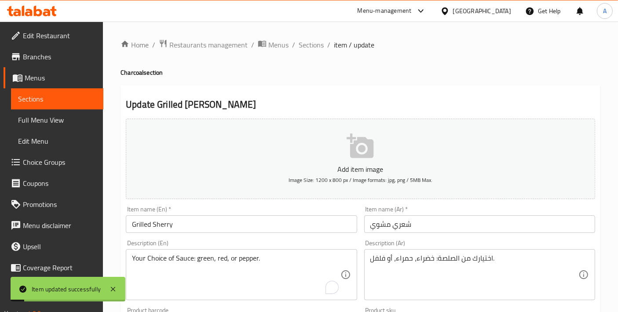
click at [306, 50] on span "Sections" at bounding box center [311, 45] width 25 height 11
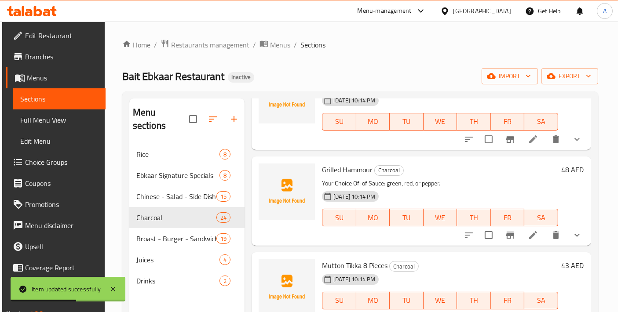
scroll to position [1703, 0]
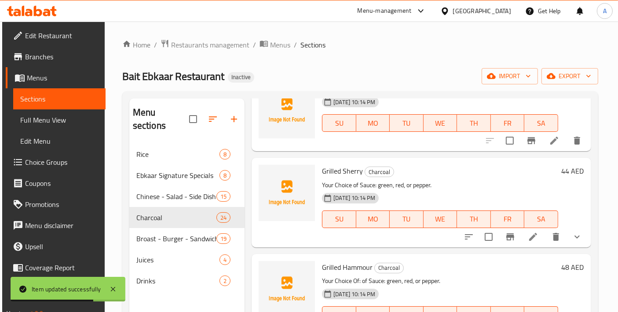
click at [420, 187] on p "Your Choice of Sauce: green, red, or pepper." at bounding box center [440, 185] width 236 height 11
copy div "Your Choice of Sauce: green, red, or pepper."
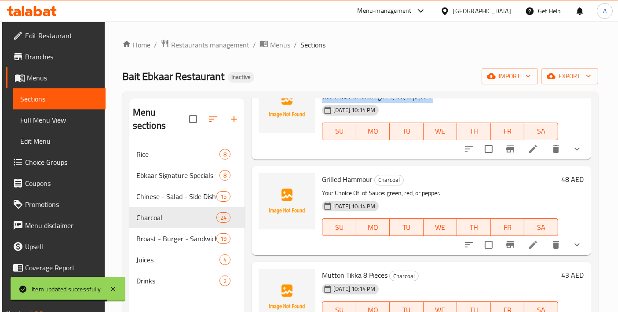
scroll to position [1801, 0]
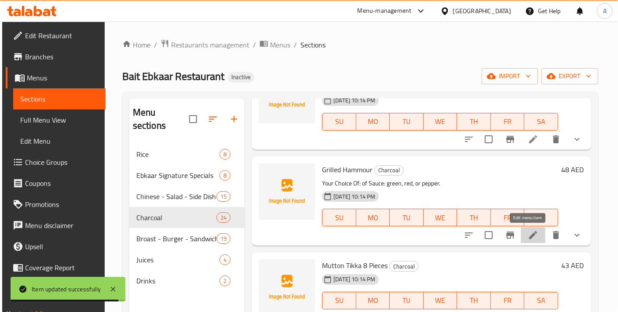
click at [530, 238] on icon at bounding box center [533, 235] width 11 height 11
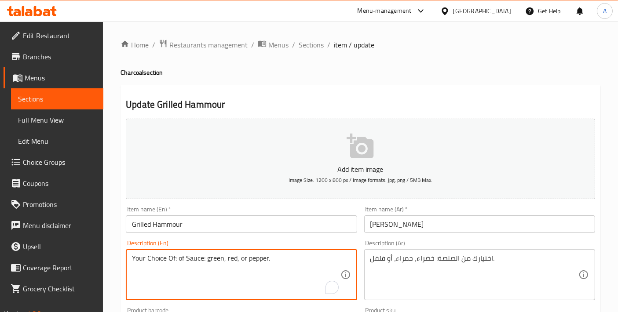
click at [228, 268] on textarea "Your Choice Of: of Sauce: green, red, or pepper." at bounding box center [236, 275] width 208 height 42
paste textarea "of Sauce: green, red, or pepper."
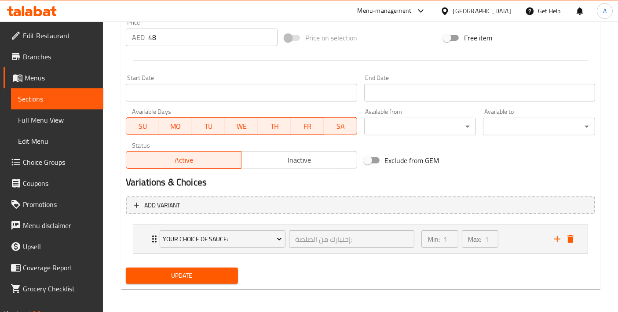
type textarea "Your Choice of Sauce: green, red, or pepper."
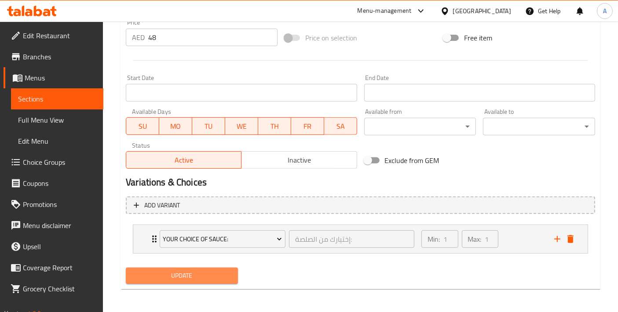
click at [182, 278] on span "Update" at bounding box center [182, 276] width 98 height 11
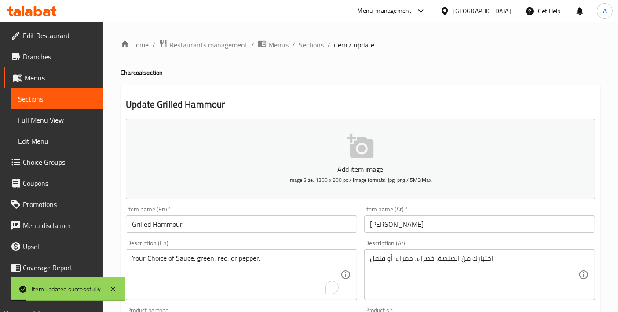
click at [311, 49] on span "Sections" at bounding box center [311, 45] width 25 height 11
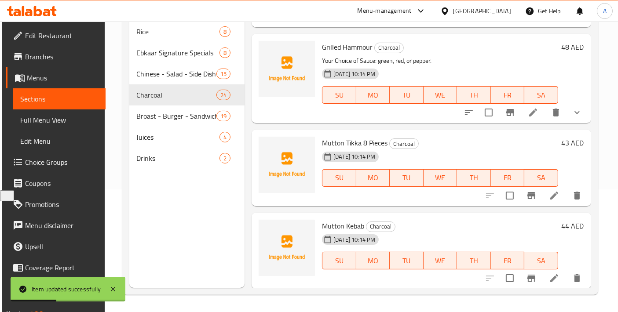
scroll to position [1703, 0]
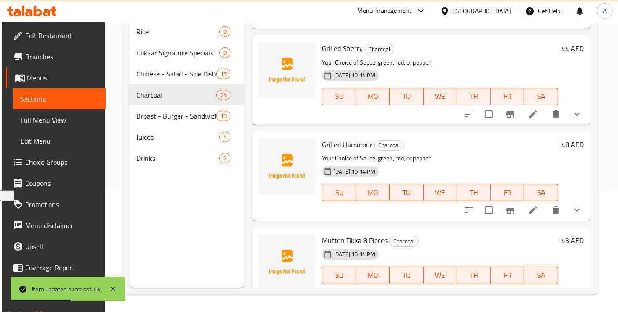
click at [335, 50] on span "Grilled Sherry" at bounding box center [342, 48] width 41 height 13
copy h6 "Grilled Sherry"
click at [417, 139] on h6 "Grilled Hammour Charcoal" at bounding box center [440, 145] width 236 height 12
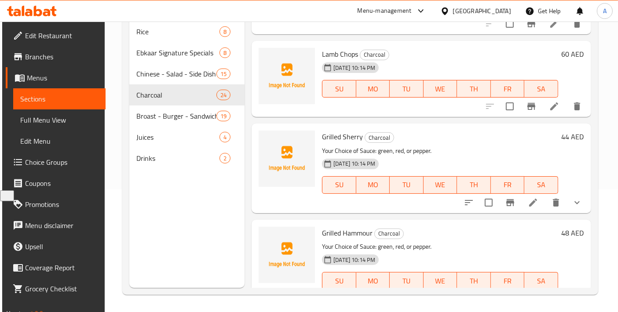
scroll to position [1605, 0]
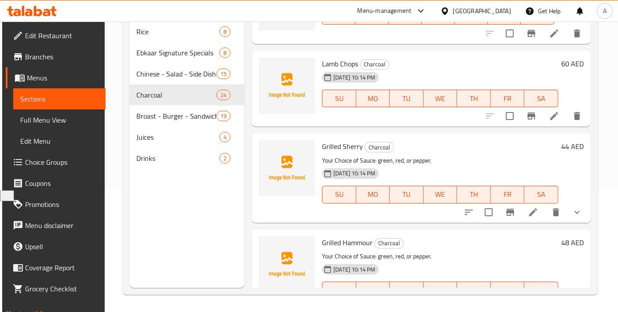
click at [574, 216] on icon "show more" at bounding box center [577, 212] width 11 height 11
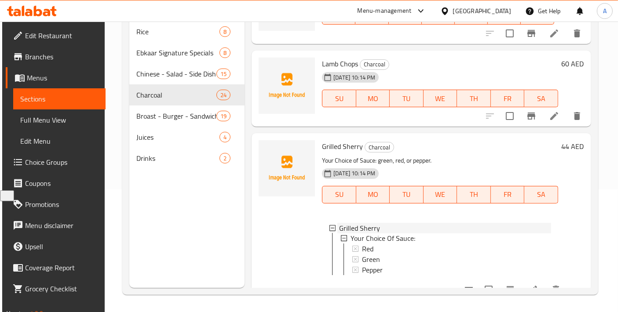
click at [334, 227] on icon at bounding box center [333, 228] width 6 height 6
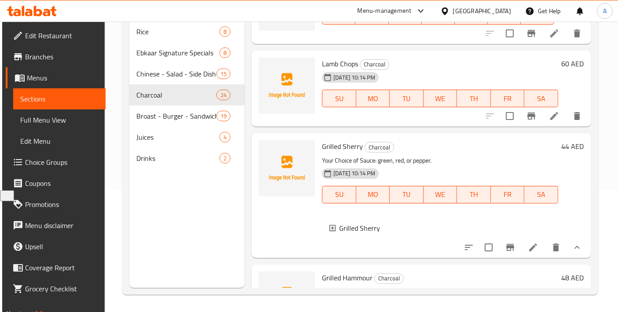
scroll to position [25, 0]
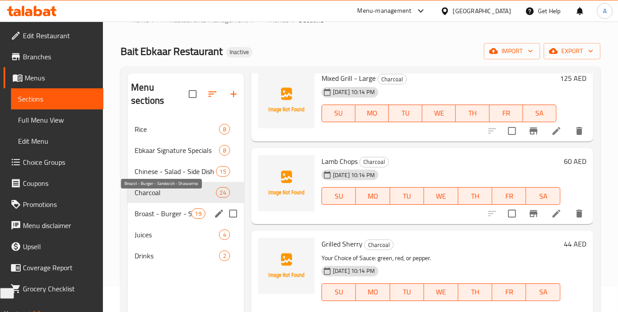
click at [159, 209] on span "Broast - Burger - Sandwich - Shawarma" at bounding box center [163, 214] width 56 height 11
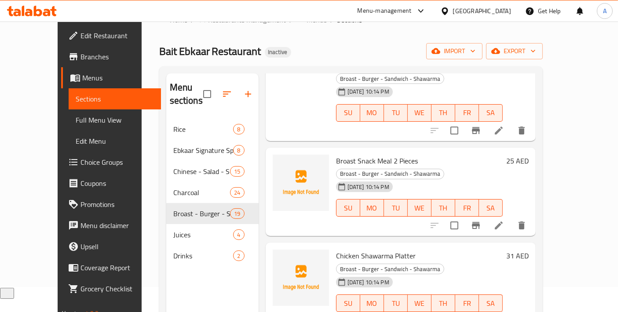
scroll to position [123, 0]
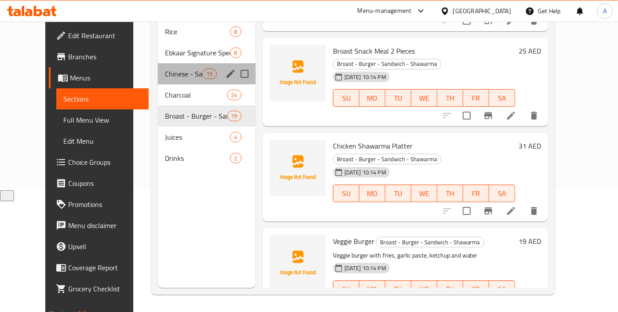
click at [176, 70] on div "Chinese - Salad - Side Dish - Soup 15" at bounding box center [207, 73] width 98 height 21
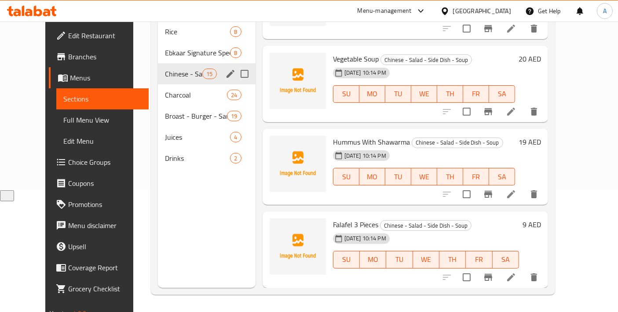
scroll to position [953, 0]
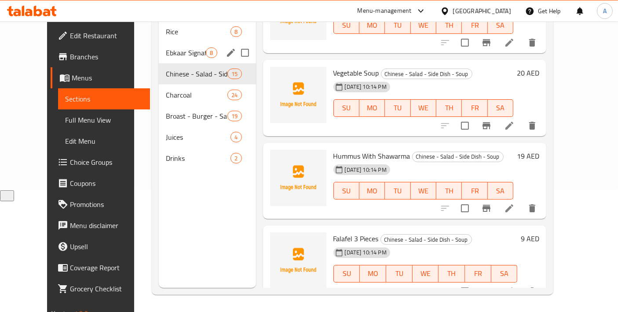
click at [169, 48] on span "Ebkaar Signature Specials" at bounding box center [186, 53] width 40 height 11
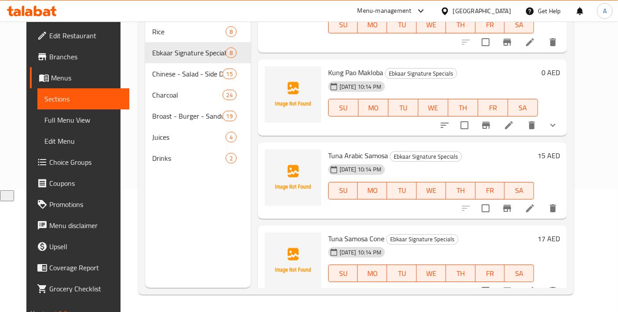
scroll to position [445, 0]
drag, startPoint x: 339, startPoint y: 140, endPoint x: 379, endPoint y: 141, distance: 40.5
click at [379, 150] on span "Tuna Arabic Samosa" at bounding box center [358, 156] width 60 height 13
copy span "Arabic Samosa"
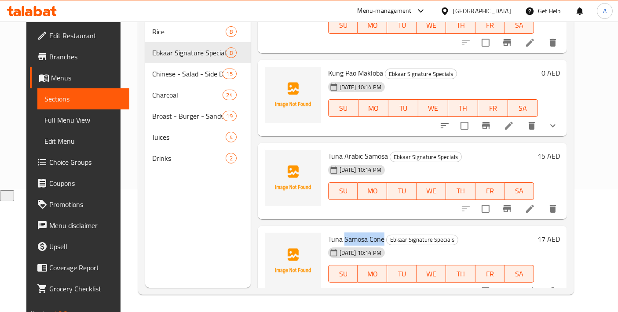
drag, startPoint x: 338, startPoint y: 224, endPoint x: 377, endPoint y: 222, distance: 38.8
click at [377, 233] on span "Tuna Samosa Cone" at bounding box center [356, 239] width 56 height 13
copy span "Samosa Cone"
click at [495, 282] on input "checkbox" at bounding box center [485, 291] width 18 height 18
checkbox input "true"
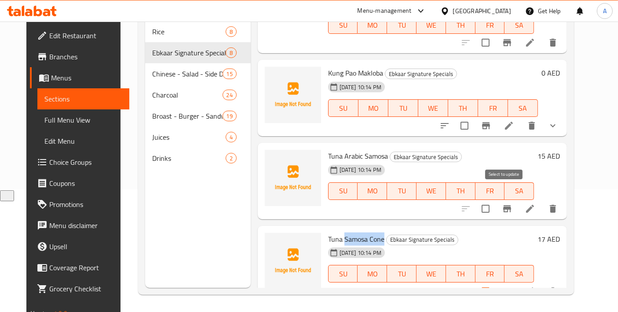
click at [495, 200] on input "checkbox" at bounding box center [485, 209] width 18 height 18
checkbox input "true"
click at [499, 233] on h6 "Tuna Samosa Cone Ebkaar Signature Specials" at bounding box center [431, 239] width 206 height 12
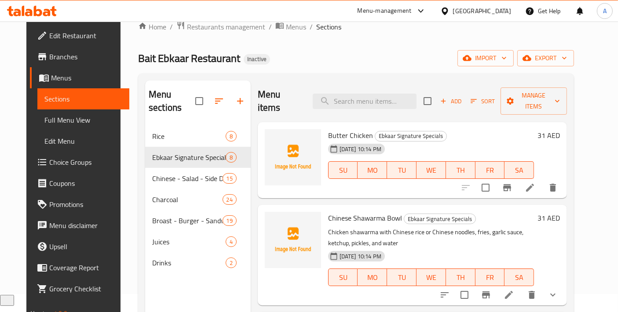
scroll to position [0, 0]
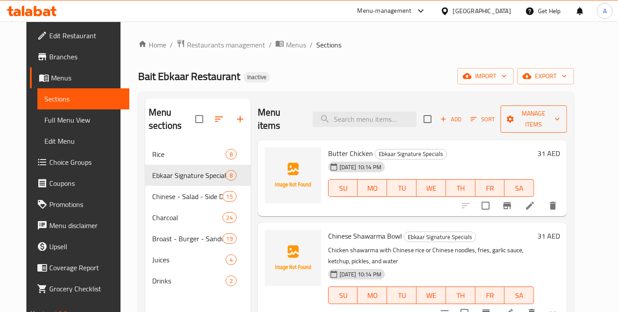
click at [524, 111] on span "Manage items" at bounding box center [534, 119] width 52 height 22
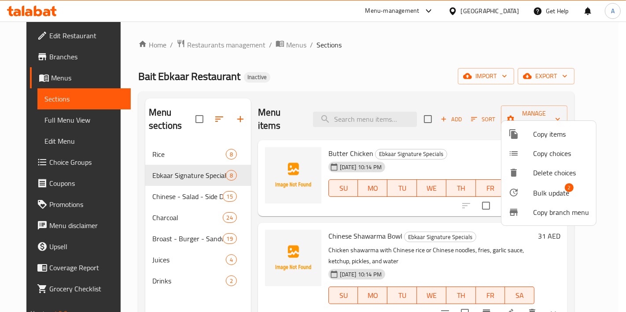
click at [556, 188] on span "Bulk update" at bounding box center [551, 193] width 36 height 11
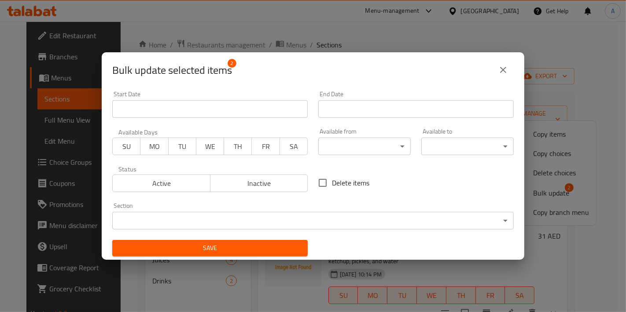
click at [319, 181] on input "Delete items" at bounding box center [322, 183] width 18 height 18
checkbox input "true"
click at [245, 239] on div "Save" at bounding box center [210, 248] width 206 height 27
click at [245, 246] on span "Save" at bounding box center [209, 248] width 181 height 11
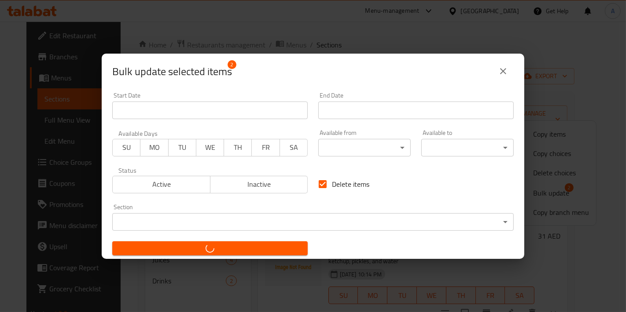
checkbox input "false"
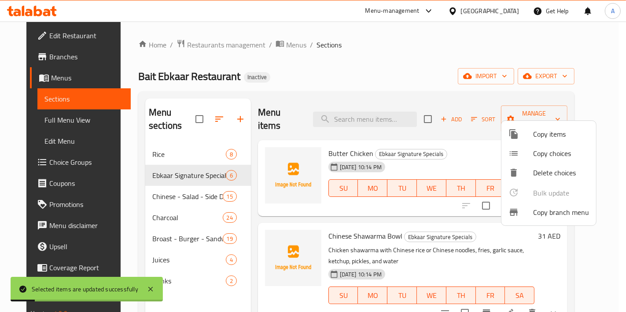
click at [420, 256] on div at bounding box center [313, 156] width 626 height 312
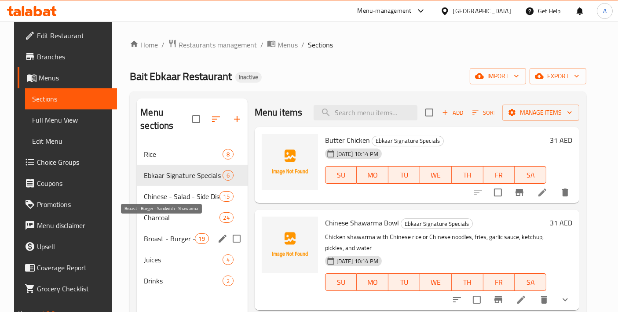
click at [152, 228] on div "Broast - Burger - Sandwich - Shawarma 19" at bounding box center [192, 238] width 110 height 21
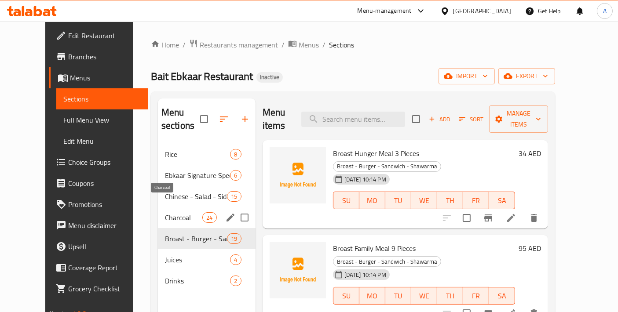
click at [165, 213] on span "Charcoal" at bounding box center [183, 218] width 37 height 11
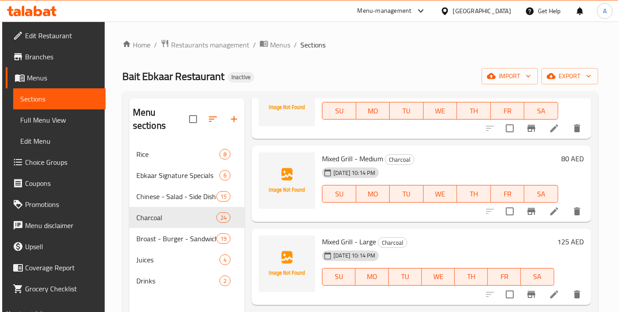
scroll to position [1760, 0]
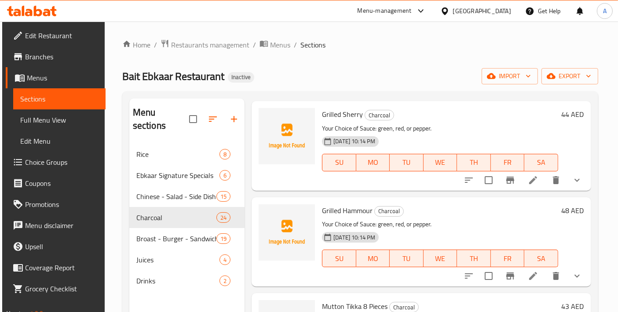
click at [344, 213] on span "Grilled Hammour" at bounding box center [347, 210] width 51 height 13
copy h6 "Grilled Hammour"
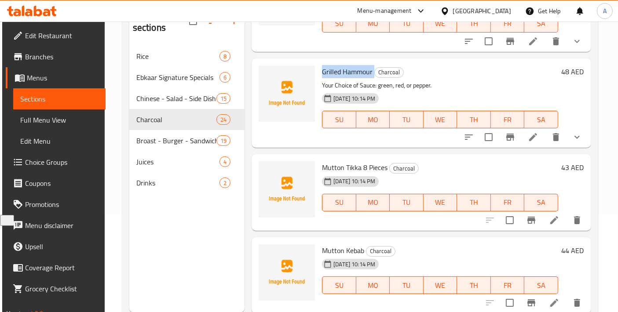
scroll to position [123, 0]
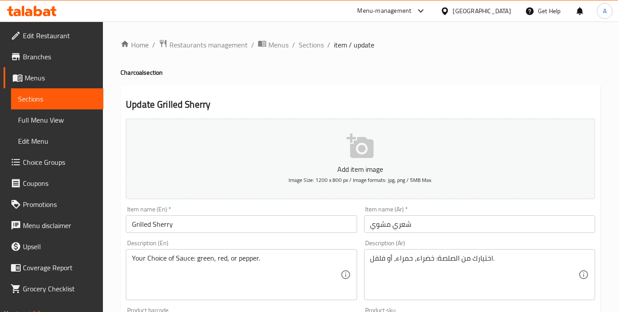
click at [235, 225] on input "Grilled Sherry" at bounding box center [241, 225] width 231 height 18
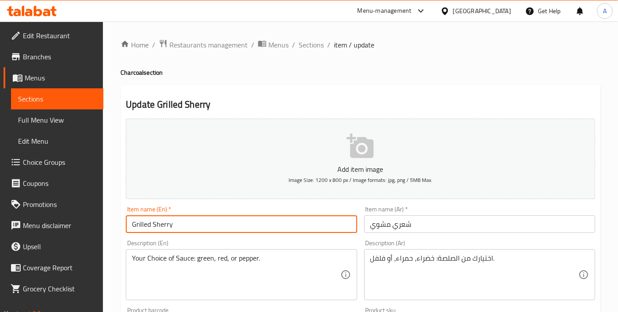
click at [235, 225] on input "Grilled Sherry" at bounding box center [241, 225] width 231 height 18
click at [313, 46] on span "Sections" at bounding box center [311, 45] width 25 height 11
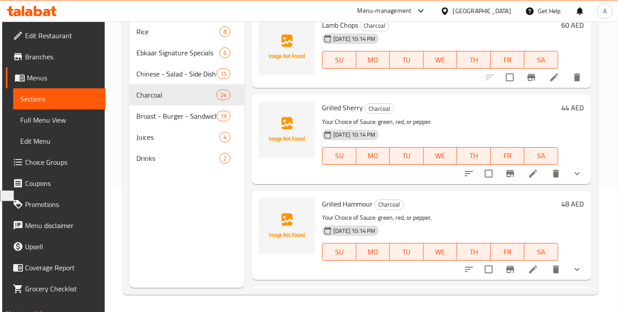
scroll to position [1703, 0]
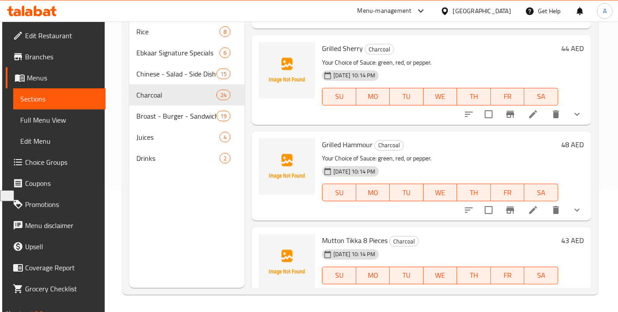
click at [529, 208] on icon at bounding box center [533, 210] width 8 height 8
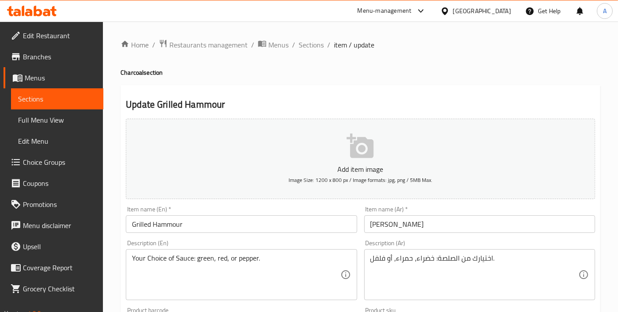
scroll to position [322, 0]
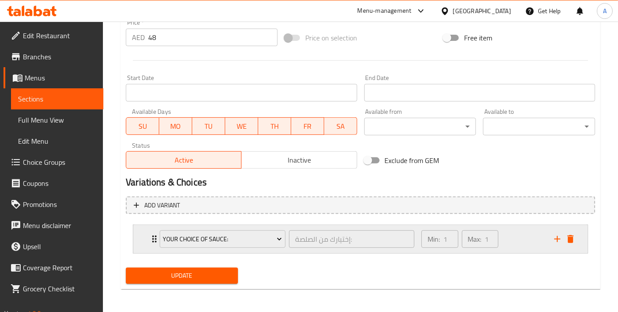
click at [134, 243] on div "Your Choice Of Sauce: إختيارك من الصلصة: ​ Min: 1 ​ Max: 1 ​" at bounding box center [360, 239] width 454 height 28
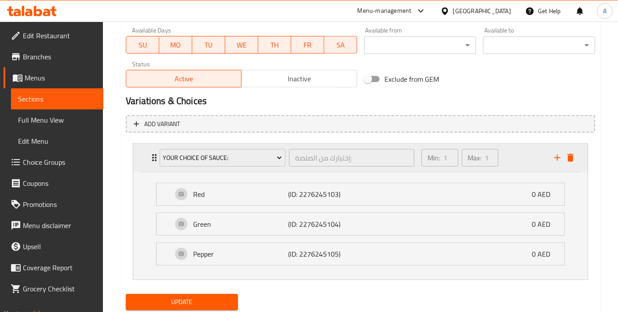
scroll to position [429, 0]
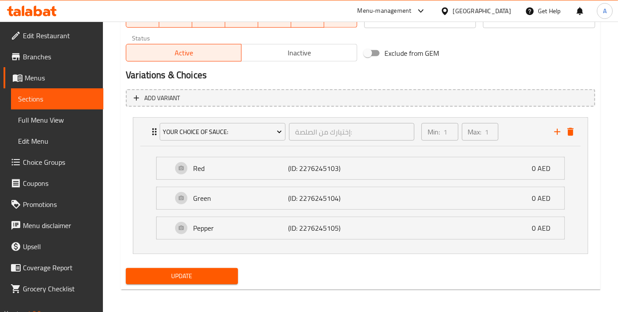
click at [68, 168] on link "Choice Groups" at bounding box center [54, 162] width 100 height 21
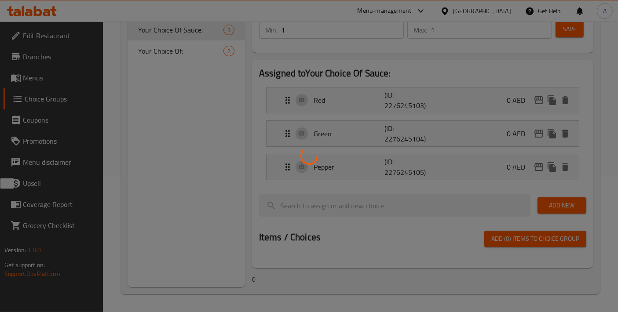
scroll to position [124, 0]
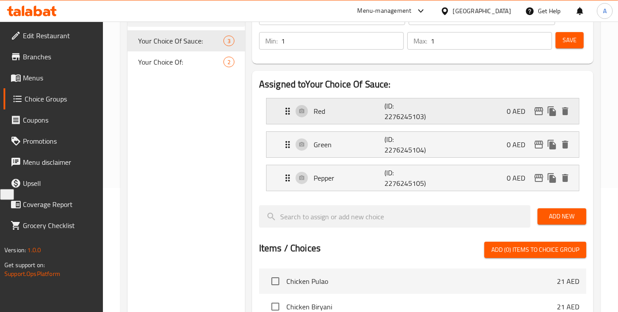
click at [373, 113] on p "Red" at bounding box center [349, 111] width 71 height 11
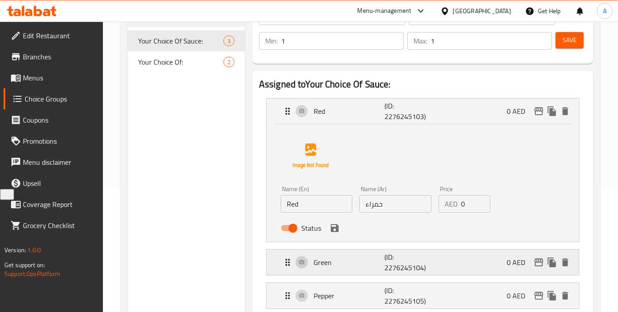
click at [366, 265] on p "Green" at bounding box center [349, 262] width 71 height 11
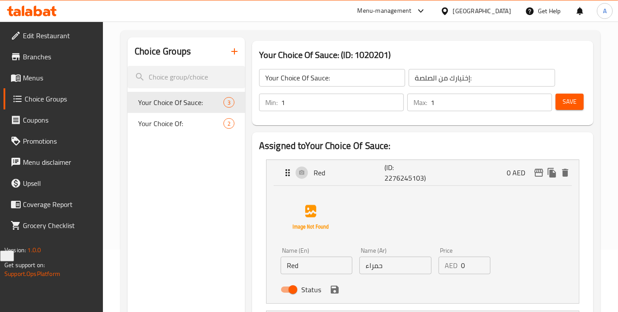
scroll to position [26, 0]
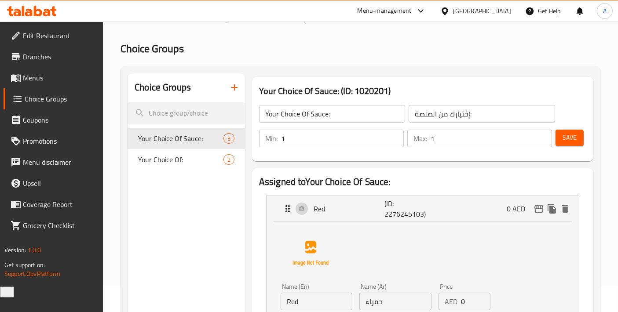
click at [70, 84] on link "Menus" at bounding box center [54, 77] width 100 height 21
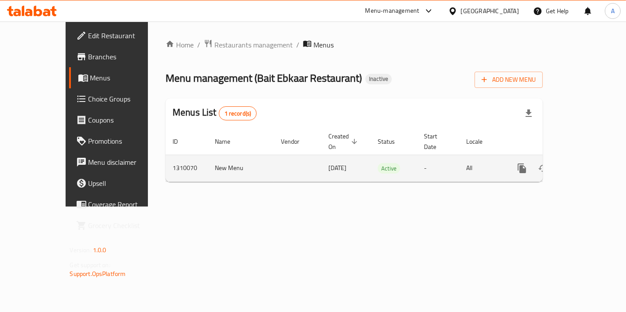
click at [586, 163] on icon "enhanced table" at bounding box center [585, 168] width 11 height 11
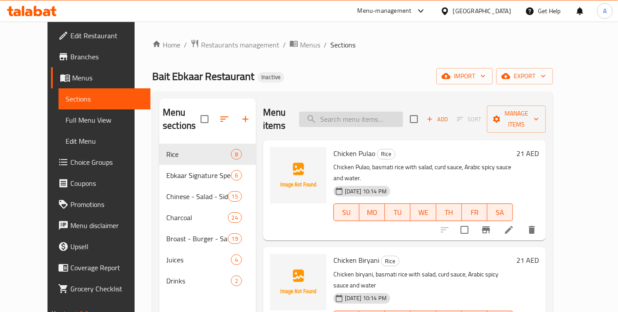
click at [366, 113] on input "search" at bounding box center [351, 119] width 104 height 15
paste input "Beef Mandi Fried Rice"
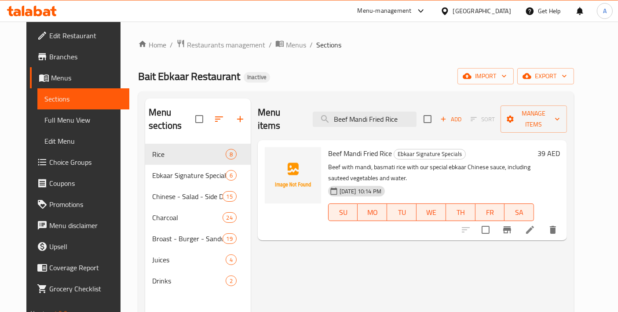
type input "Beef Mandi Fried Rice"
click at [534, 226] on icon at bounding box center [530, 230] width 8 height 8
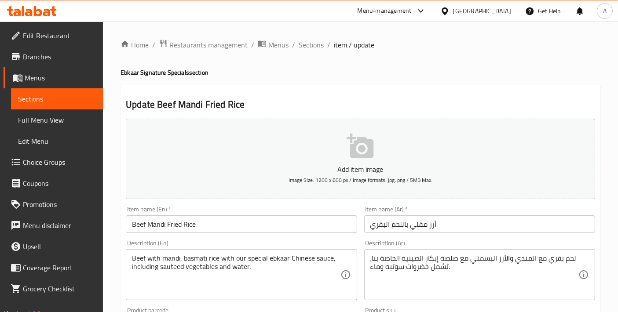
click at [282, 232] on input "Beef Mandi Fried Rice" at bounding box center [241, 225] width 231 height 18
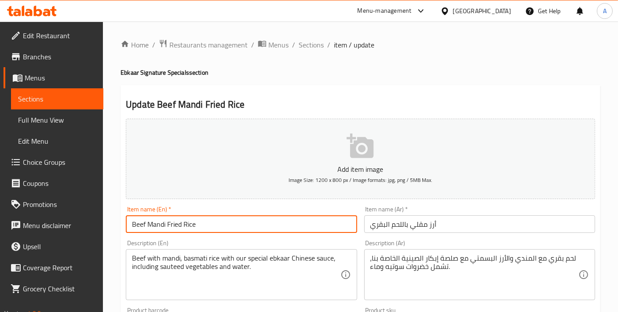
click at [282, 232] on input "Beef Mandi Fried Rice" at bounding box center [241, 225] width 231 height 18
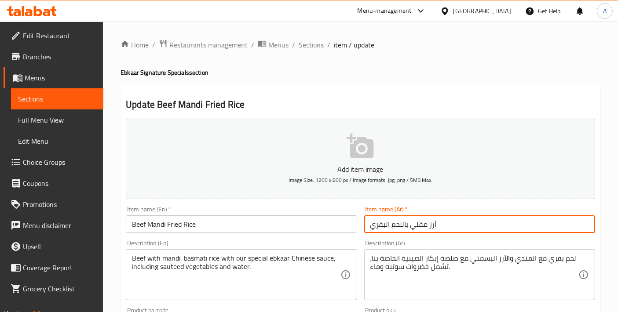
click at [410, 227] on input "أرز مقلي باللحم البقري" at bounding box center [479, 225] width 231 height 18
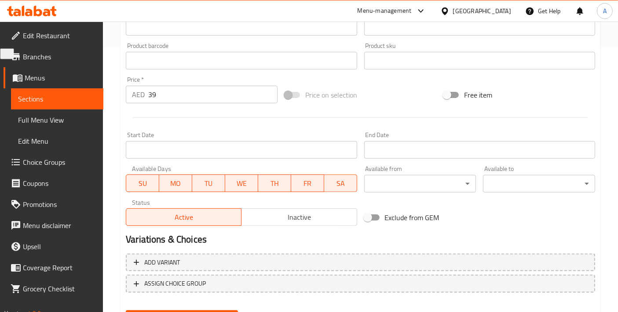
scroll to position [308, 0]
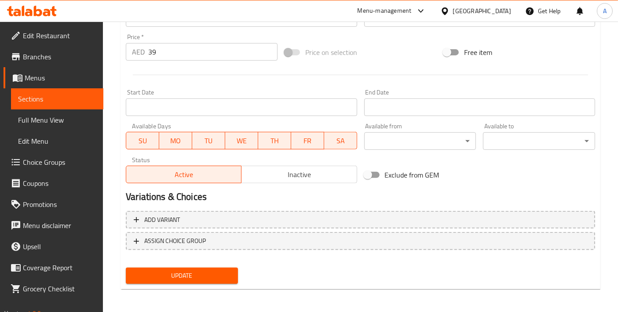
type input "أرز مقلي مندي باللحم البقري"
click at [198, 272] on span "Update" at bounding box center [182, 276] width 98 height 11
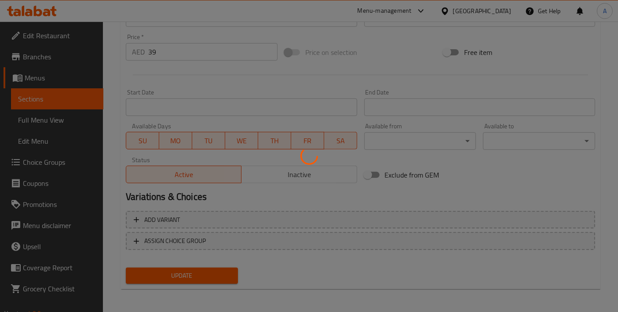
scroll to position [0, 0]
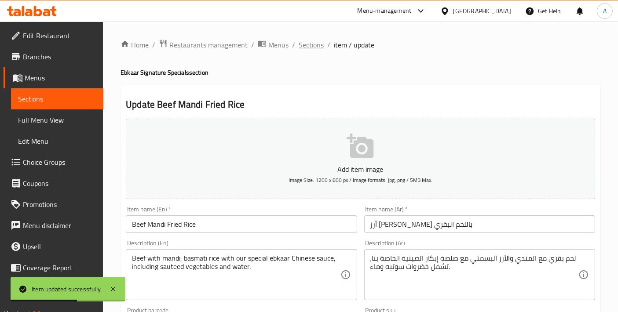
click at [304, 50] on span "Sections" at bounding box center [311, 45] width 25 height 11
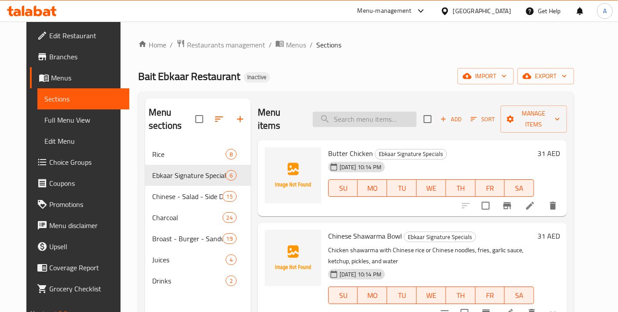
click at [403, 120] on input "search" at bounding box center [365, 119] width 104 height 15
paste input "Tabboula"
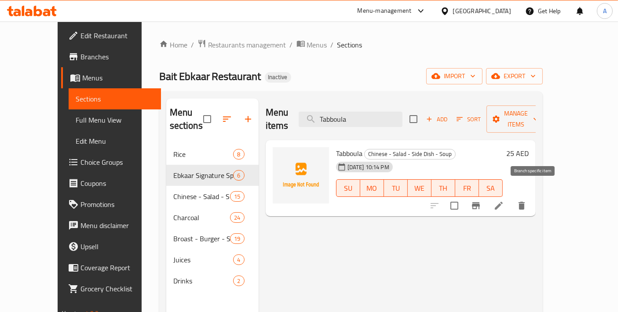
type input "Tabboula"
click at [487, 196] on button "Branch-specific-item" at bounding box center [475, 205] width 21 height 21
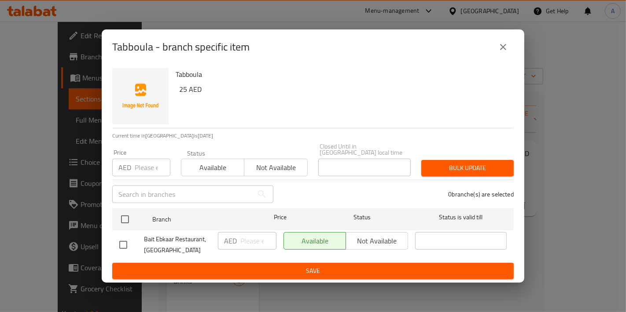
click at [502, 47] on icon "close" at bounding box center [503, 47] width 11 height 11
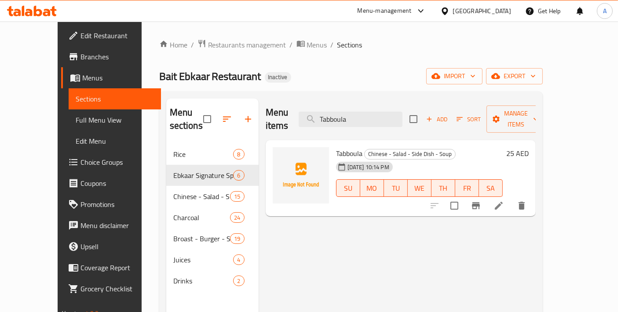
click at [511, 198] on li at bounding box center [499, 206] width 25 height 16
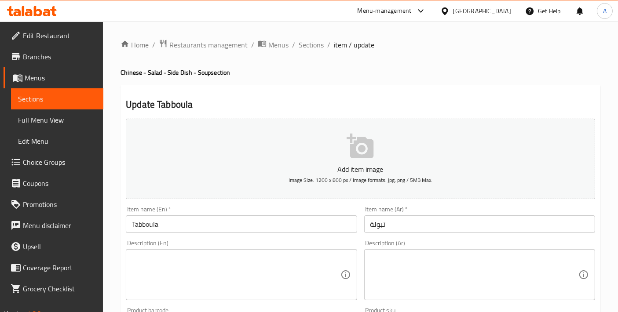
click at [238, 225] on input "Tabboula" at bounding box center [241, 225] width 231 height 18
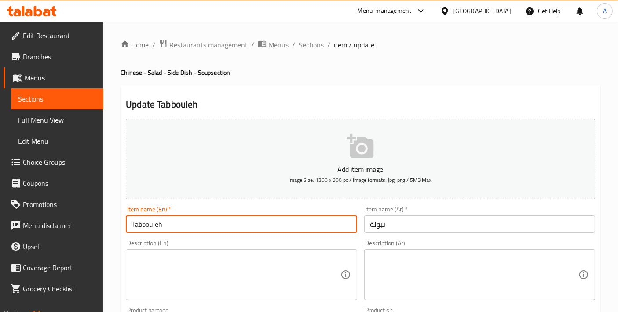
type input "Tabbouleh"
drag, startPoint x: 141, startPoint y: 287, endPoint x: 141, endPoint y: 278, distance: 9.2
click at [141, 287] on textarea at bounding box center [236, 275] width 208 height 42
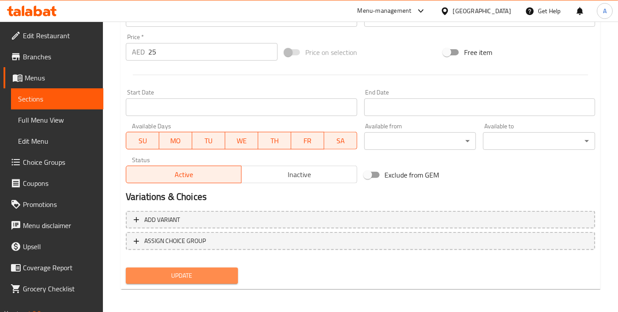
click at [153, 281] on button "Update" at bounding box center [182, 276] width 112 height 16
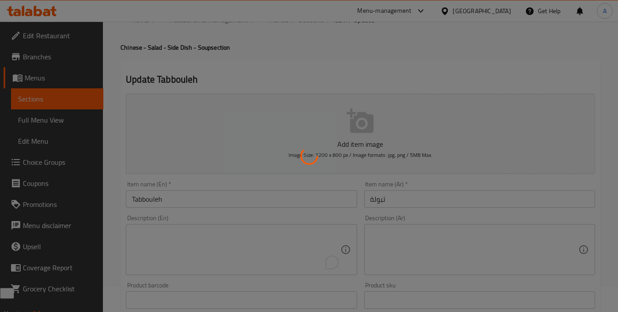
scroll to position [14, 0]
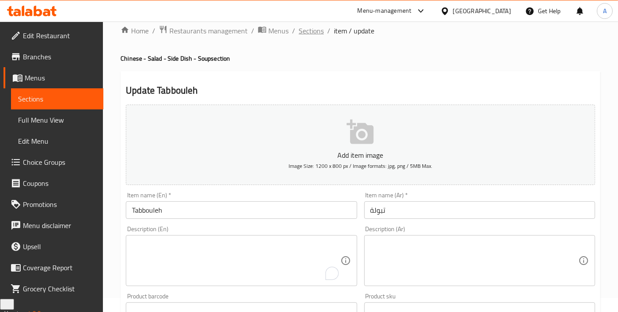
click at [308, 33] on span "Sections" at bounding box center [311, 31] width 25 height 11
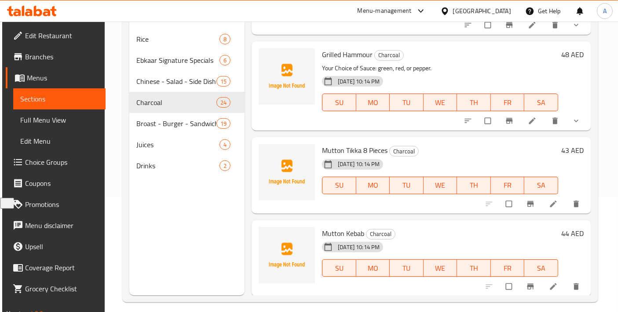
scroll to position [123, 0]
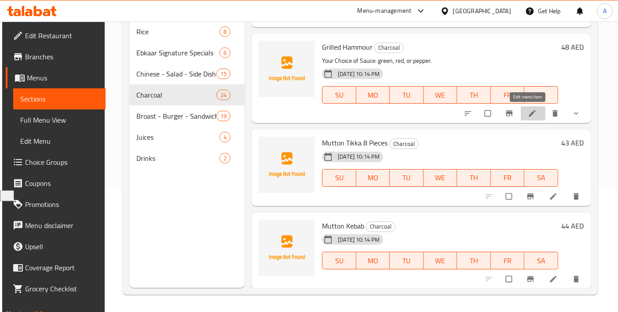
click at [530, 114] on icon at bounding box center [532, 113] width 9 height 9
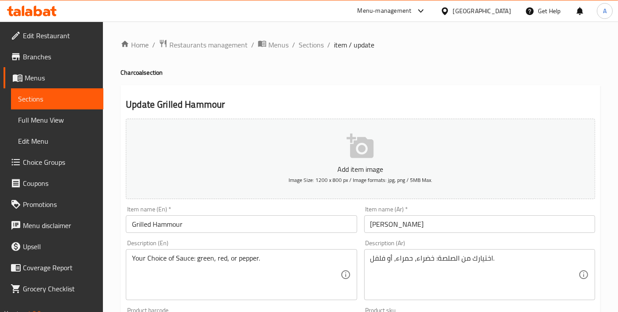
scroll to position [322, 0]
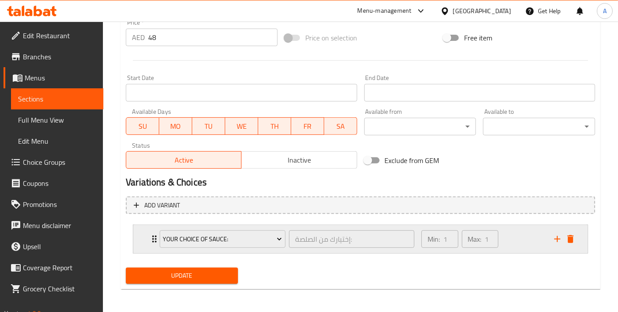
click at [142, 233] on div "Your Choice Of Sauce: إختيارك من الصلصة: ​ Min: 1 ​ Max: 1 ​" at bounding box center [360, 239] width 454 height 28
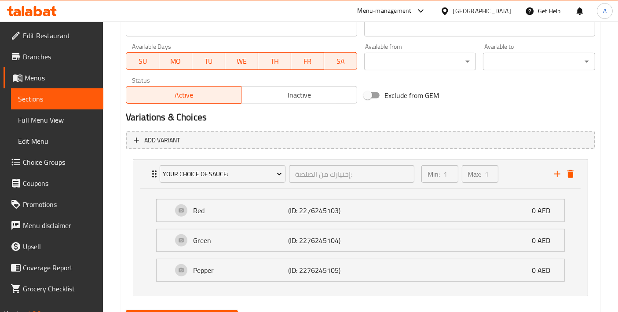
scroll to position [429, 0]
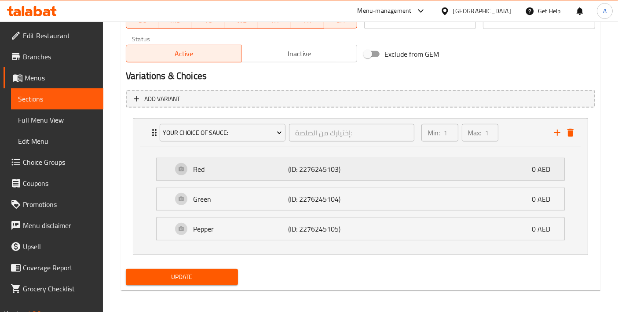
click at [248, 172] on p "Red" at bounding box center [240, 169] width 95 height 11
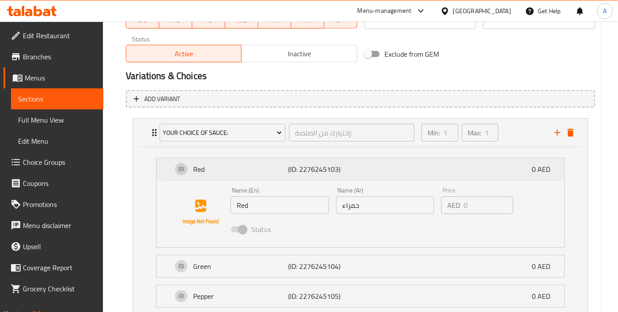
click at [248, 172] on p "Red" at bounding box center [240, 169] width 95 height 11
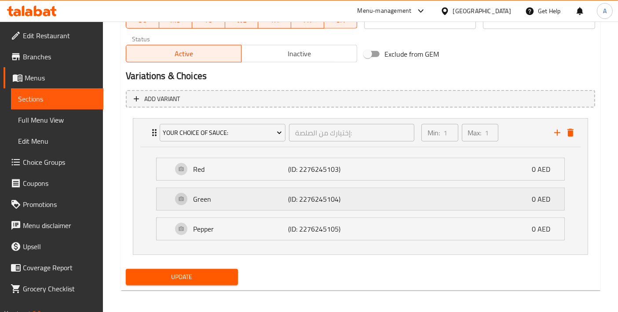
click at [238, 206] on div "Green (ID: 2276245104) 0 AED" at bounding box center [362, 199] width 381 height 22
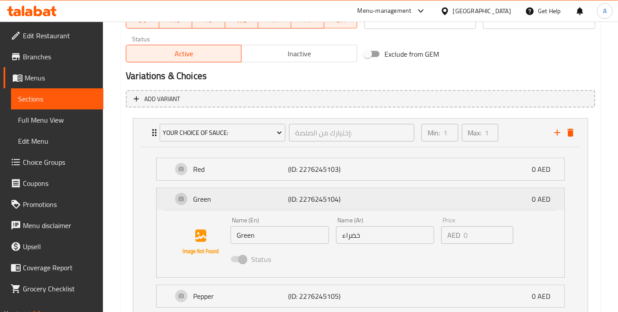
click at [238, 206] on div "Green (ID: 2276245104) 0 AED" at bounding box center [362, 199] width 381 height 22
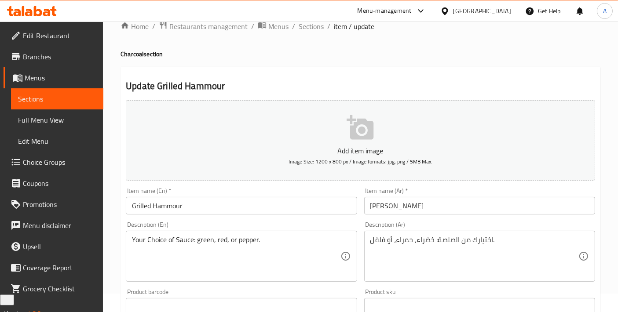
scroll to position [0, 0]
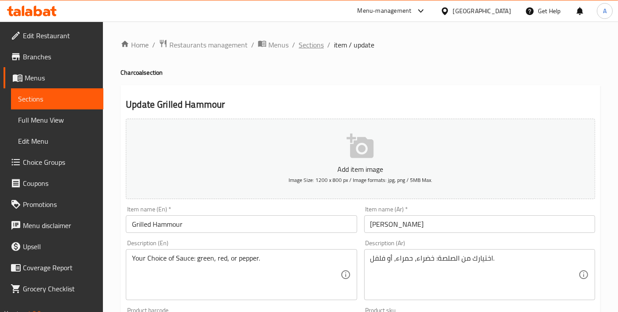
click at [315, 46] on span "Sections" at bounding box center [311, 45] width 25 height 11
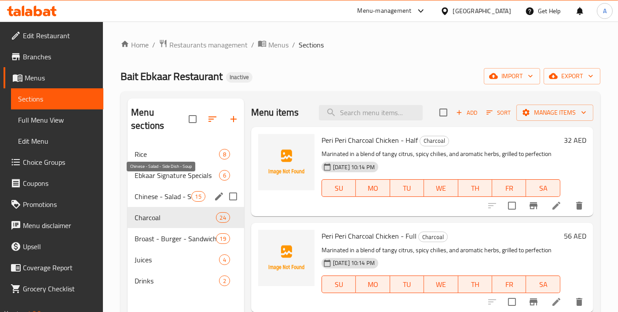
click at [186, 191] on span "Chinese - Salad - Side Dish - Soup" at bounding box center [163, 196] width 56 height 11
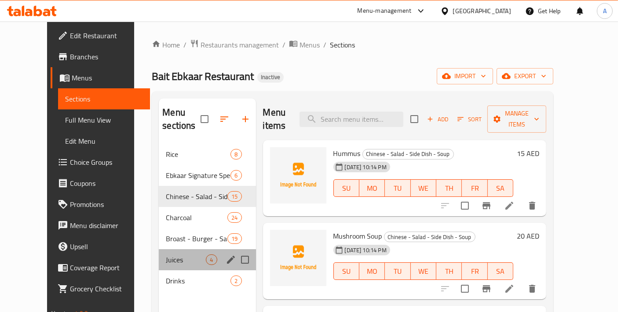
click at [181, 256] on div "Juices 4" at bounding box center [207, 259] width 97 height 21
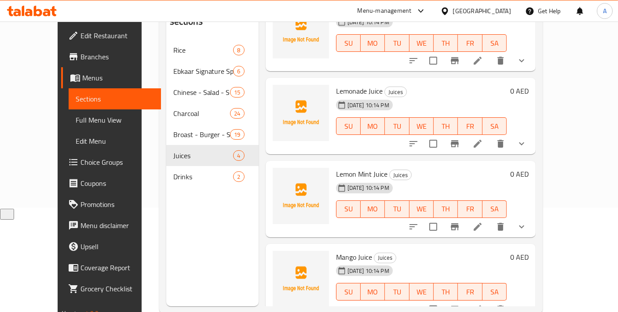
scroll to position [123, 0]
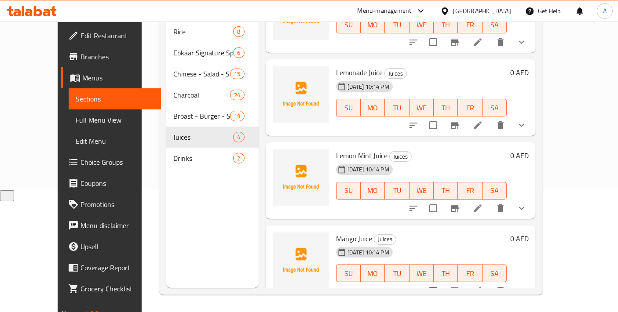
click at [482, 205] on icon at bounding box center [478, 209] width 8 height 8
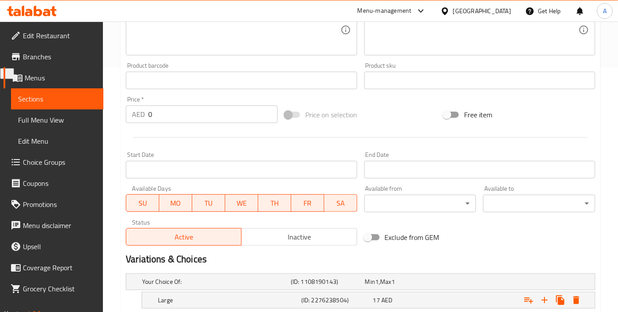
scroll to position [327, 0]
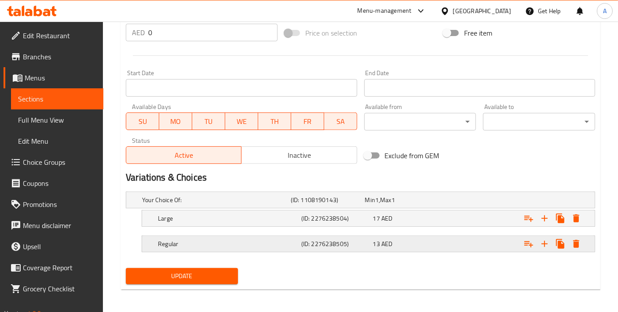
drag, startPoint x: 276, startPoint y: 218, endPoint x: 275, endPoint y: 242, distance: 24.6
click at [275, 242] on div "Your Choice Of: (ID: 1108190143) Min 1 , Max 1 Name (En) Your Choice Of: Name (…" at bounding box center [360, 226] width 476 height 77
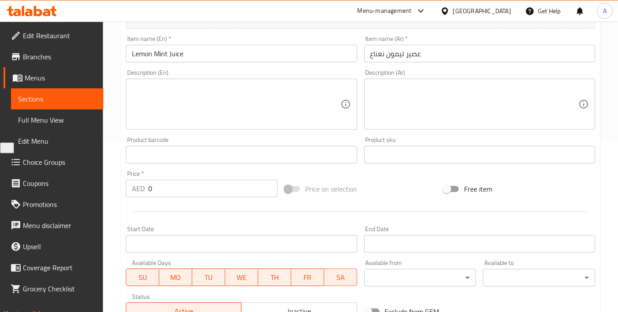
scroll to position [0, 0]
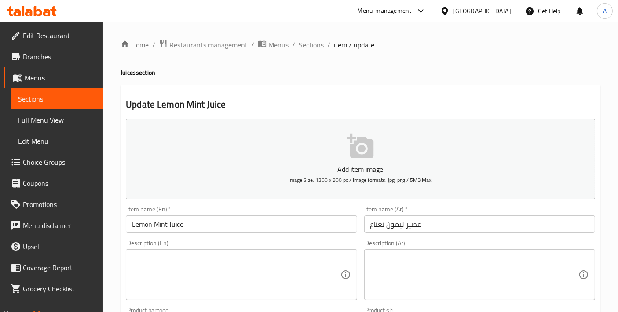
click at [309, 40] on span "Sections" at bounding box center [311, 45] width 25 height 11
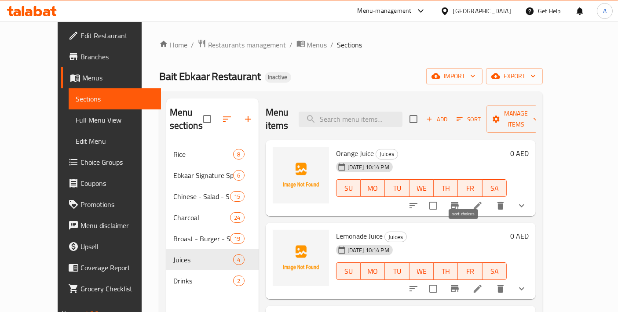
click at [419, 201] on icon "sort-choices" at bounding box center [413, 206] width 11 height 11
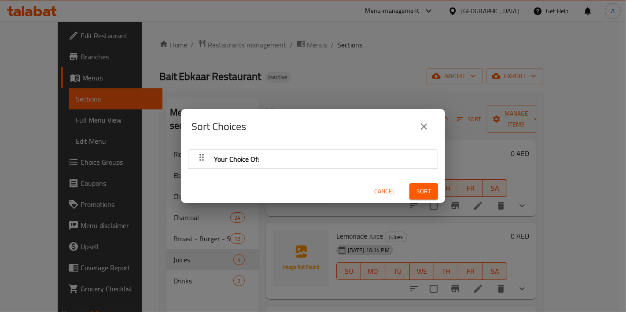
click at [248, 162] on span "Your Choice Of:" at bounding box center [236, 159] width 45 height 13
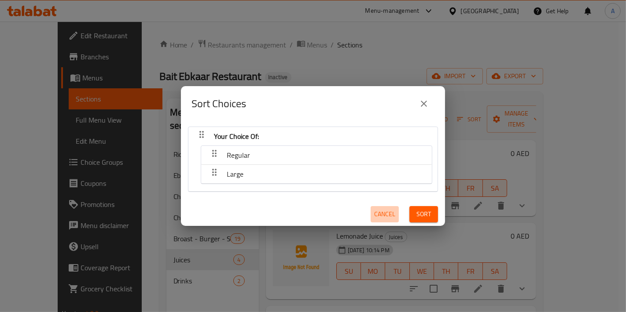
click at [384, 215] on span "Cancel" at bounding box center [384, 214] width 21 height 11
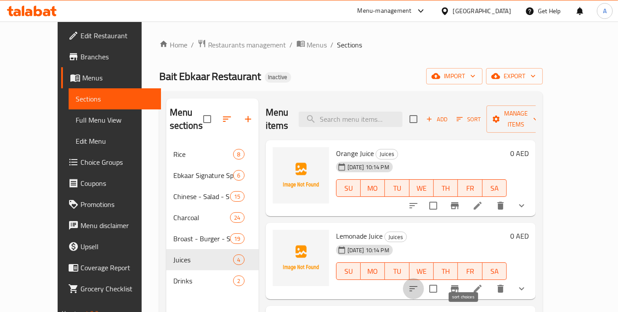
click at [419, 284] on icon "sort-choices" at bounding box center [413, 289] width 11 height 11
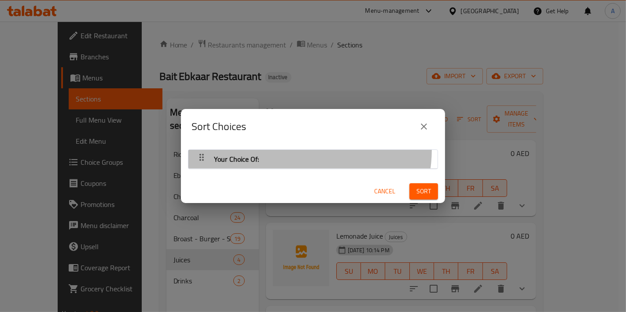
click at [298, 150] on div "Your Choice Of:" at bounding box center [313, 159] width 240 height 21
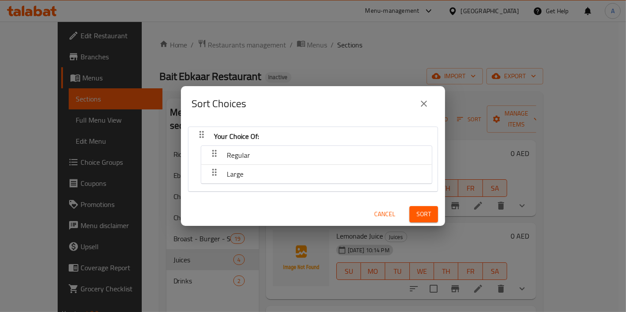
click at [374, 212] on span "Cancel" at bounding box center [384, 214] width 21 height 11
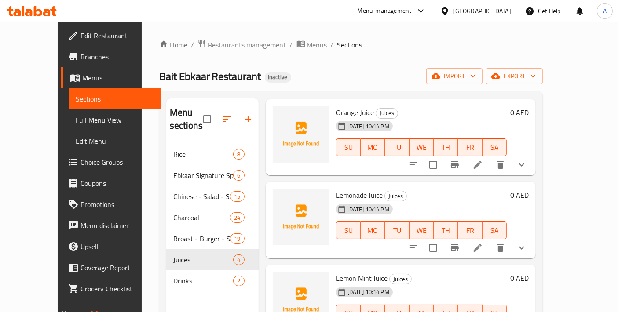
scroll to position [98, 0]
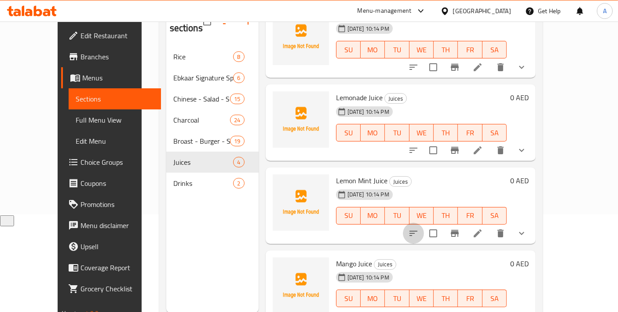
click at [419, 228] on icon "sort-choices" at bounding box center [413, 233] width 11 height 11
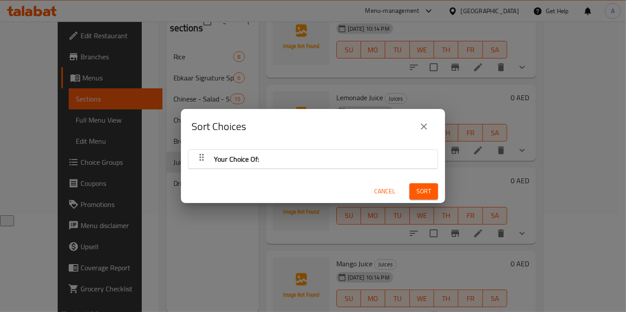
click at [290, 158] on div "Your Choice Of:" at bounding box center [313, 159] width 240 height 21
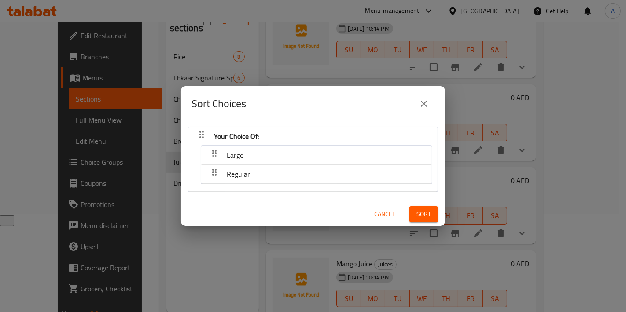
drag, startPoint x: 287, startPoint y: 158, endPoint x: 284, endPoint y: 177, distance: 18.7
click at [284, 177] on nav "Large Regular" at bounding box center [316, 165] width 231 height 39
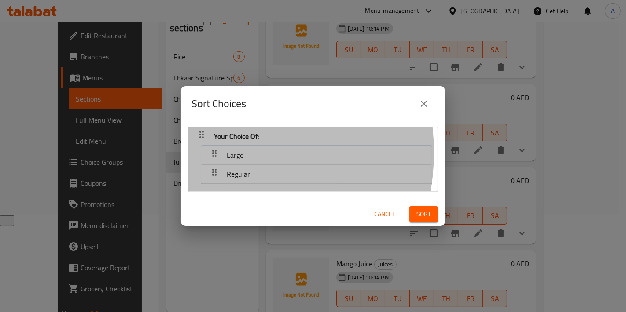
drag, startPoint x: 207, startPoint y: 153, endPoint x: 207, endPoint y: 169, distance: 15.8
click at [207, 169] on nav "Large Regular" at bounding box center [316, 165] width 231 height 39
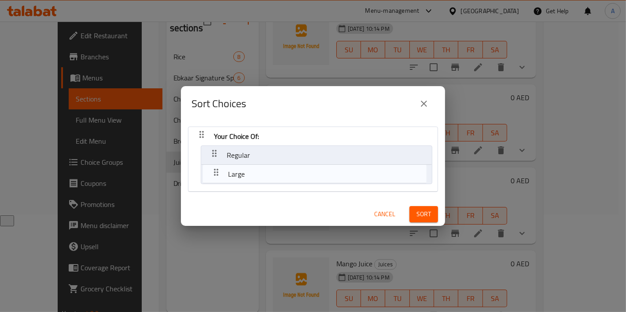
drag, startPoint x: 213, startPoint y: 152, endPoint x: 216, endPoint y: 174, distance: 21.7
click at [216, 174] on nav "Your Choice Of: Large Regular" at bounding box center [313, 160] width 250 height 66
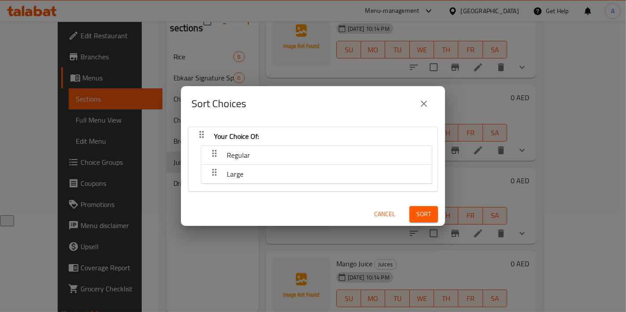
click at [409, 215] on button "Sort" at bounding box center [423, 214] width 29 height 16
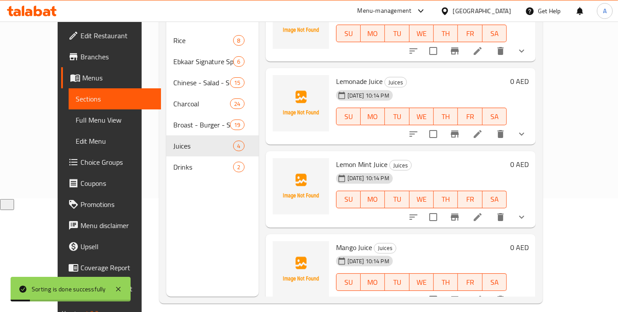
scroll to position [123, 0]
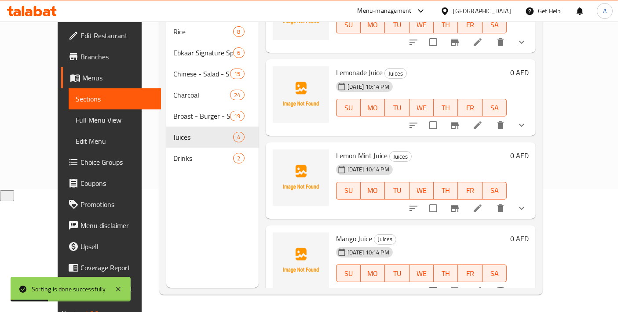
click at [419, 286] on icon "sort-choices" at bounding box center [413, 291] width 11 height 11
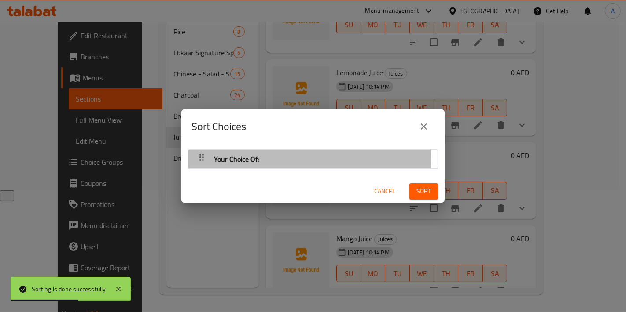
click at [276, 160] on div "Your Choice Of:" at bounding box center [313, 159] width 240 height 21
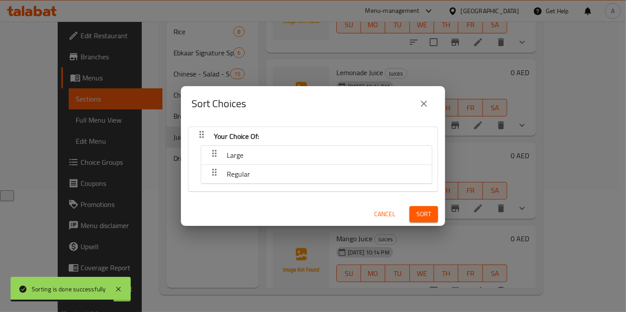
drag, startPoint x: 245, startPoint y: 158, endPoint x: 242, endPoint y: 176, distance: 18.3
click at [242, 176] on nav "Large Regular" at bounding box center [316, 165] width 231 height 39
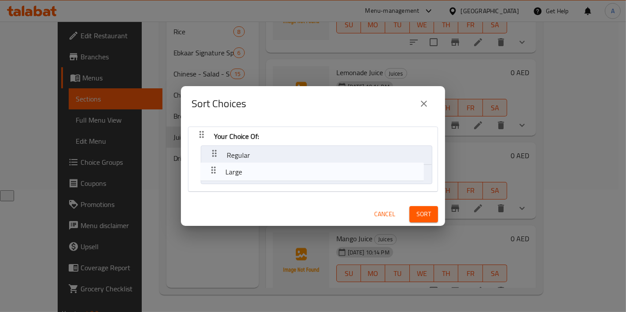
drag, startPoint x: 211, startPoint y: 154, endPoint x: 213, endPoint y: 172, distance: 17.6
click at [213, 172] on nav "Your Choice Of: Large Regular" at bounding box center [313, 160] width 250 height 66
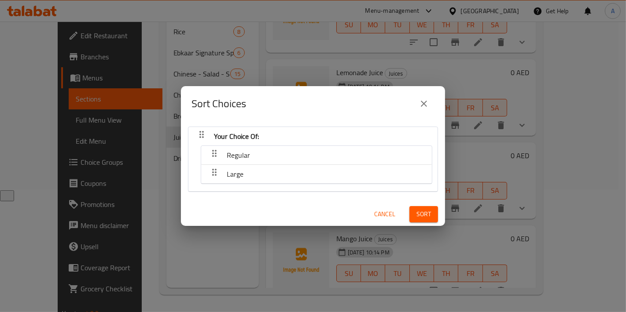
click at [419, 209] on span "Sort" at bounding box center [423, 214] width 15 height 11
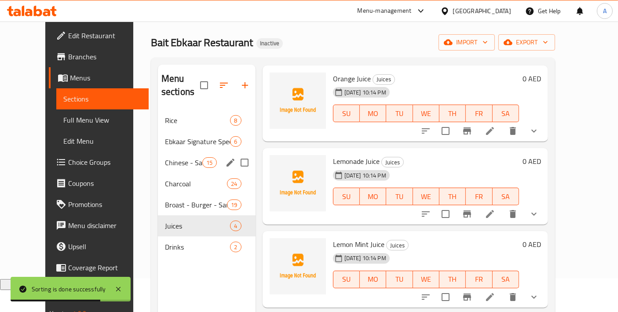
scroll to position [0, 0]
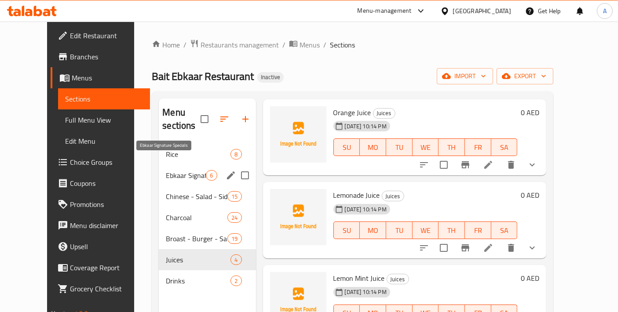
click at [173, 170] on span "Ebkaar Signature Specials" at bounding box center [186, 175] width 40 height 11
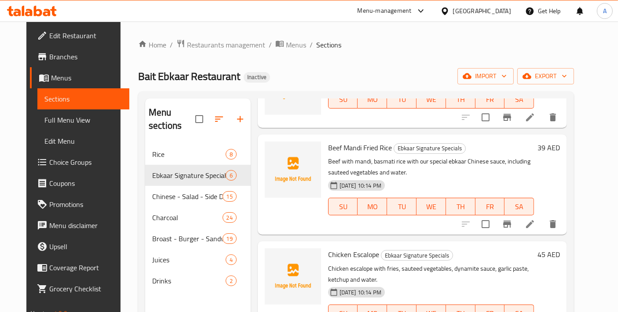
scroll to position [123, 0]
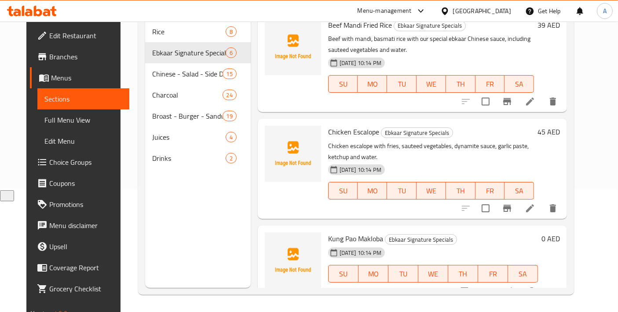
click at [514, 286] on icon at bounding box center [509, 291] width 11 height 11
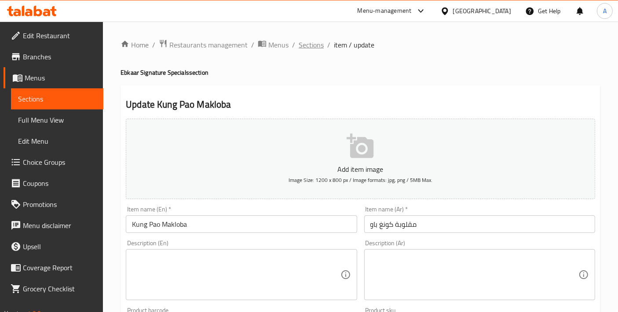
click at [312, 47] on span "Sections" at bounding box center [311, 45] width 25 height 11
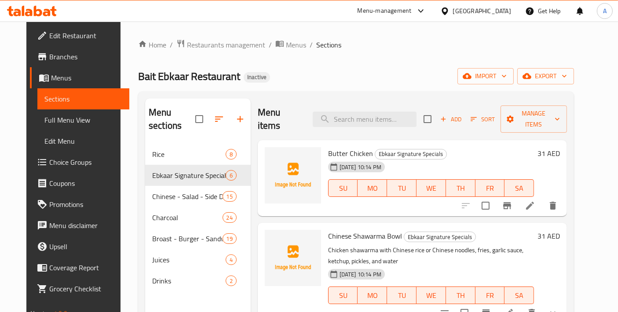
click at [513, 309] on icon at bounding box center [509, 313] width 8 height 8
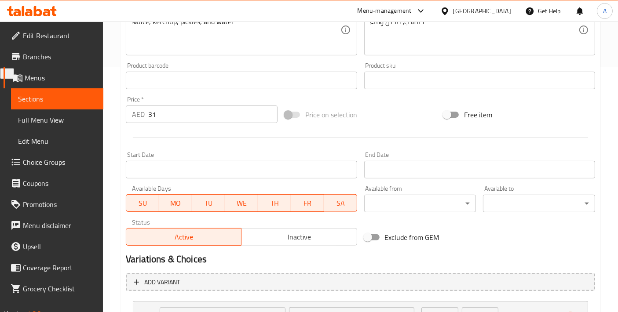
scroll to position [322, 0]
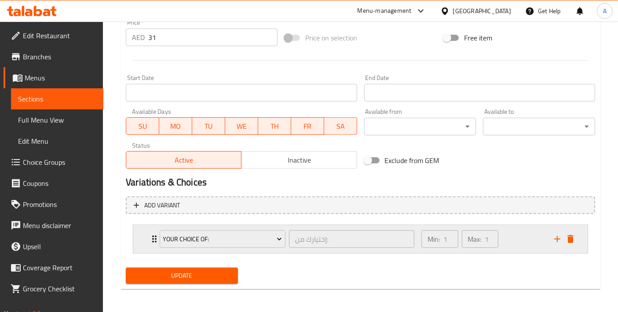
click at [143, 237] on div "Your Choice Of: إختيارك من: ​ Min: 1 ​ Max: 1 ​" at bounding box center [360, 239] width 454 height 28
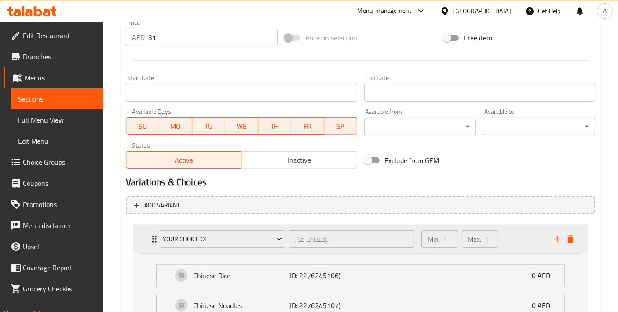
click at [143, 237] on div "Your Choice Of: إختيارك من: ​ Min: 1 ​ Max: 1 ​" at bounding box center [360, 239] width 454 height 28
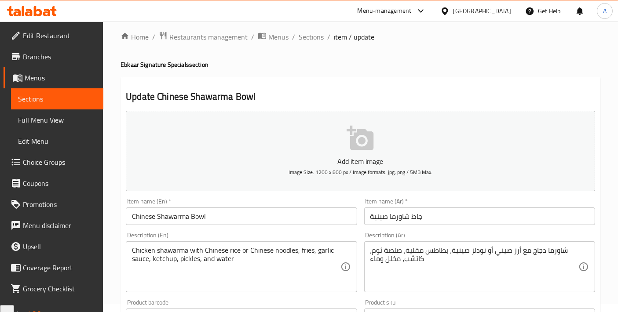
scroll to position [0, 0]
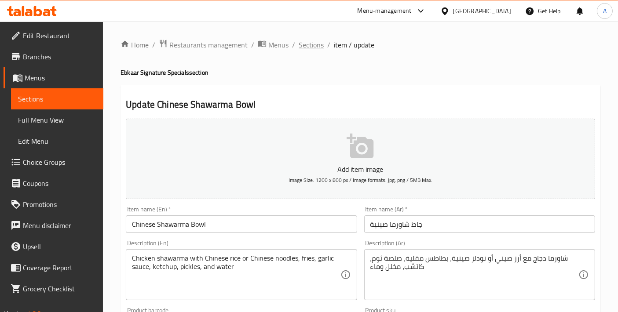
click at [317, 43] on span "Sections" at bounding box center [311, 45] width 25 height 11
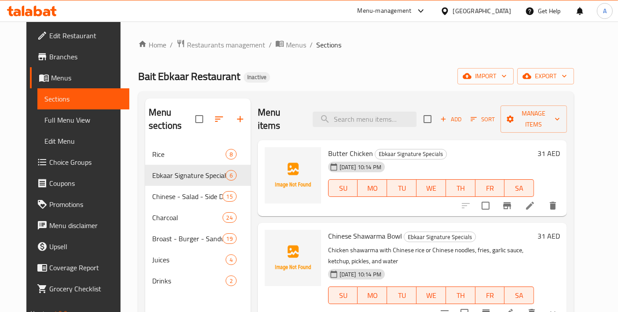
click at [58, 124] on span "Full Menu View" at bounding box center [83, 120] width 78 height 11
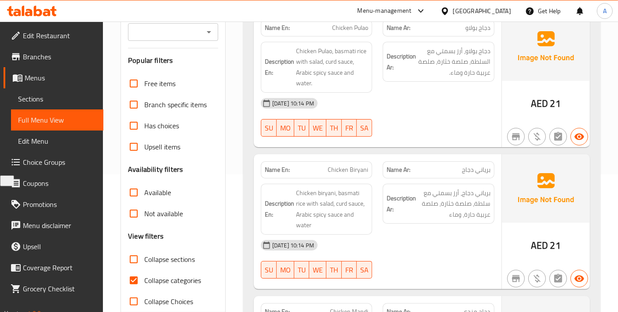
scroll to position [195, 0]
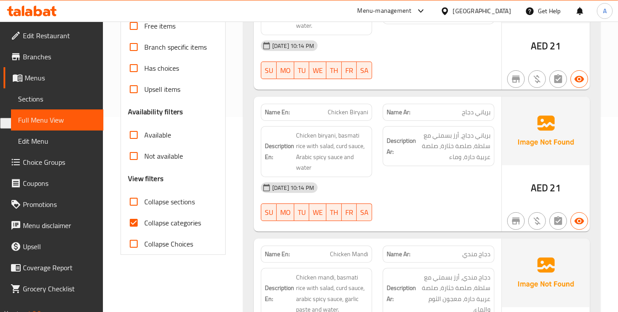
click at [137, 205] on input "Collapse sections" at bounding box center [133, 201] width 21 height 21
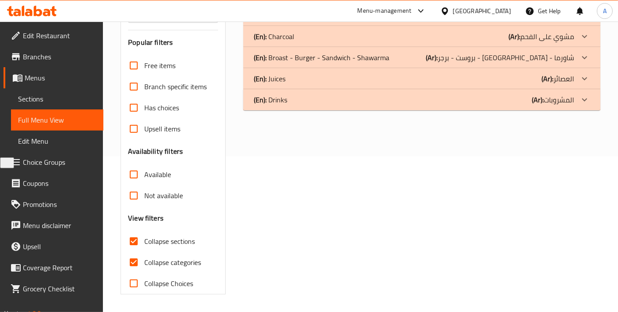
click at [137, 231] on input "Collapse sections" at bounding box center [133, 241] width 21 height 21
checkbox input "false"
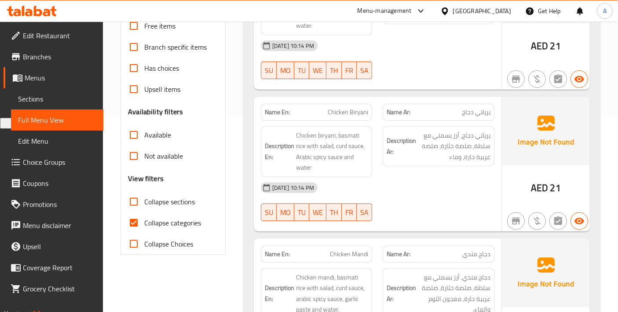
click at [139, 228] on input "Collapse categories" at bounding box center [133, 223] width 21 height 21
checkbox input "false"
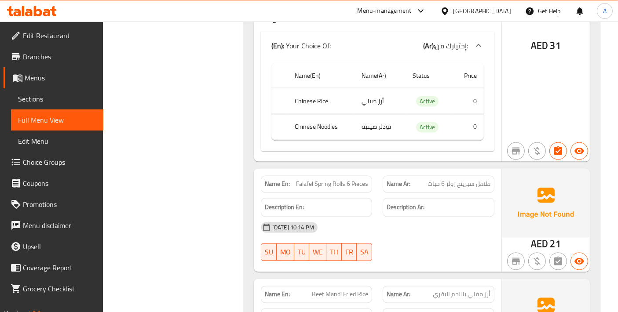
scroll to position [1662, 0]
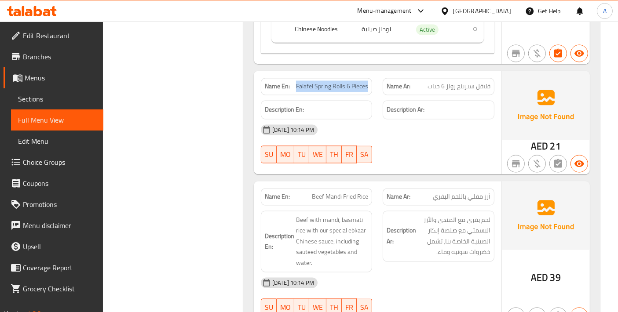
drag, startPoint x: 295, startPoint y: 83, endPoint x: 373, endPoint y: 83, distance: 78.3
click at [373, 83] on div "Name En: Falafel Spring Rolls 6 Pieces" at bounding box center [317, 87] width 122 height 28
copy span "Falafel Spring Rolls 6 Pieces"
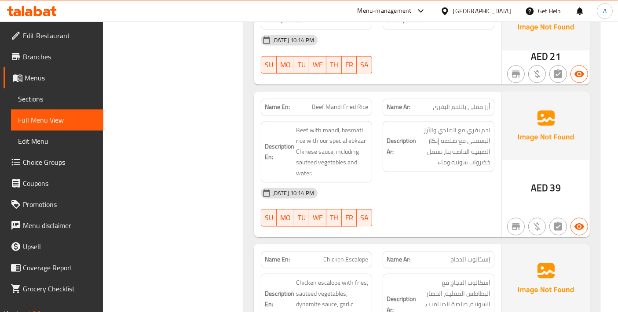
scroll to position [1760, 0]
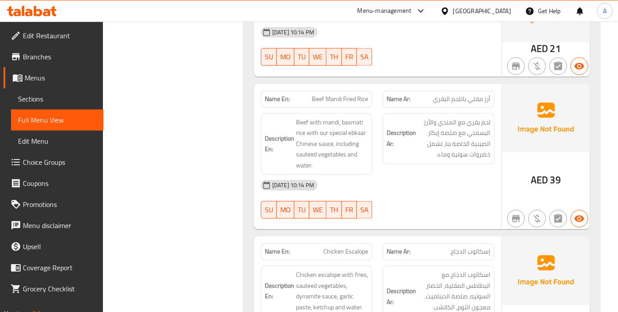
click at [346, 95] on span "Beef Mandi Fried Rice" at bounding box center [340, 99] width 56 height 9
copy span "Beef Mandi Fried Rice"
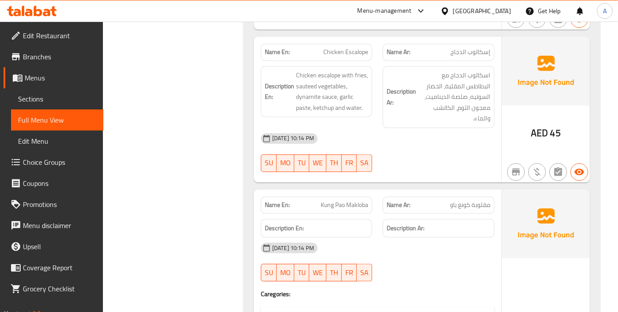
scroll to position [1955, 0]
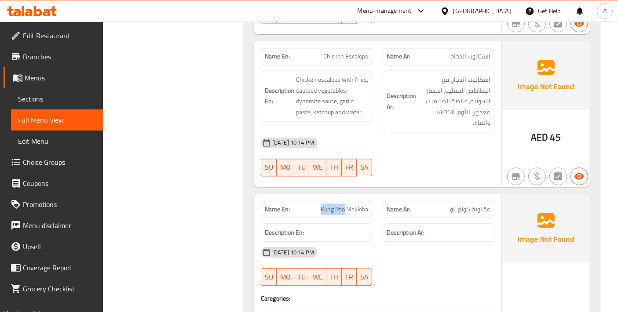
drag, startPoint x: 317, startPoint y: 202, endPoint x: 343, endPoint y: 204, distance: 26.5
click at [343, 205] on p "Name En: Kung Pao Makloba" at bounding box center [317, 209] width 104 height 9
copy span "Kung Pao"
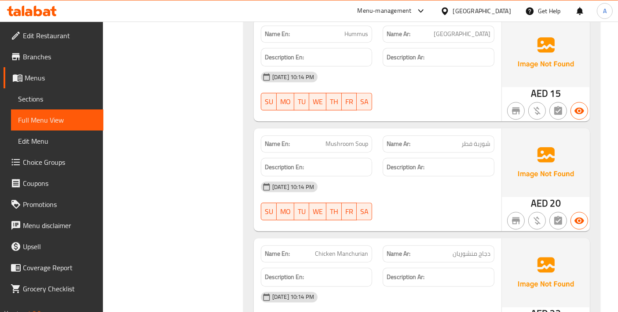
scroll to position [2444, 0]
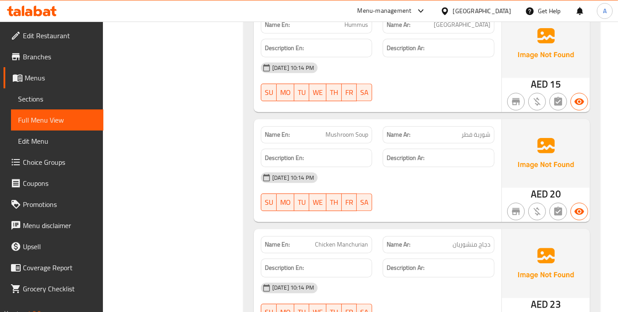
click at [341, 240] on span "Chicken Manchurian" at bounding box center [341, 244] width 53 height 9
copy span "Chicken Manchurian"
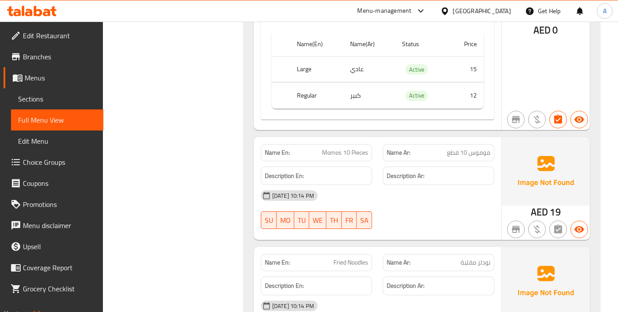
scroll to position [3129, 0]
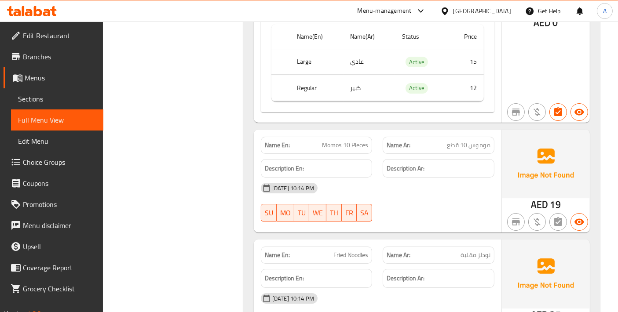
click at [335, 141] on span "Momos 10 Pieces" at bounding box center [345, 145] width 46 height 9
copy span "Momos"
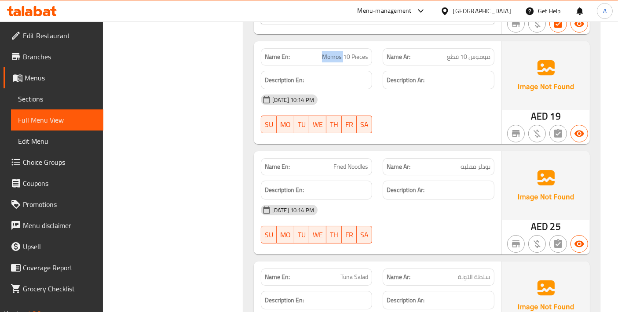
scroll to position [3226, 0]
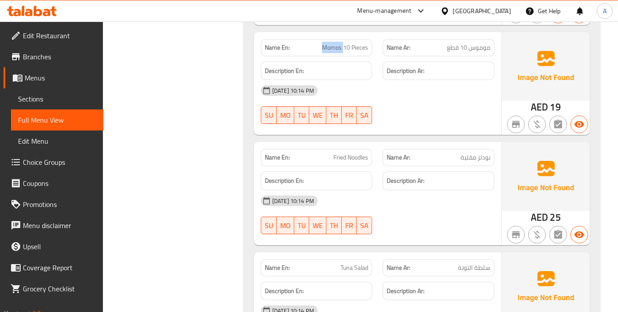
copy span "Momos"
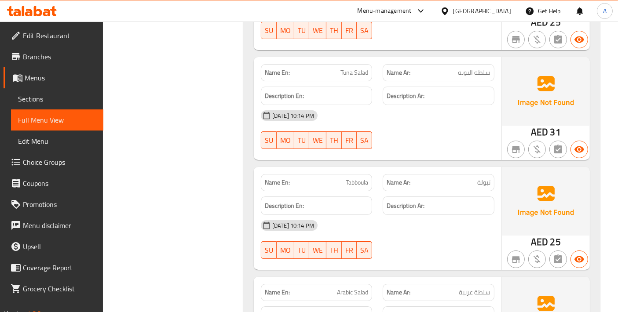
scroll to position [3520, 0]
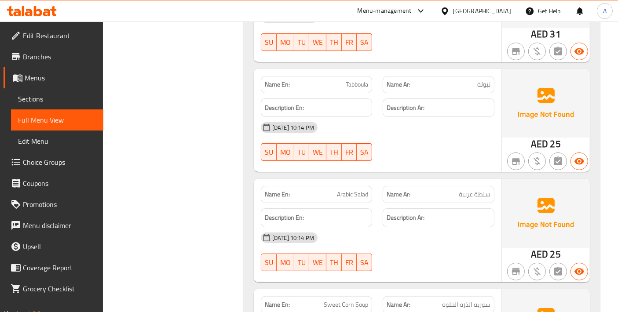
click at [359, 83] on div "Name En: Tabboula" at bounding box center [317, 84] width 112 height 17
copy span "Tabboula"
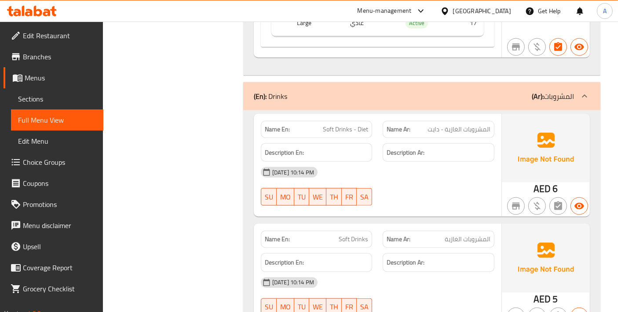
scroll to position [10914, 0]
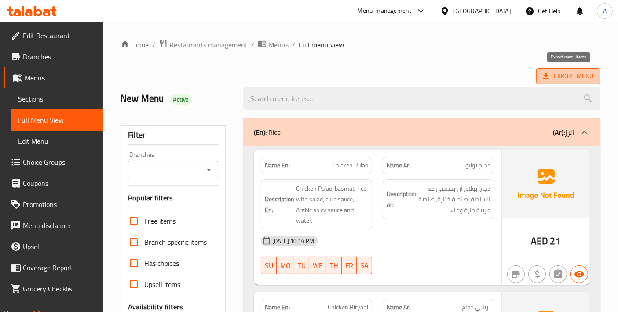
click at [543, 70] on span "Export Menu" at bounding box center [568, 76] width 64 height 16
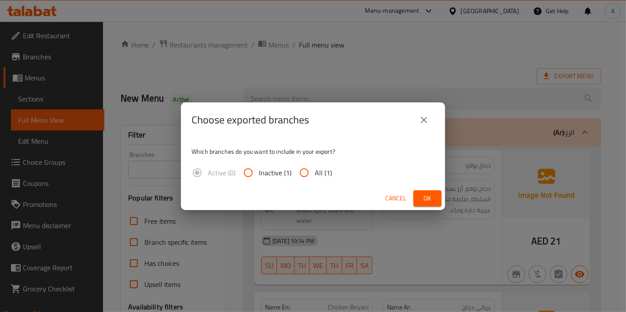
click at [311, 172] on input "All (1)" at bounding box center [303, 172] width 21 height 21
radio input "true"
click at [435, 203] on button "Ok" at bounding box center [427, 199] width 28 height 16
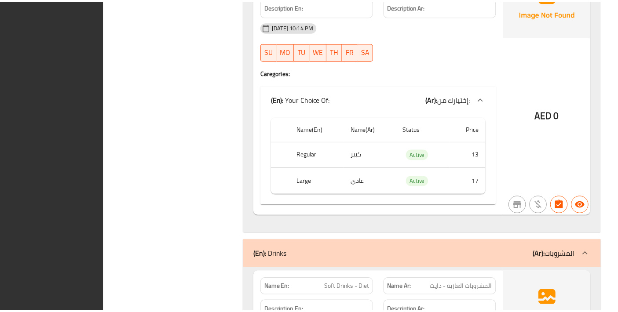
scroll to position [10893, 0]
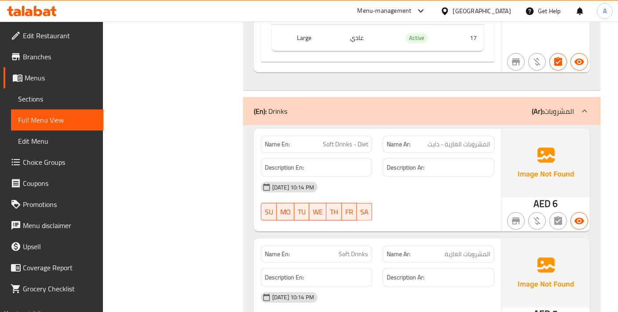
click at [68, 92] on link "Sections" at bounding box center [57, 98] width 92 height 21
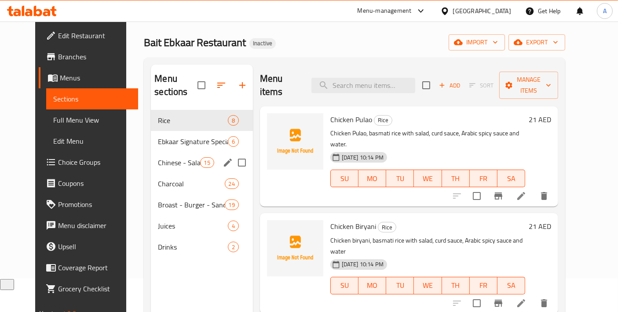
scroll to position [25, 0]
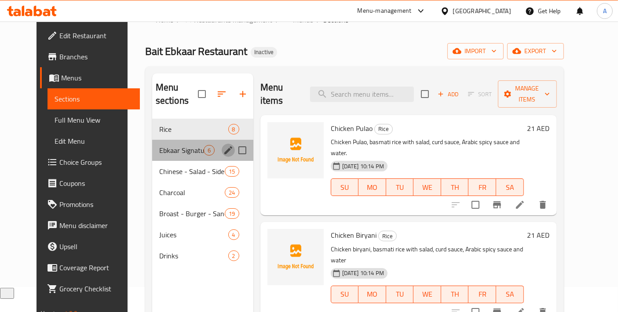
click at [224, 147] on icon "edit" at bounding box center [228, 151] width 8 height 8
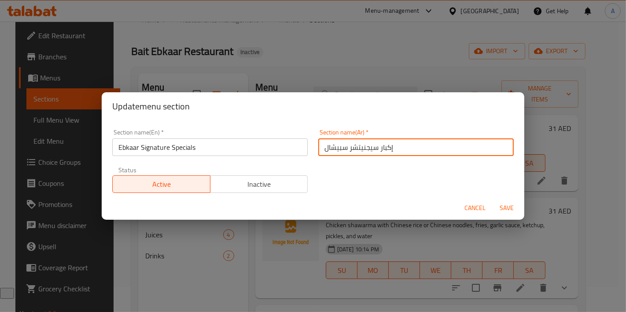
drag, startPoint x: 381, startPoint y: 147, endPoint x: 386, endPoint y: 146, distance: 5.9
click at [386, 146] on input "إكبار سيجنيتشر سبيشال" at bounding box center [415, 148] width 195 height 18
type input "إبكار سيجنيتشر سبيشال"
click at [514, 208] on span "Save" at bounding box center [506, 208] width 21 height 11
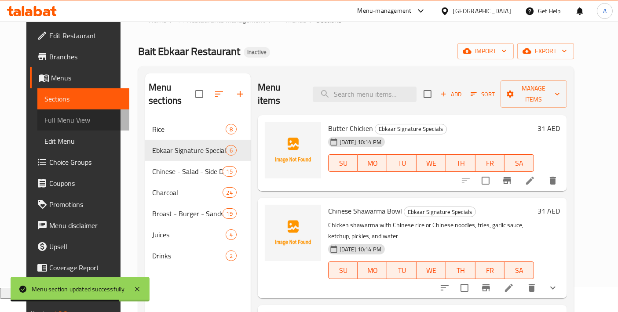
click at [76, 120] on span "Full Menu View" at bounding box center [83, 120] width 78 height 11
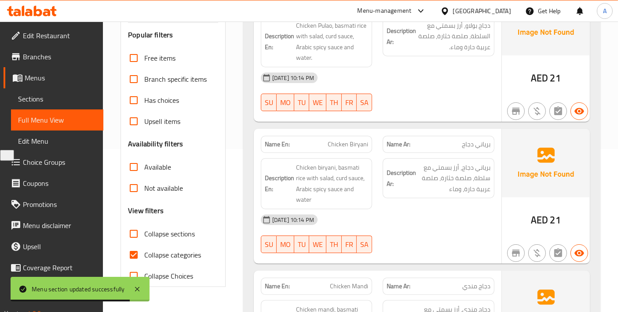
scroll to position [220, 0]
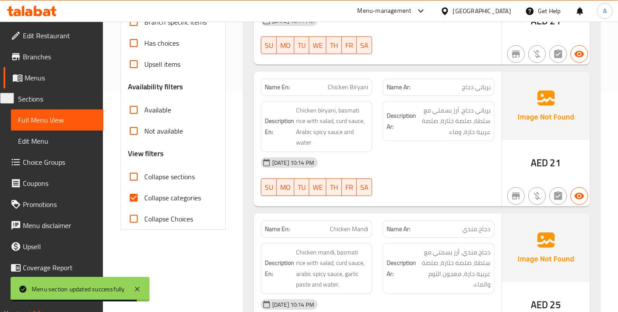
click at [136, 198] on input "Collapse categories" at bounding box center [133, 197] width 21 height 21
checkbox input "false"
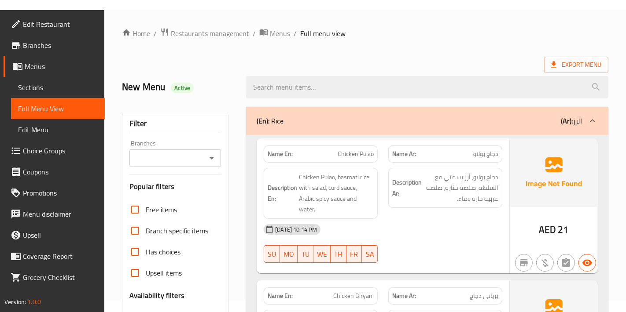
scroll to position [0, 0]
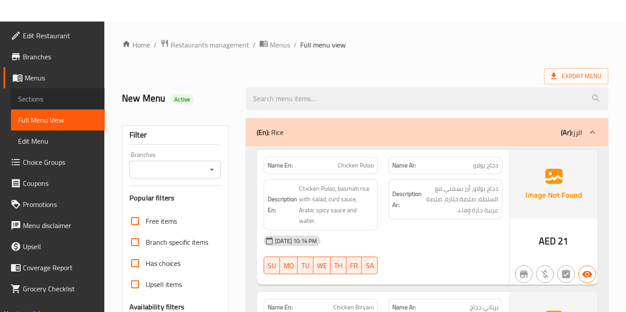
click at [53, 100] on span "Sections" at bounding box center [58, 99] width 80 height 11
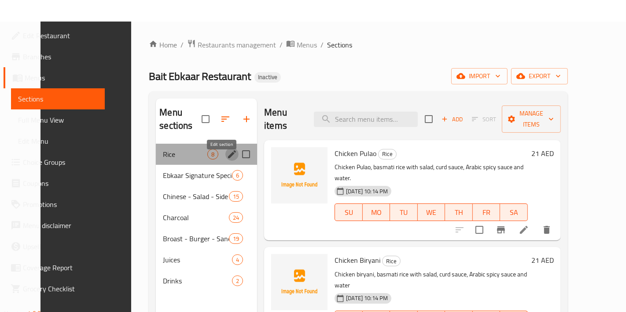
click at [227, 149] on icon "edit" at bounding box center [232, 154] width 11 height 11
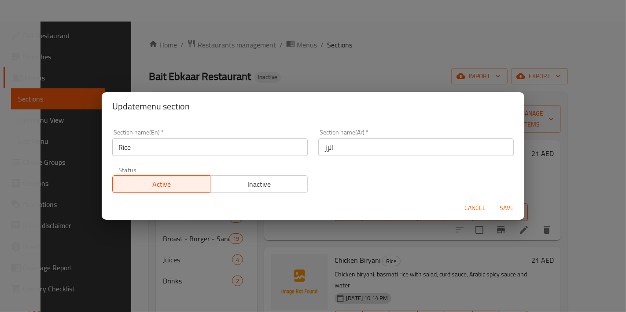
click at [331, 150] on input "الرز" at bounding box center [415, 148] width 195 height 18
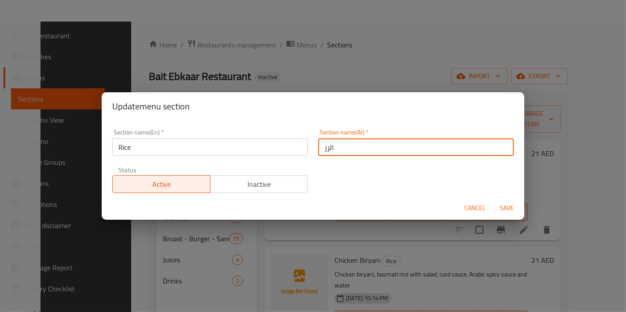
click at [326, 147] on input "الرز" at bounding box center [415, 148] width 195 height 18
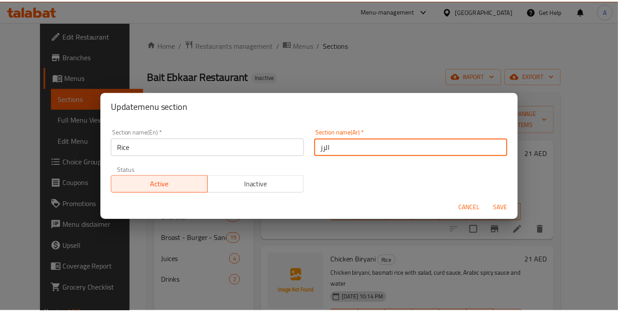
scroll to position [123, 0]
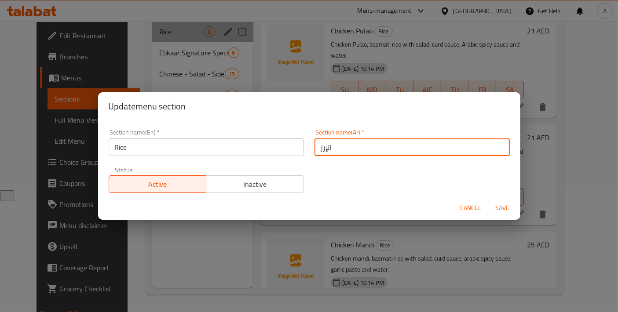
drag, startPoint x: 323, startPoint y: 147, endPoint x: 283, endPoint y: 143, distance: 40.2
click at [283, 143] on div "Section name(En)   * Rice Section name(En) * Section name(Ar)   * الإرز Section…" at bounding box center [309, 161] width 412 height 74
type input "الأرز"
click at [489, 200] on button "Save" at bounding box center [503, 208] width 28 height 16
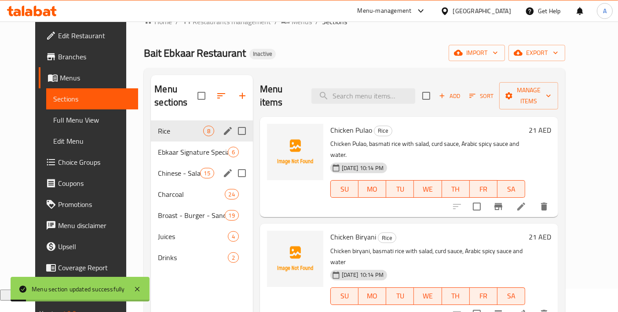
scroll to position [0, 0]
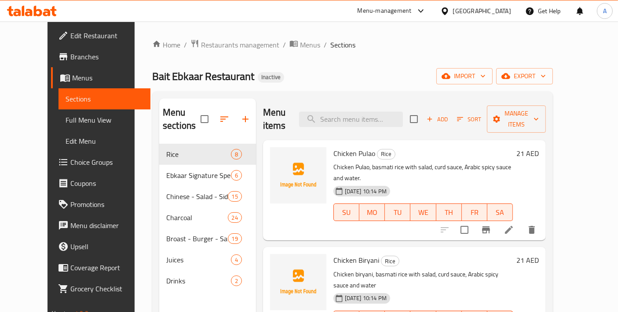
click at [66, 125] on span "Full Menu View" at bounding box center [105, 120] width 78 height 11
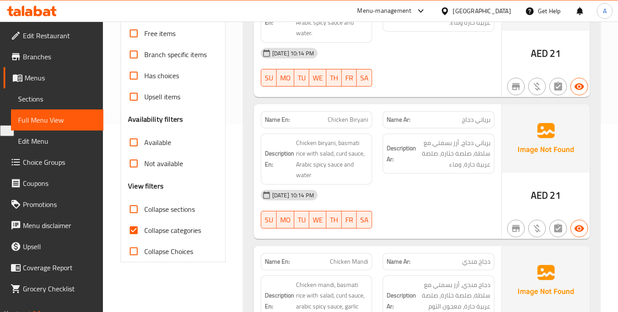
scroll to position [195, 0]
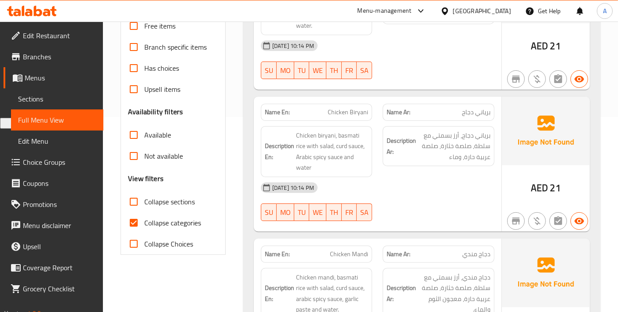
click at [132, 223] on input "Collapse categories" at bounding box center [133, 223] width 21 height 21
checkbox input "false"
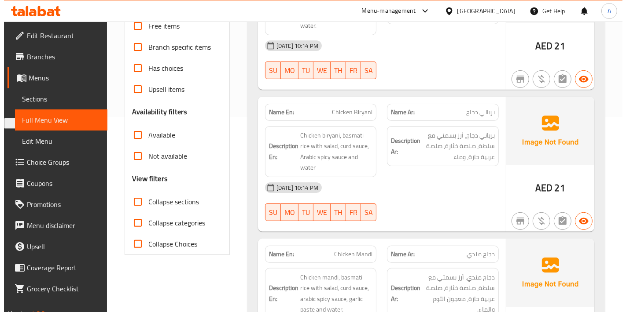
scroll to position [0, 0]
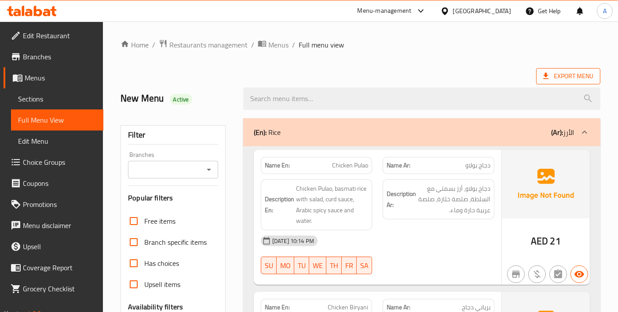
click at [569, 83] on span "Export Menu" at bounding box center [568, 76] width 64 height 16
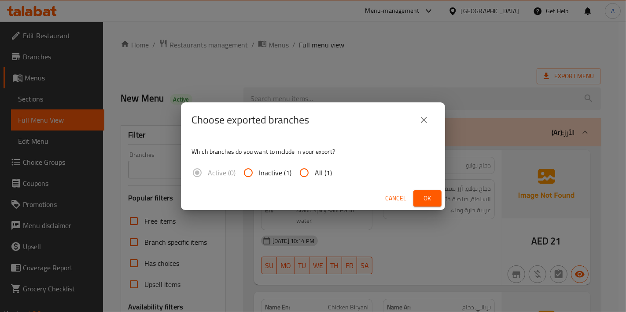
click at [281, 172] on span "Inactive (1)" at bounding box center [275, 173] width 33 height 11
click at [259, 172] on input "Inactive (1)" at bounding box center [248, 172] width 21 height 21
radio input "true"
click at [264, 174] on span "Inactive (1)" at bounding box center [275, 173] width 33 height 11
click at [259, 174] on input "Inactive (1)" at bounding box center [248, 172] width 21 height 21
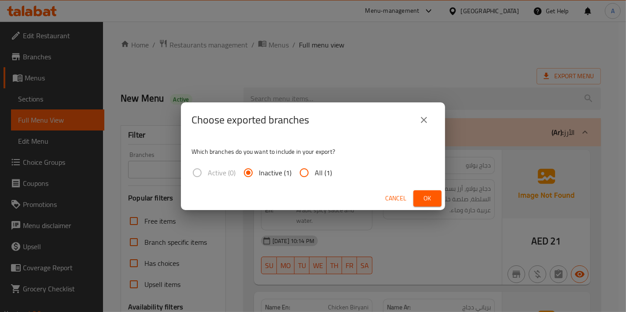
click at [205, 174] on label "Active (0)" at bounding box center [211, 172] width 49 height 21
click at [313, 175] on input "All (1)" at bounding box center [303, 172] width 21 height 21
radio input "true"
click at [419, 199] on button "Ok" at bounding box center [427, 199] width 28 height 16
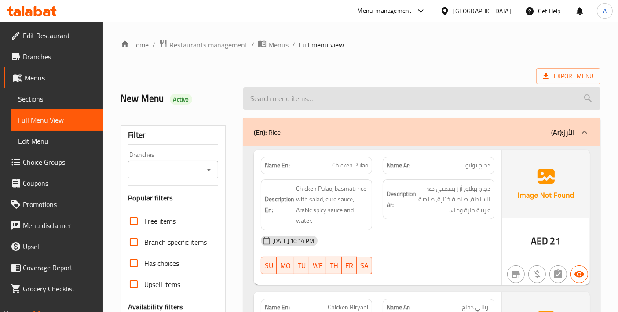
click at [384, 93] on input "search" at bounding box center [421, 99] width 357 height 22
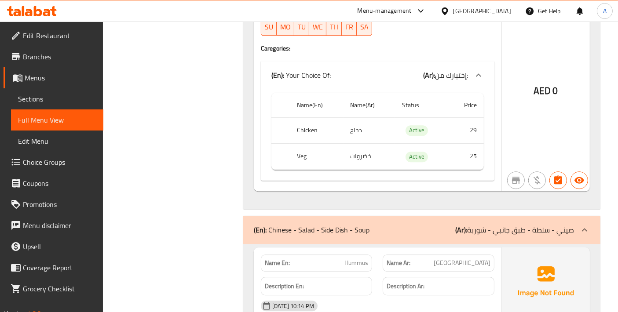
scroll to position [2093, 0]
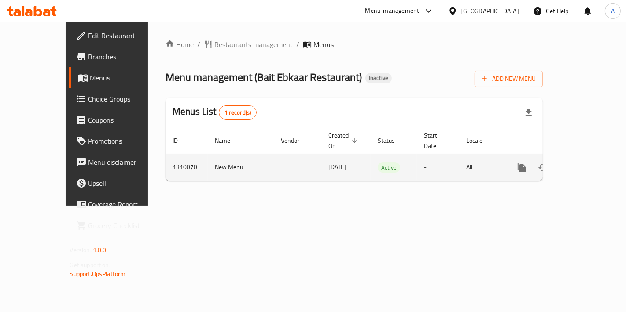
click at [596, 157] on link "enhanced table" at bounding box center [585, 167] width 21 height 21
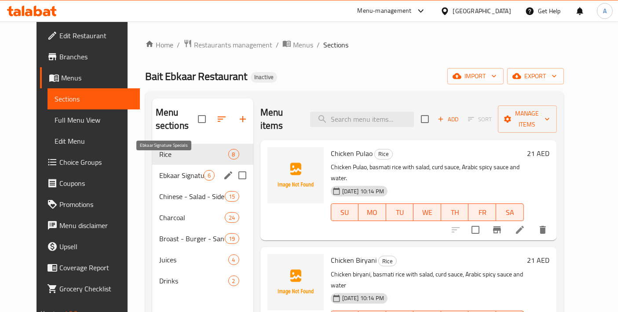
click at [175, 170] on span "Ebkaar Signature Specials" at bounding box center [181, 175] width 44 height 11
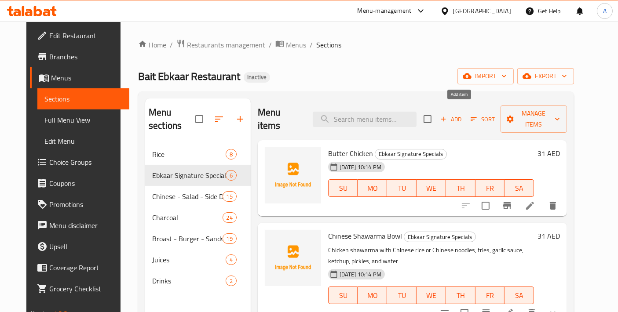
click at [463, 114] on span "Add" at bounding box center [451, 119] width 24 height 10
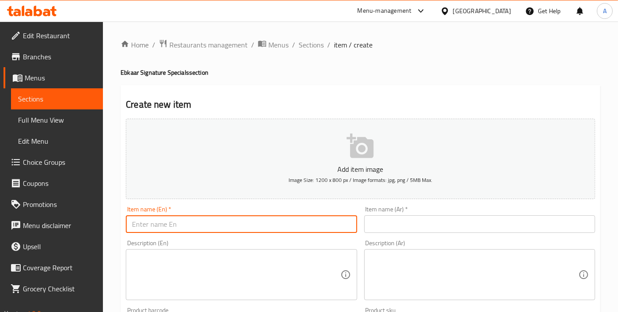
click at [150, 227] on input "text" at bounding box center [241, 225] width 231 height 18
paste input "Tuna Arabic Samosa"
type input "Tuna Arabic Samosa"
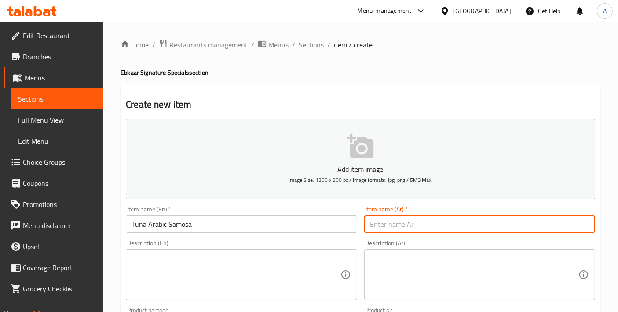
click at [392, 224] on input "text" at bounding box center [479, 225] width 231 height 18
paste input "سمبوسة تونة عربية"
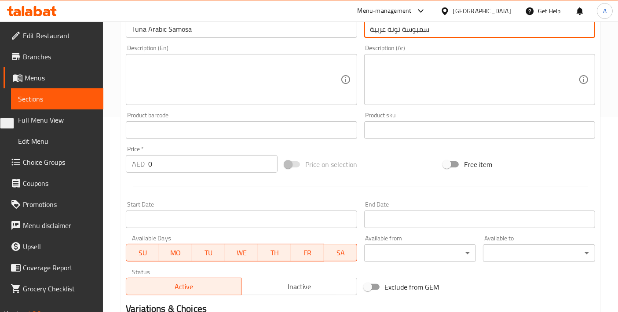
type input "سمبوسة تونة عربية"
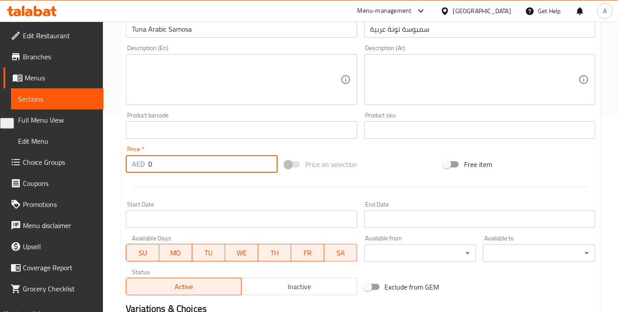
drag, startPoint x: 176, startPoint y: 166, endPoint x: 79, endPoint y: 169, distance: 97.3
click at [79, 169] on div "Edit Restaurant Branches Menus Sections Full Menu View Edit Menu Choice Groups …" at bounding box center [309, 126] width 618 height 600
paste input "15"
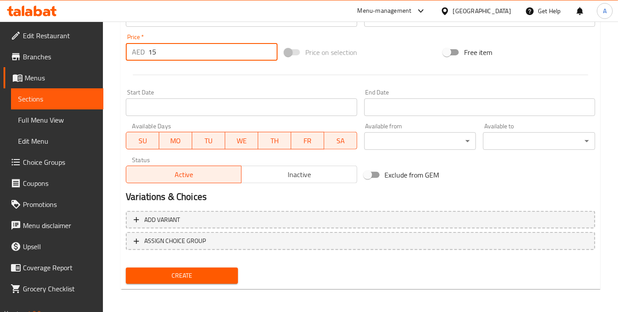
type input "15"
click at [193, 279] on span "Create" at bounding box center [182, 276] width 98 height 11
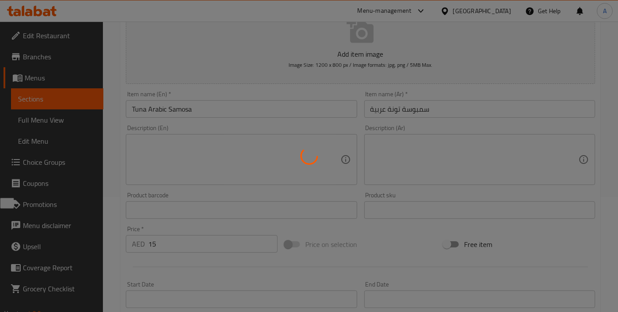
scroll to position [112, 0]
type input "0"
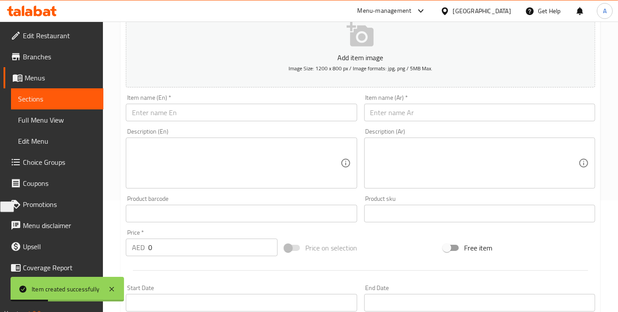
click at [209, 104] on input "text" at bounding box center [241, 113] width 231 height 18
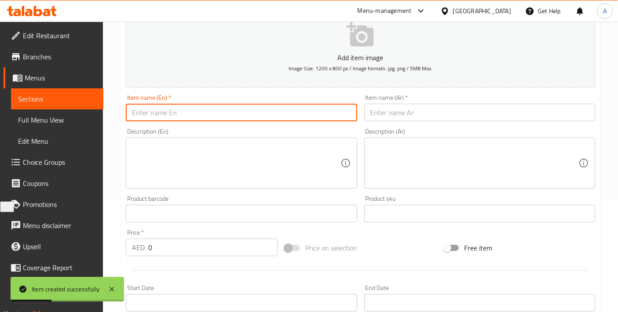
paste input "Tuna Samosa Cone"
type input "Tuna Samosa Cone"
click at [374, 113] on input "text" at bounding box center [479, 113] width 231 height 18
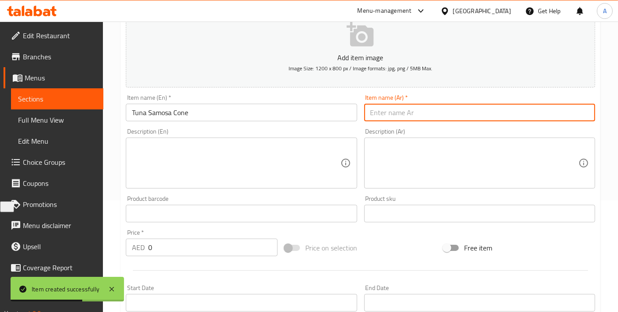
paste input "مخروط سمبوسة التونة"
type input "مخروط سمبوسة التونة"
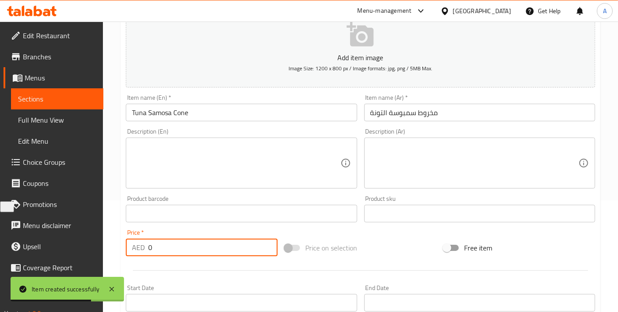
drag, startPoint x: 178, startPoint y: 246, endPoint x: 41, endPoint y: 245, distance: 137.3
click at [41, 245] on div "Edit Restaurant Branches Menus Sections Full Menu View Edit Menu Choice Groups …" at bounding box center [309, 210] width 618 height 600
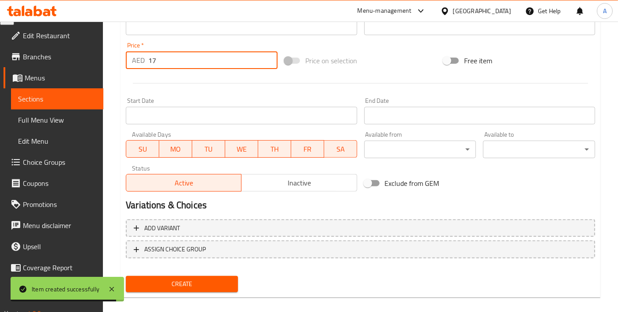
scroll to position [308, 0]
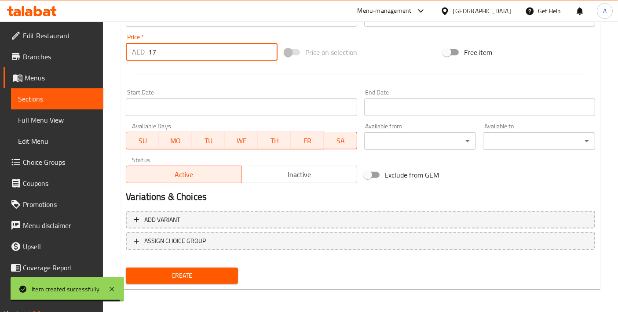
type input "17"
click at [230, 264] on div "Create" at bounding box center [181, 275] width 119 height 23
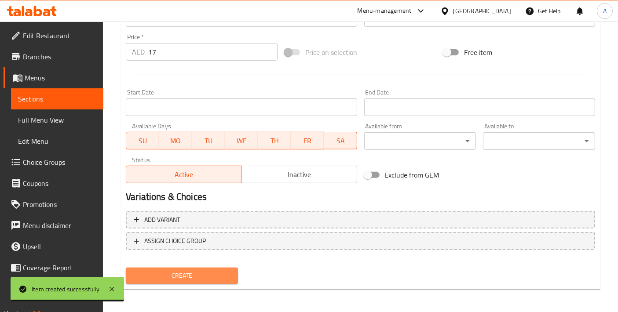
click at [221, 271] on span "Create" at bounding box center [182, 276] width 98 height 11
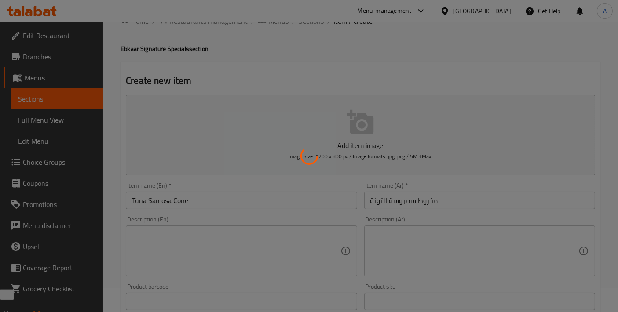
scroll to position [0, 0]
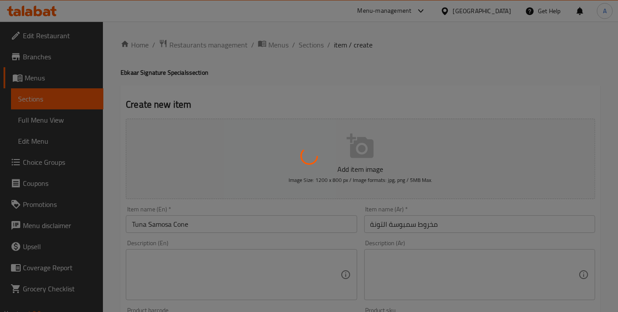
type input "0"
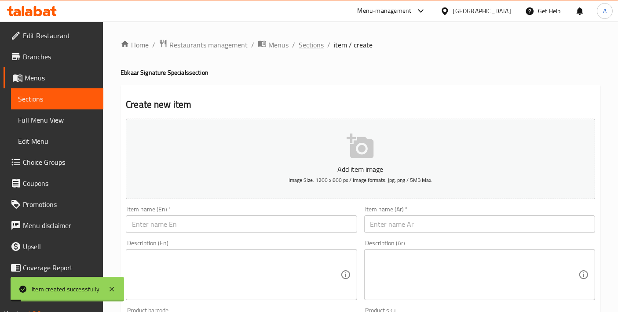
click at [311, 48] on span "Sections" at bounding box center [311, 45] width 25 height 11
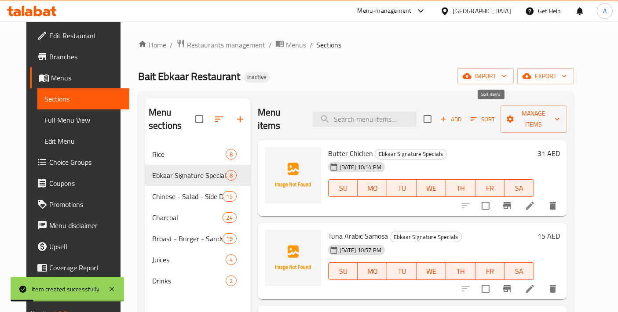
click at [501, 116] on span "Sort" at bounding box center [483, 120] width 36 height 14
click at [495, 116] on span "Sort" at bounding box center [483, 119] width 24 height 10
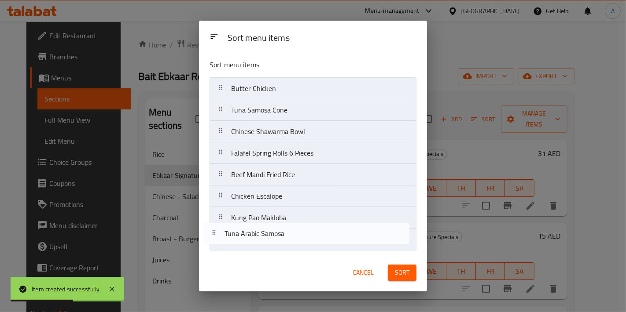
drag, startPoint x: 319, startPoint y: 109, endPoint x: 313, endPoint y: 235, distance: 126.9
click at [313, 235] on nav "Butter Chicken Tuna Arabic Samosa Tuna Samosa Cone Chinese Shawarma Bowl Falafe…" at bounding box center [312, 163] width 207 height 173
drag, startPoint x: 297, startPoint y: 114, endPoint x: 296, endPoint y: 244, distance: 130.2
click at [296, 244] on nav "Butter Chicken Tuna Samosa Cone Chinese Shawarma Bowl Falafel Spring Rolls 6 Pi…" at bounding box center [312, 163] width 207 height 173
click at [399, 265] on button "Sort" at bounding box center [402, 273] width 29 height 16
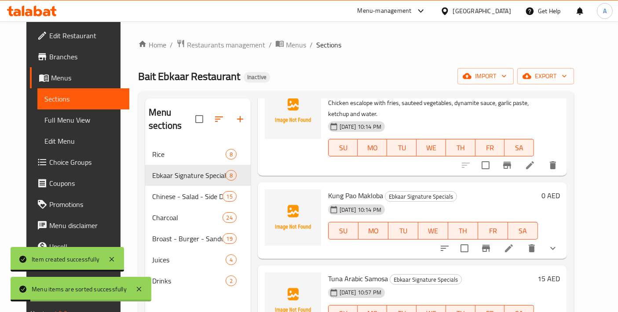
scroll to position [123, 0]
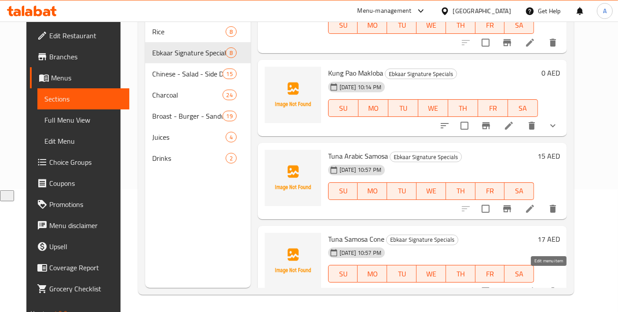
click at [535, 286] on icon at bounding box center [530, 291] width 11 height 11
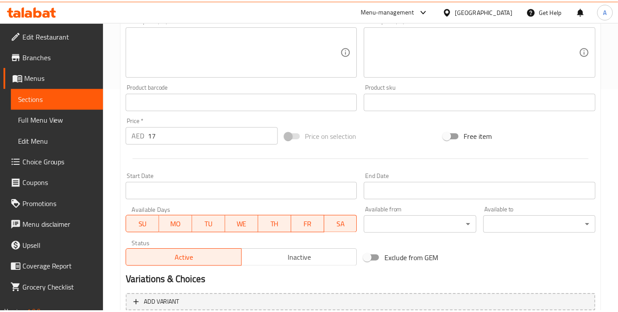
scroll to position [308, 0]
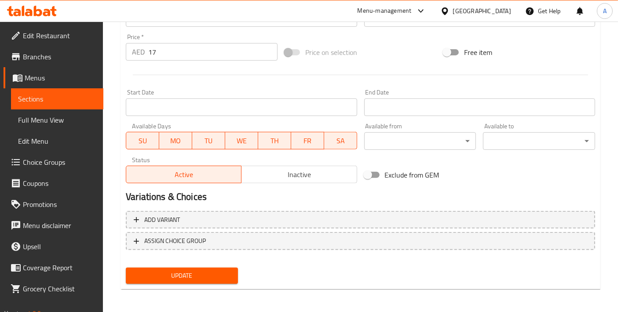
click at [298, 124] on div "SU MO TU WE TH FR SA" at bounding box center [241, 136] width 231 height 26
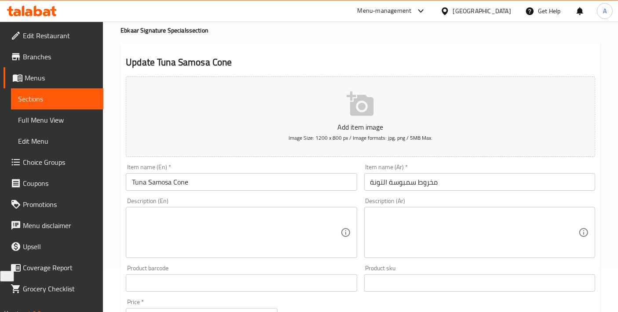
scroll to position [0, 0]
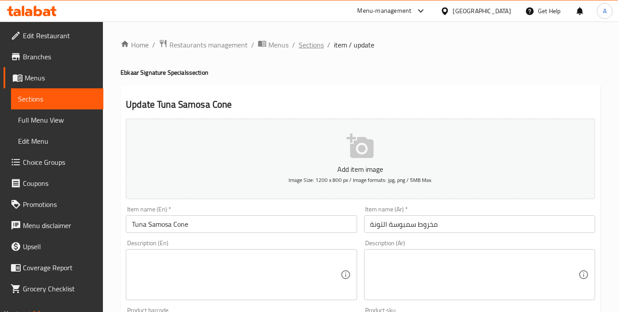
click at [314, 50] on span "Sections" at bounding box center [311, 45] width 25 height 11
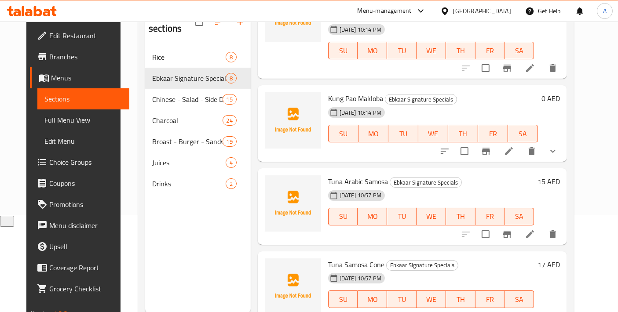
scroll to position [123, 0]
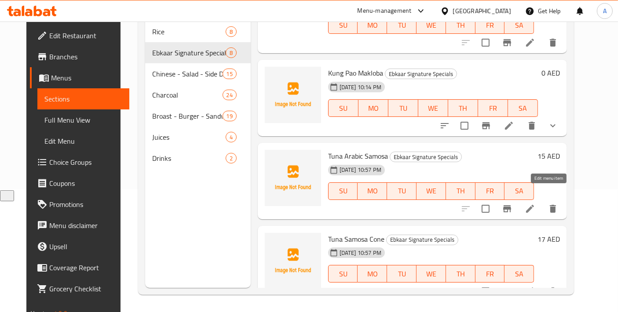
click at [535, 204] on icon at bounding box center [530, 209] width 11 height 11
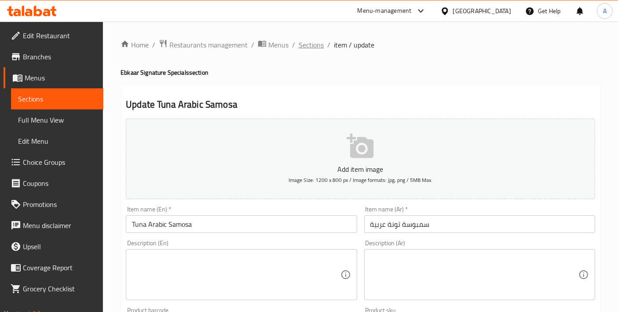
click at [313, 47] on span "Sections" at bounding box center [311, 45] width 25 height 11
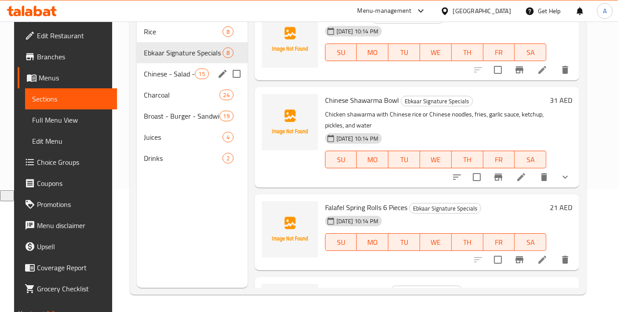
click at [183, 69] on span "Chinese - Salad - Side Dish - Soup" at bounding box center [169, 74] width 51 height 11
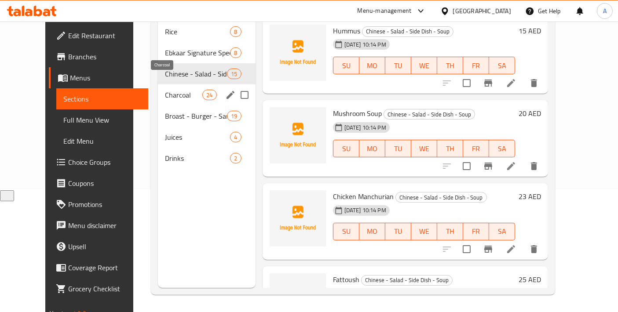
click at [165, 90] on span "Charcoal" at bounding box center [183, 95] width 37 height 11
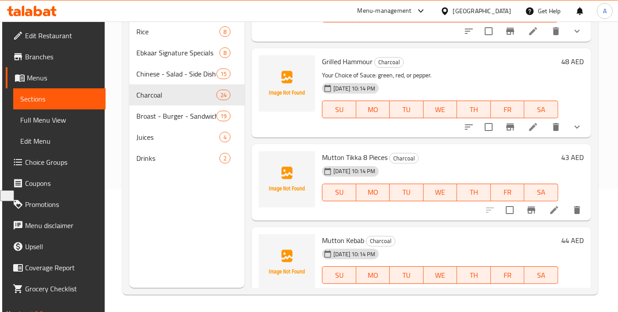
scroll to position [1801, 0]
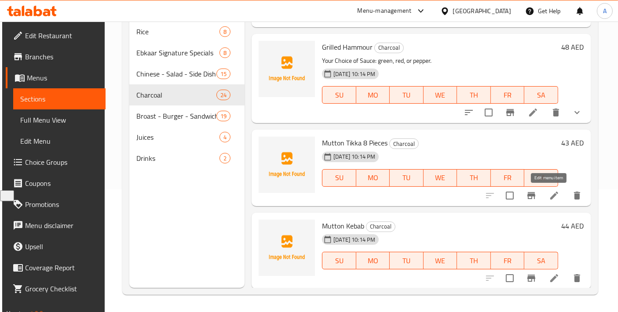
click at [550, 193] on icon at bounding box center [554, 196] width 8 height 8
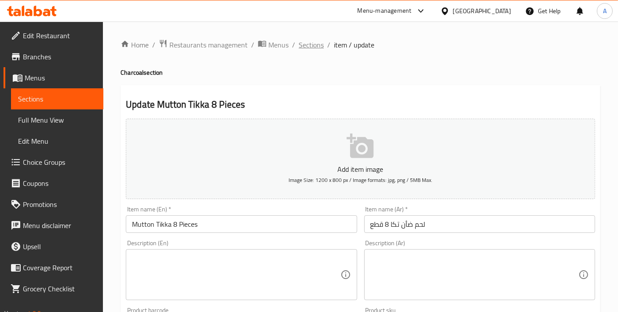
click at [307, 48] on span "Sections" at bounding box center [311, 45] width 25 height 11
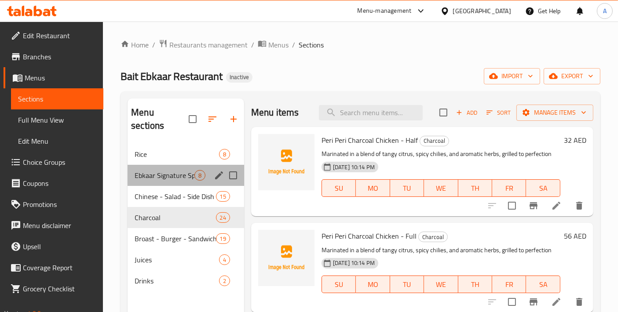
click at [180, 169] on div "Ebkaar Signature Specials 8" at bounding box center [186, 175] width 117 height 21
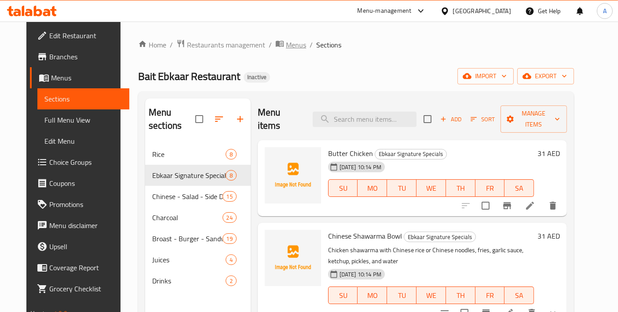
click at [286, 44] on span "Menus" at bounding box center [296, 45] width 20 height 11
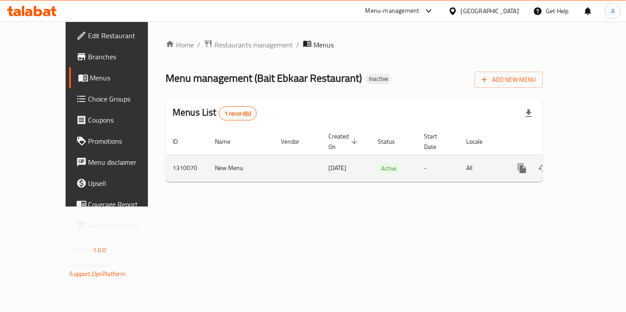
click at [587, 165] on icon "enhanced table" at bounding box center [585, 169] width 8 height 8
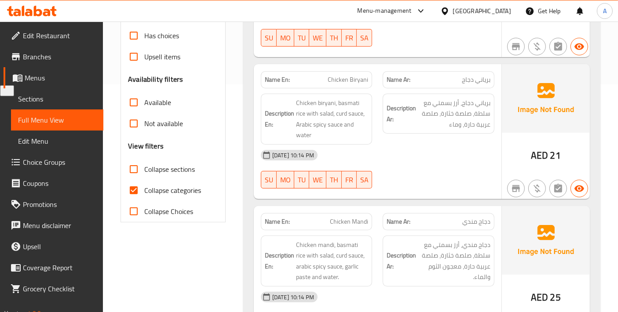
scroll to position [293, 0]
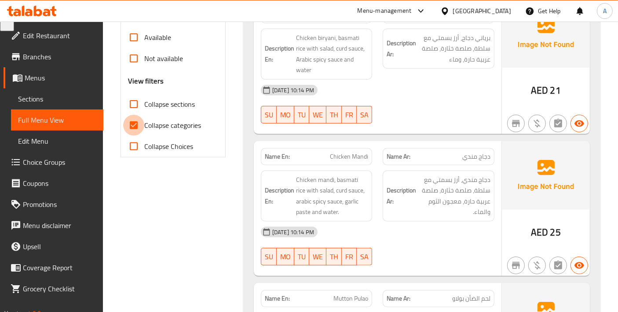
click at [138, 127] on input "Collapse categories" at bounding box center [133, 125] width 21 height 21
checkbox input "false"
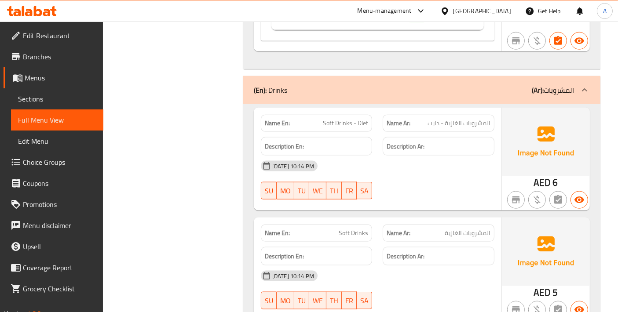
scroll to position [11135, 0]
click at [65, 106] on link "Sections" at bounding box center [57, 98] width 92 height 21
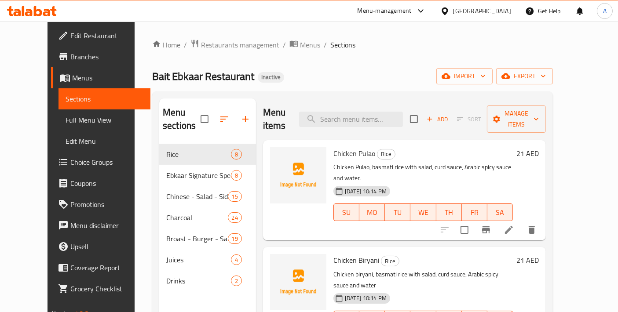
click at [66, 121] on span "Full Menu View" at bounding box center [105, 120] width 78 height 11
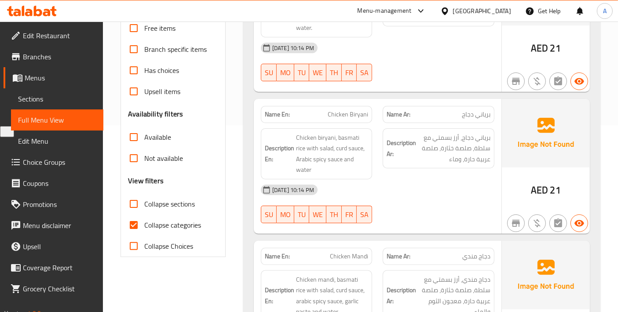
scroll to position [195, 0]
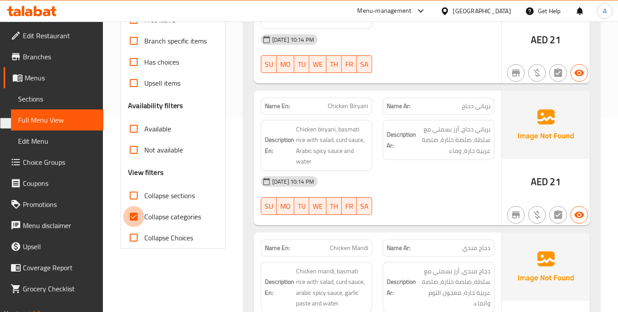
click at [128, 216] on input "Collapse categories" at bounding box center [133, 216] width 21 height 21
checkbox input "false"
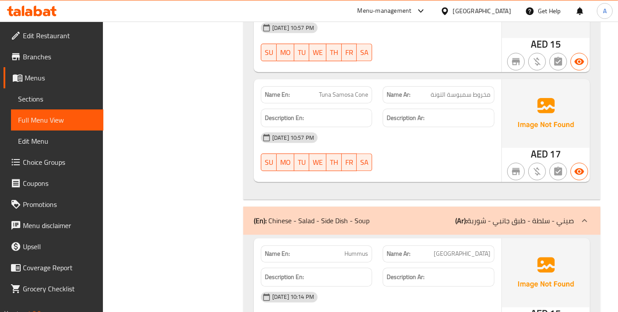
scroll to position [2835, 0]
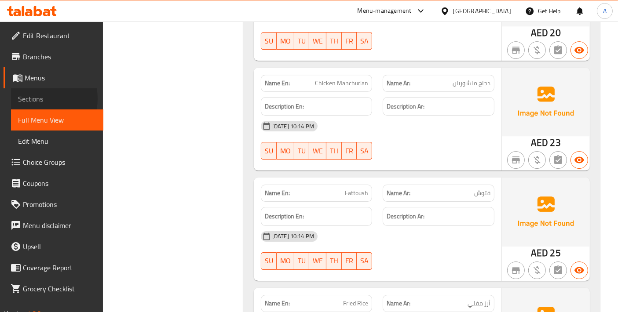
click at [37, 99] on span "Sections" at bounding box center [57, 99] width 78 height 11
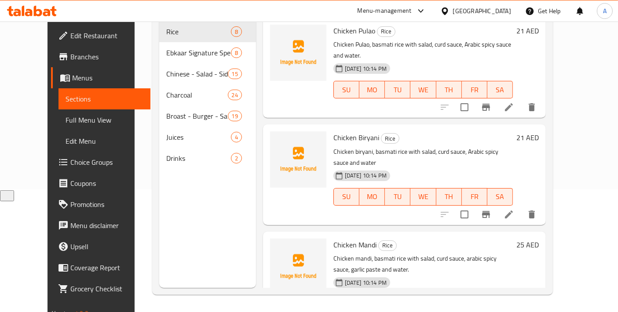
click at [66, 125] on span "Full Menu View" at bounding box center [105, 120] width 78 height 11
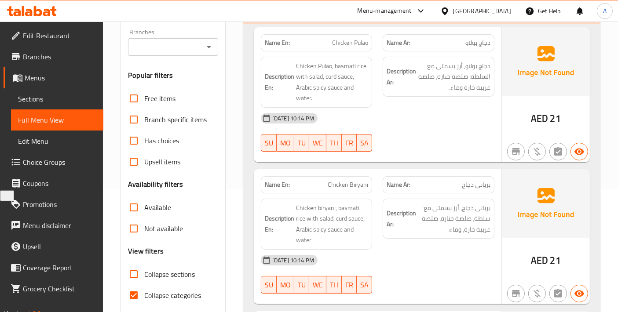
scroll to position [220, 0]
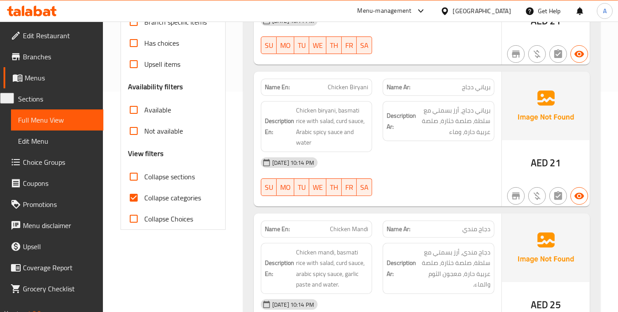
click at [137, 201] on input "Collapse categories" at bounding box center [133, 197] width 21 height 21
checkbox input "false"
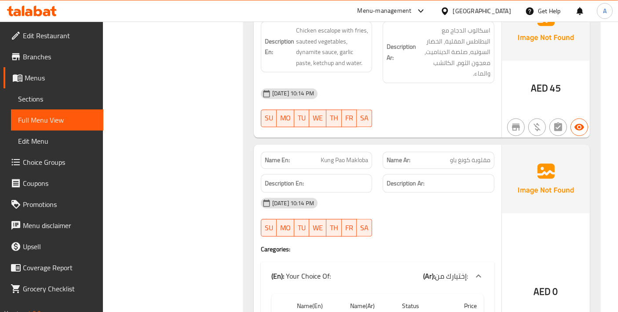
scroll to position [2078, 0]
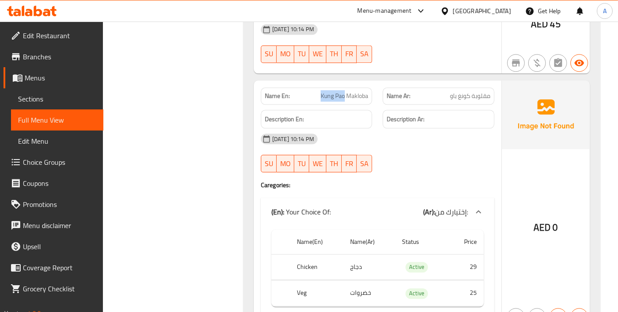
drag, startPoint x: 314, startPoint y: 81, endPoint x: 344, endPoint y: 80, distance: 29.9
click at [344, 92] on p "Name En: Kung [PERSON_NAME]" at bounding box center [317, 96] width 104 height 9
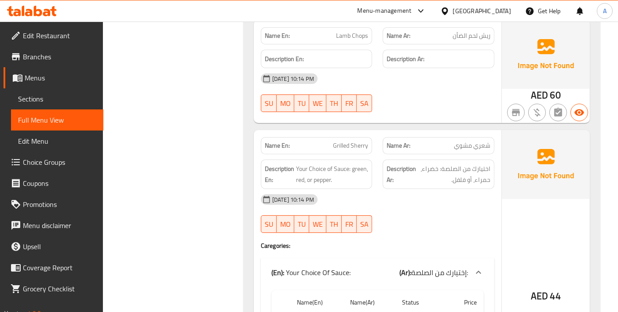
scroll to position [6869, 0]
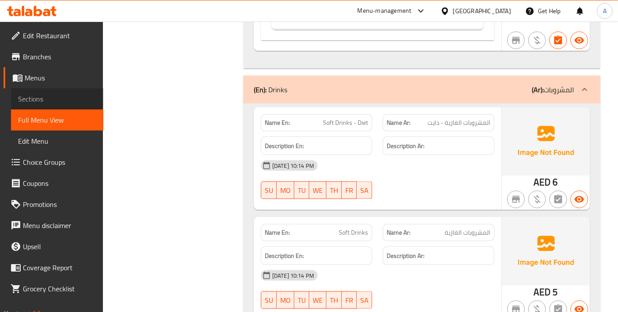
click at [59, 96] on span "Sections" at bounding box center [57, 99] width 78 height 11
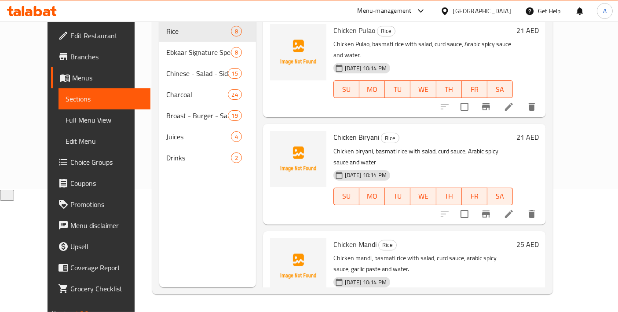
scroll to position [123, 0]
